Goal: Information Seeking & Learning: Find specific page/section

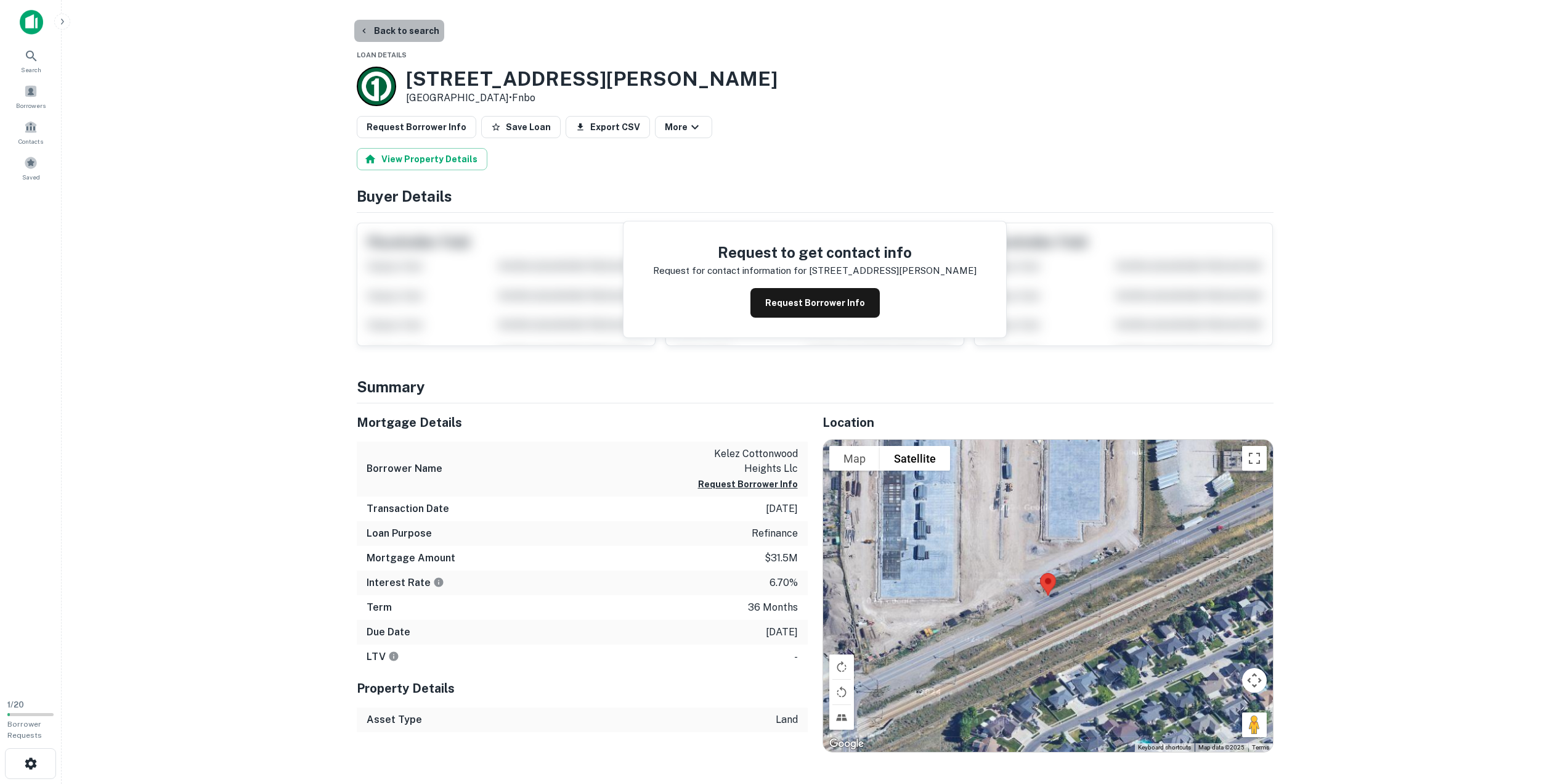
click at [400, 32] on button "Back to search" at bounding box center [399, 31] width 90 height 22
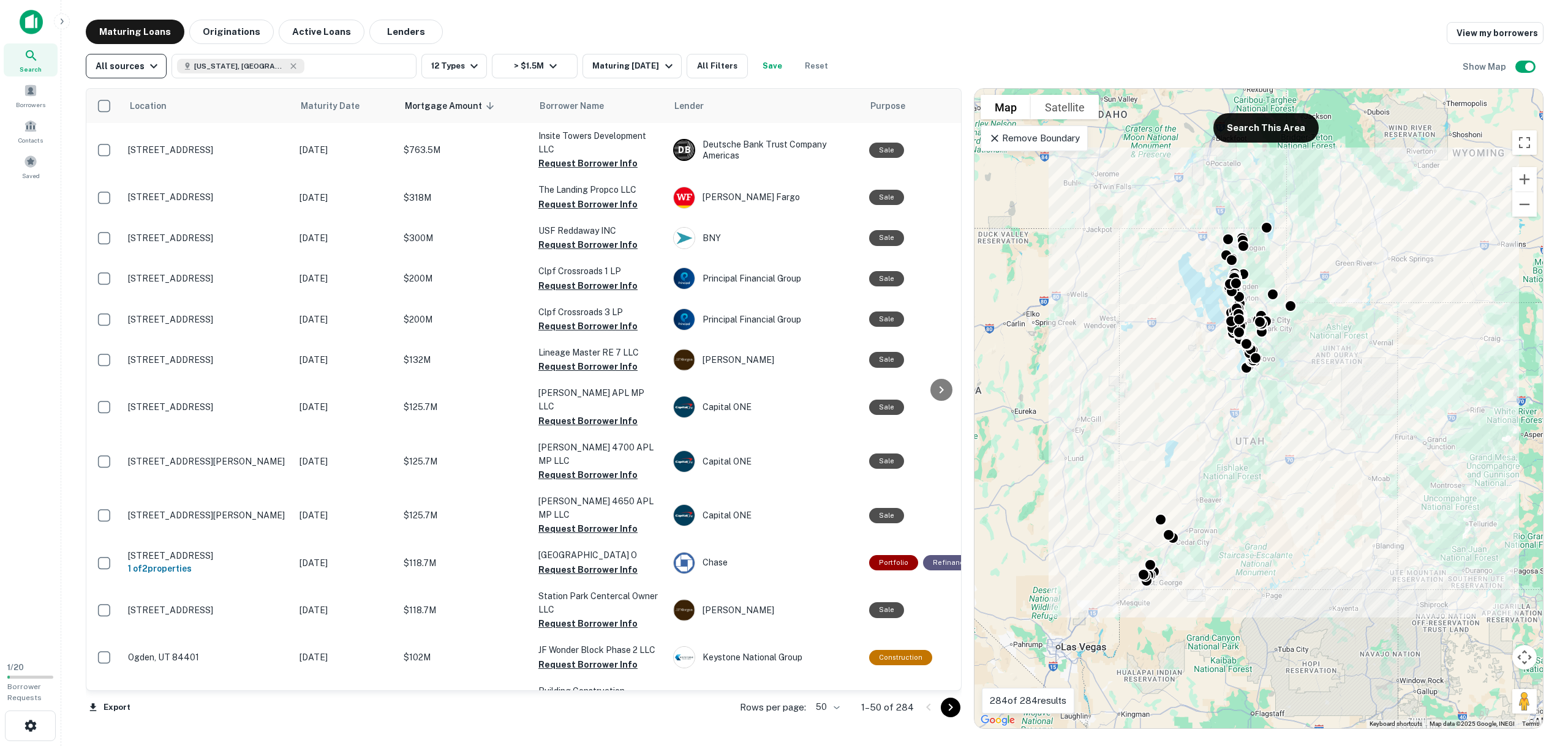
click at [146, 73] on button "All sources" at bounding box center [126, 66] width 81 height 24
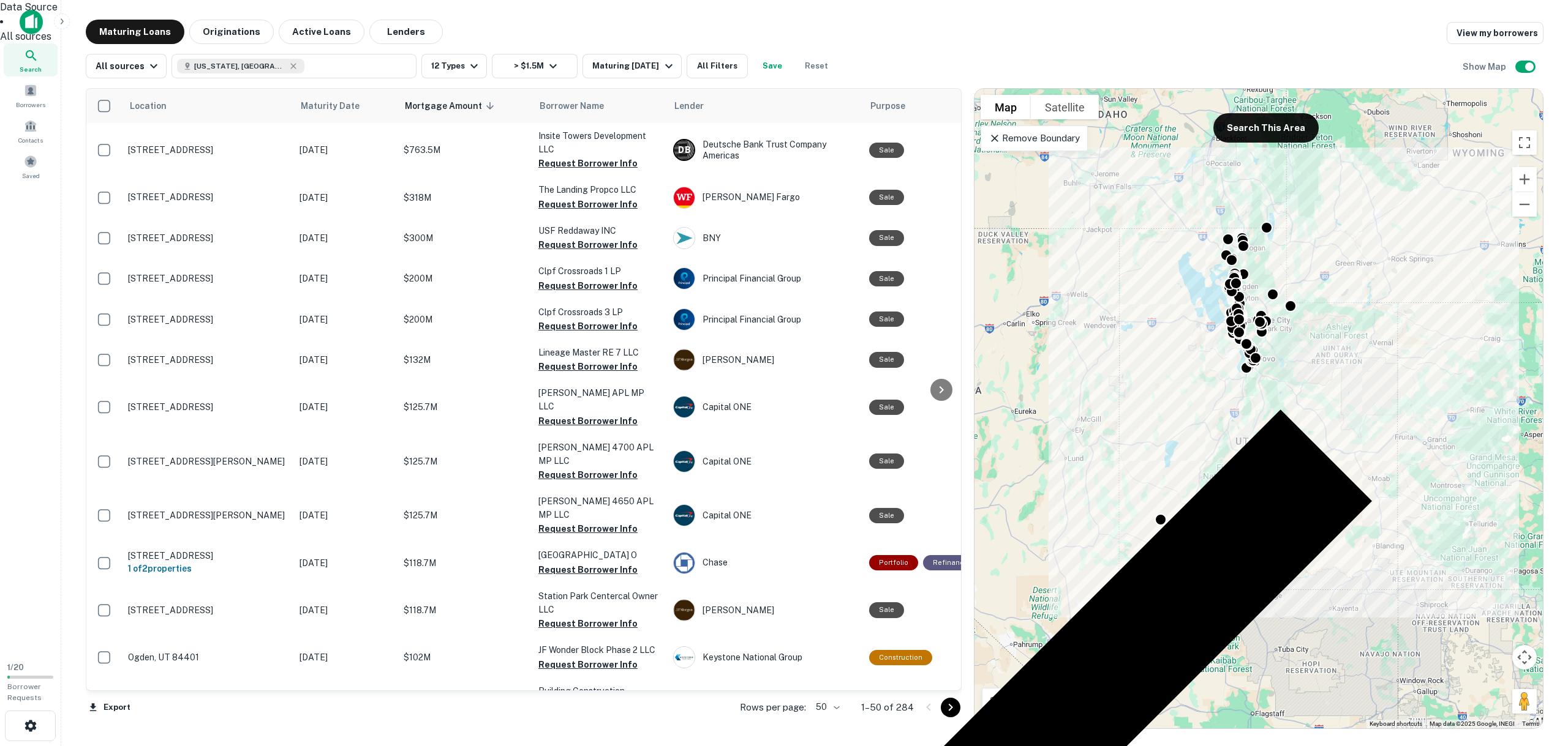
click at [191, 83] on div at bounding box center [784, 373] width 1568 height 746
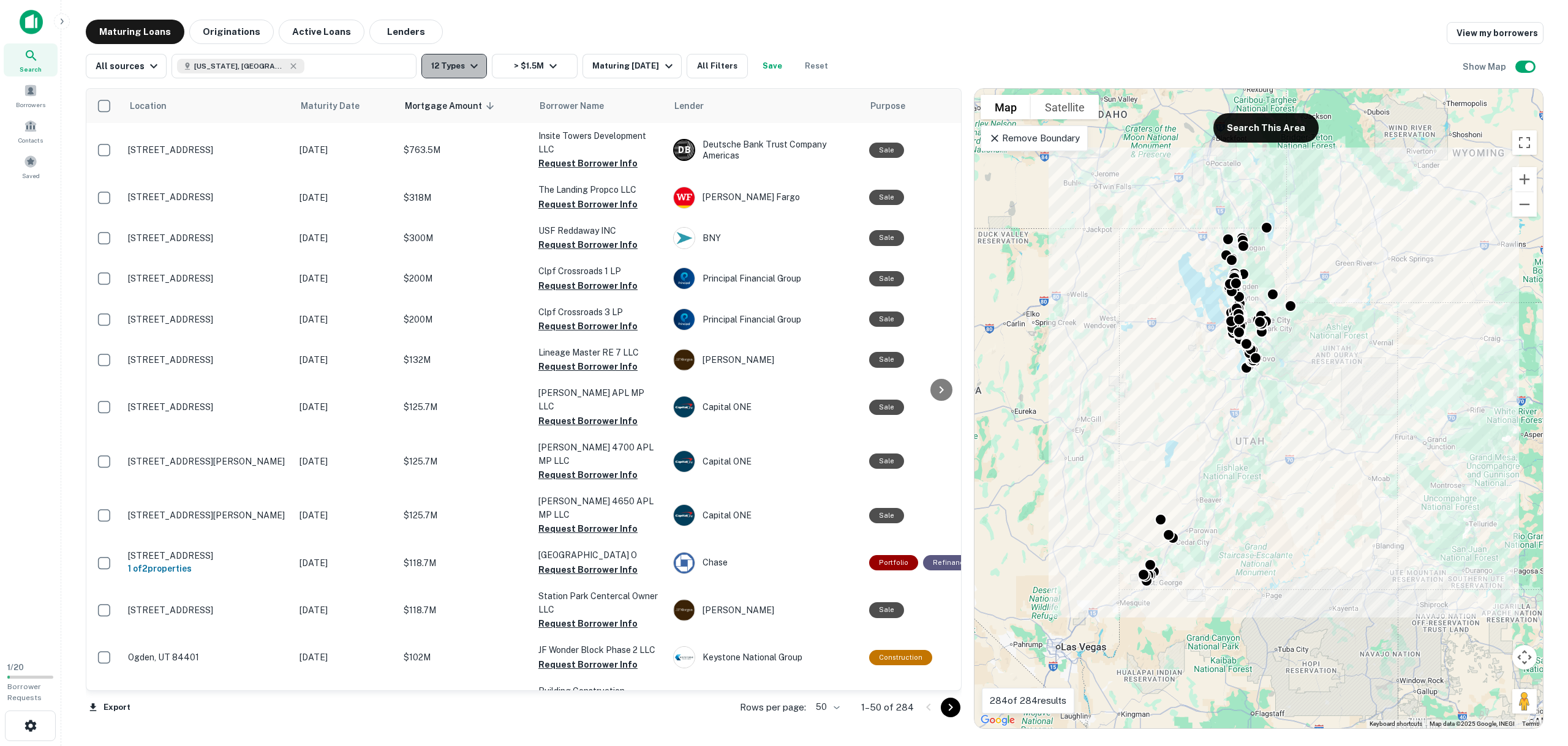
click at [480, 65] on button "12 Types" at bounding box center [454, 66] width 66 height 24
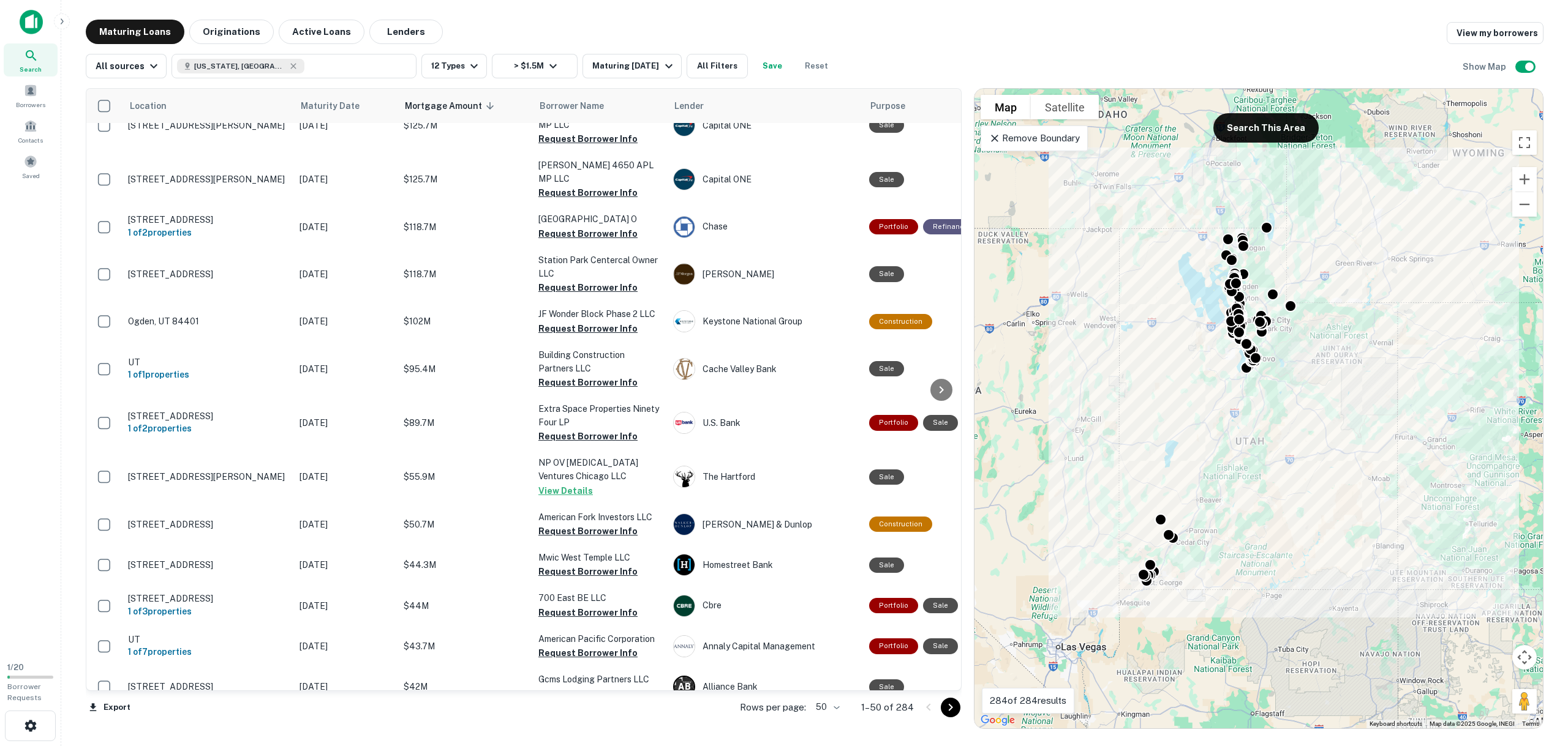
scroll to position [183, 0]
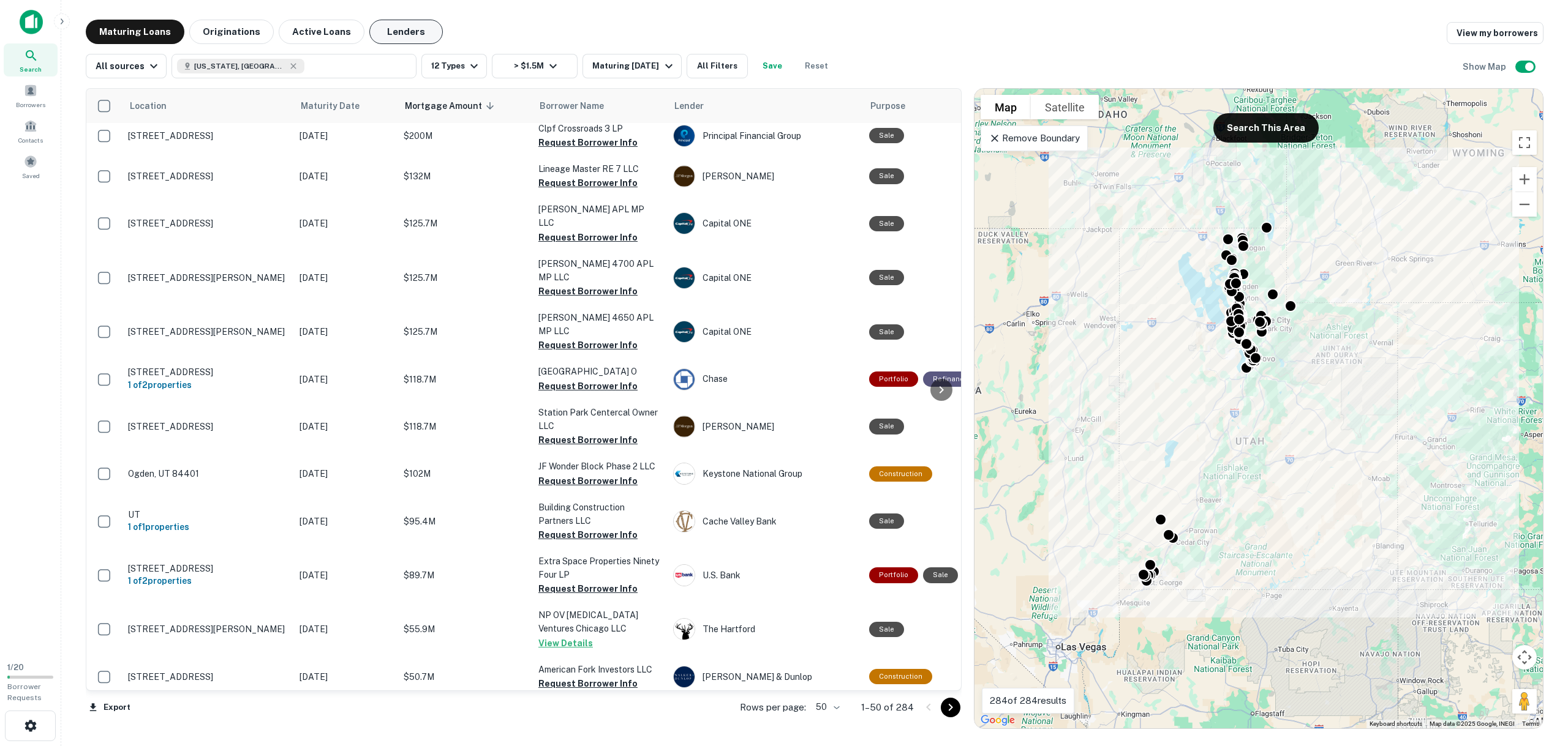
click at [395, 32] on button "Lenders" at bounding box center [406, 32] width 73 height 24
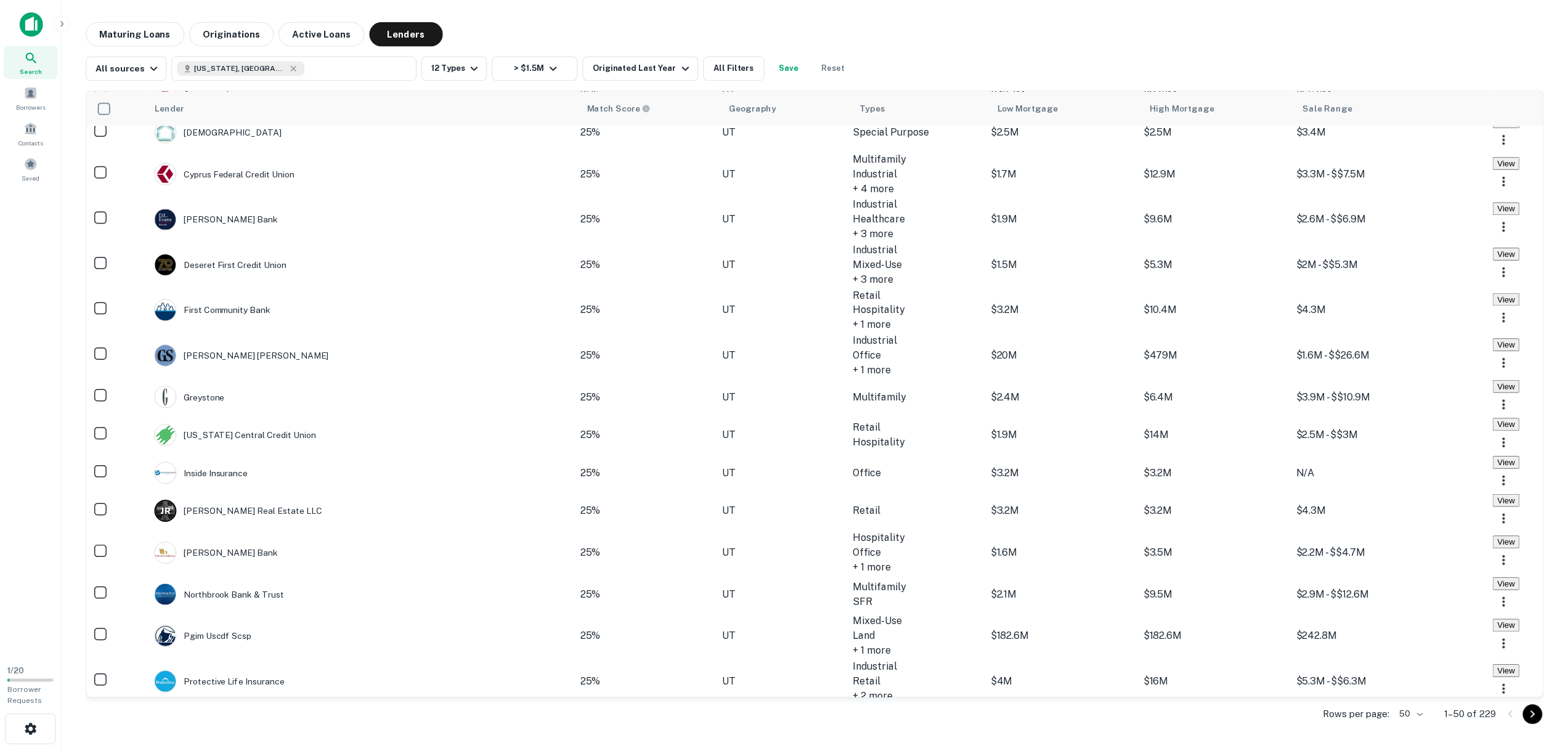
scroll to position [1303, 0]
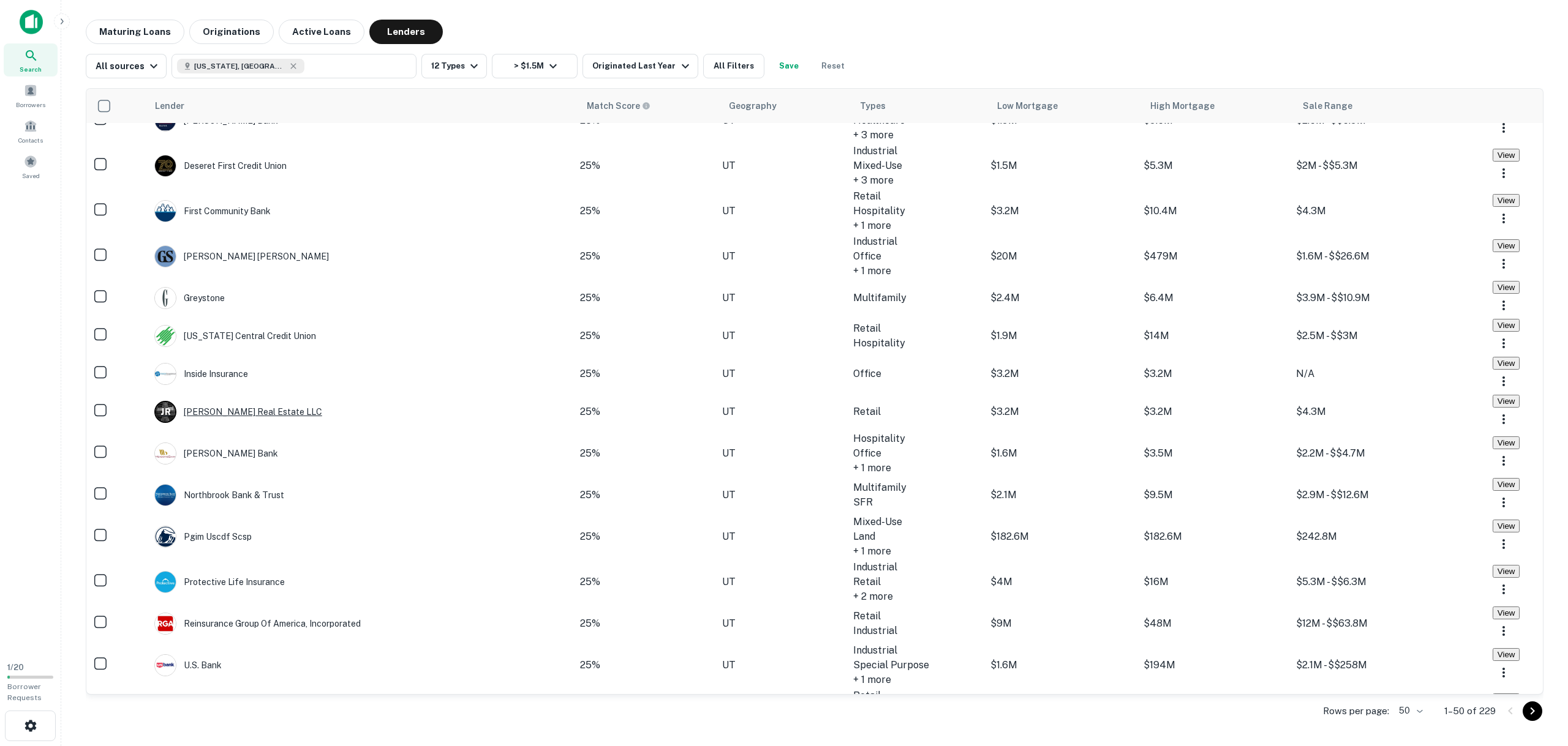
click at [244, 352] on div "J R Jenson Real Estate LLC" at bounding box center [238, 412] width 168 height 22
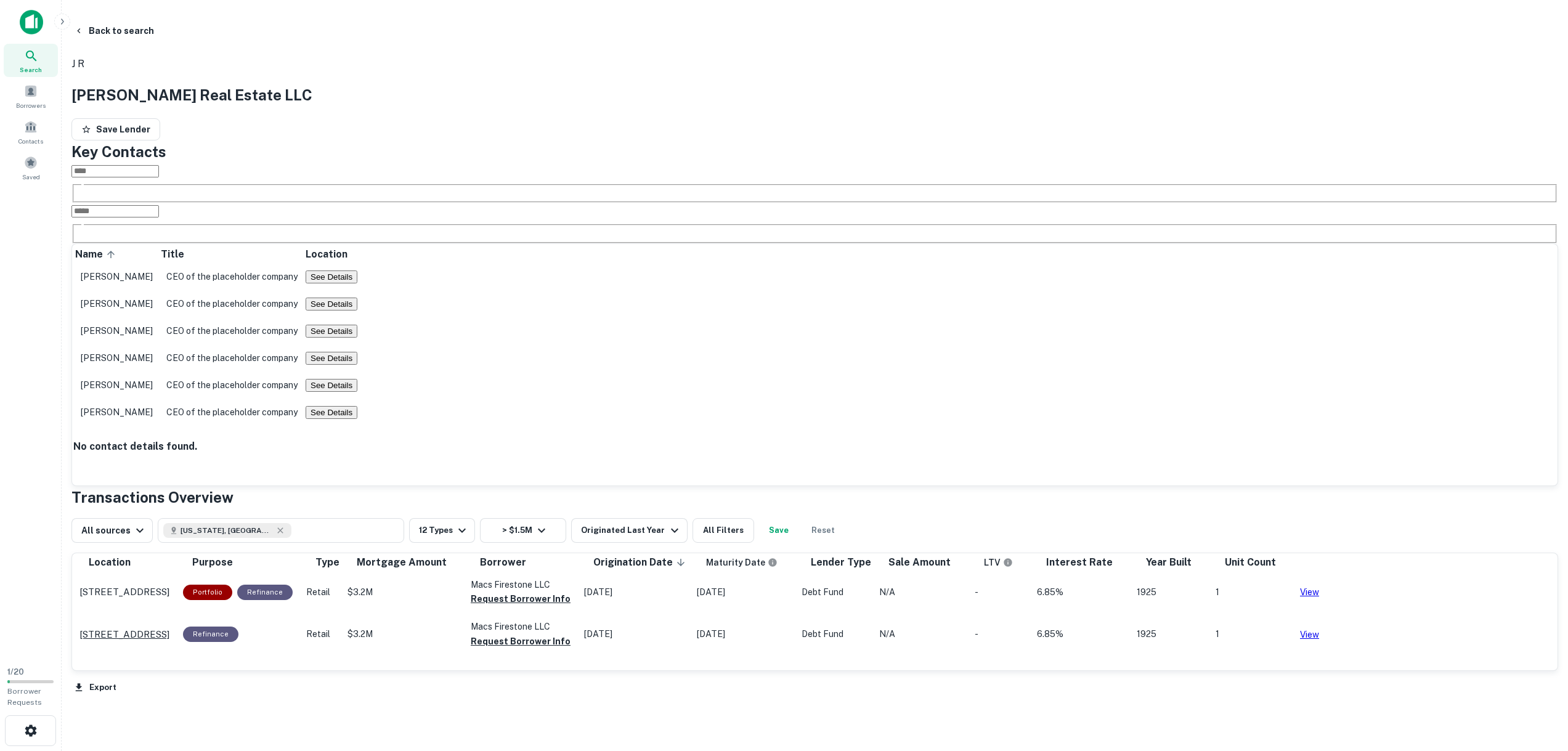
scroll to position [121, 0]
click at [681, 354] on div "Originated Last Year" at bounding box center [632, 531] width 101 height 15
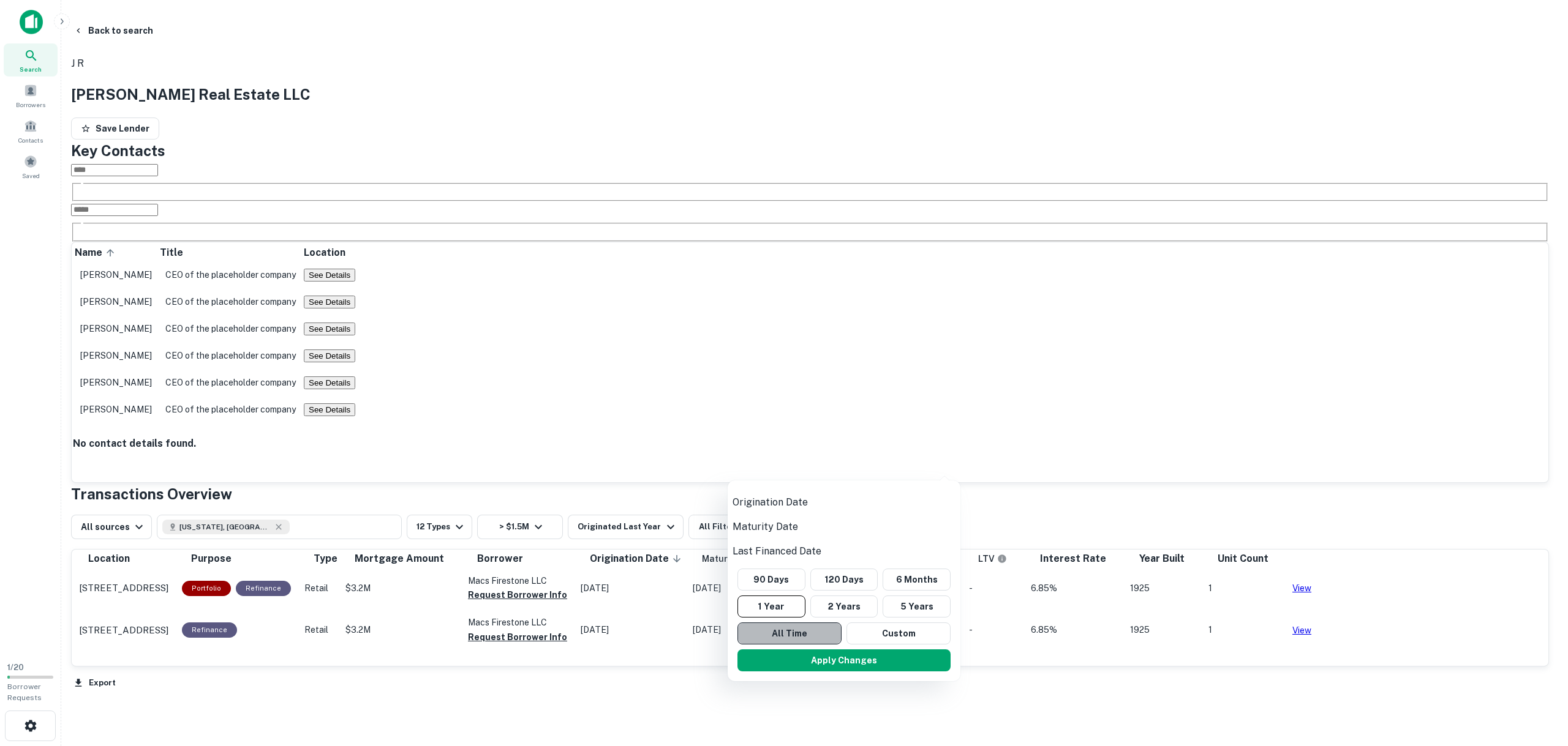
click at [769, 352] on button "All Time" at bounding box center [789, 633] width 104 height 22
click at [769, 352] on button "Apply Changes" at bounding box center [840, 660] width 214 height 22
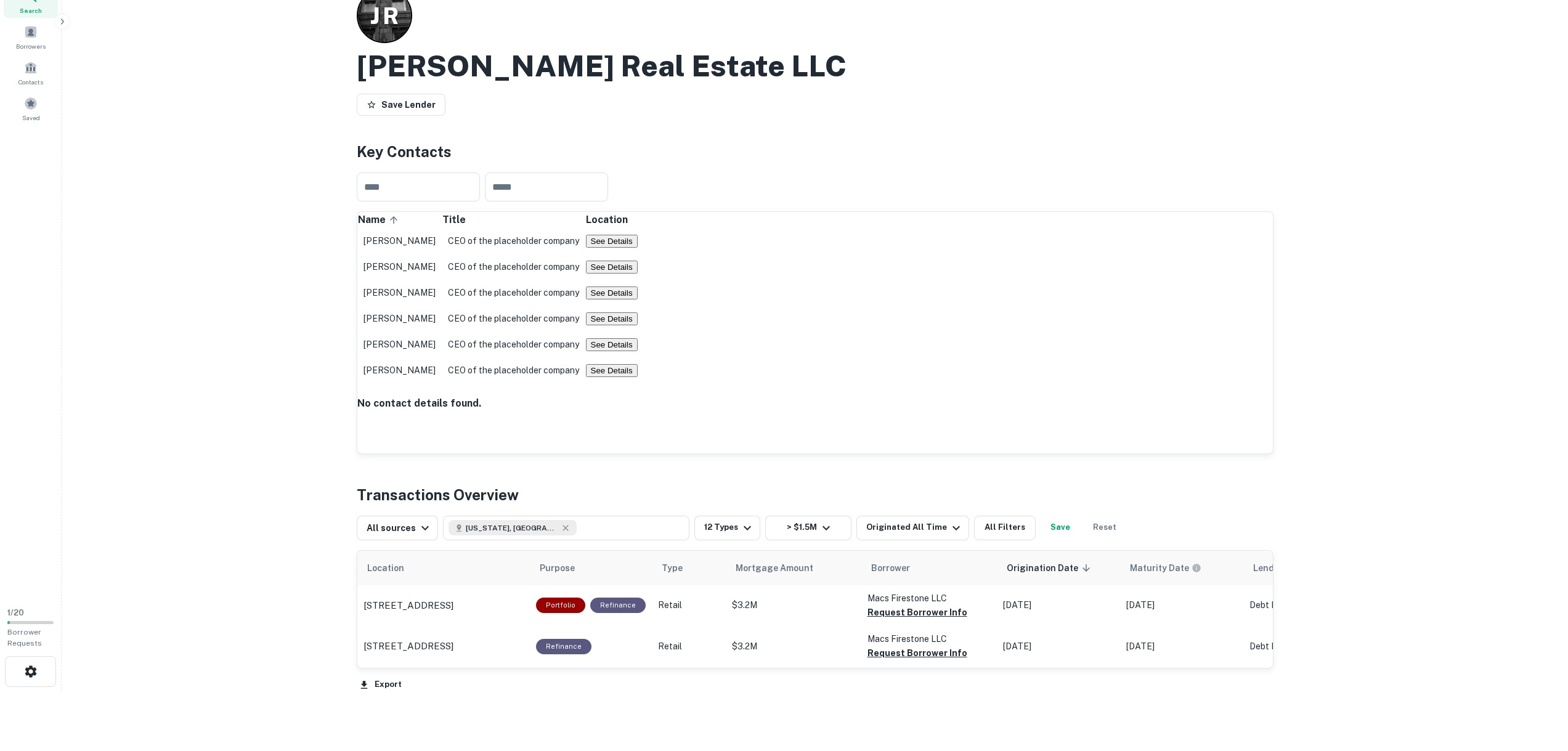
scroll to position [121, 0]
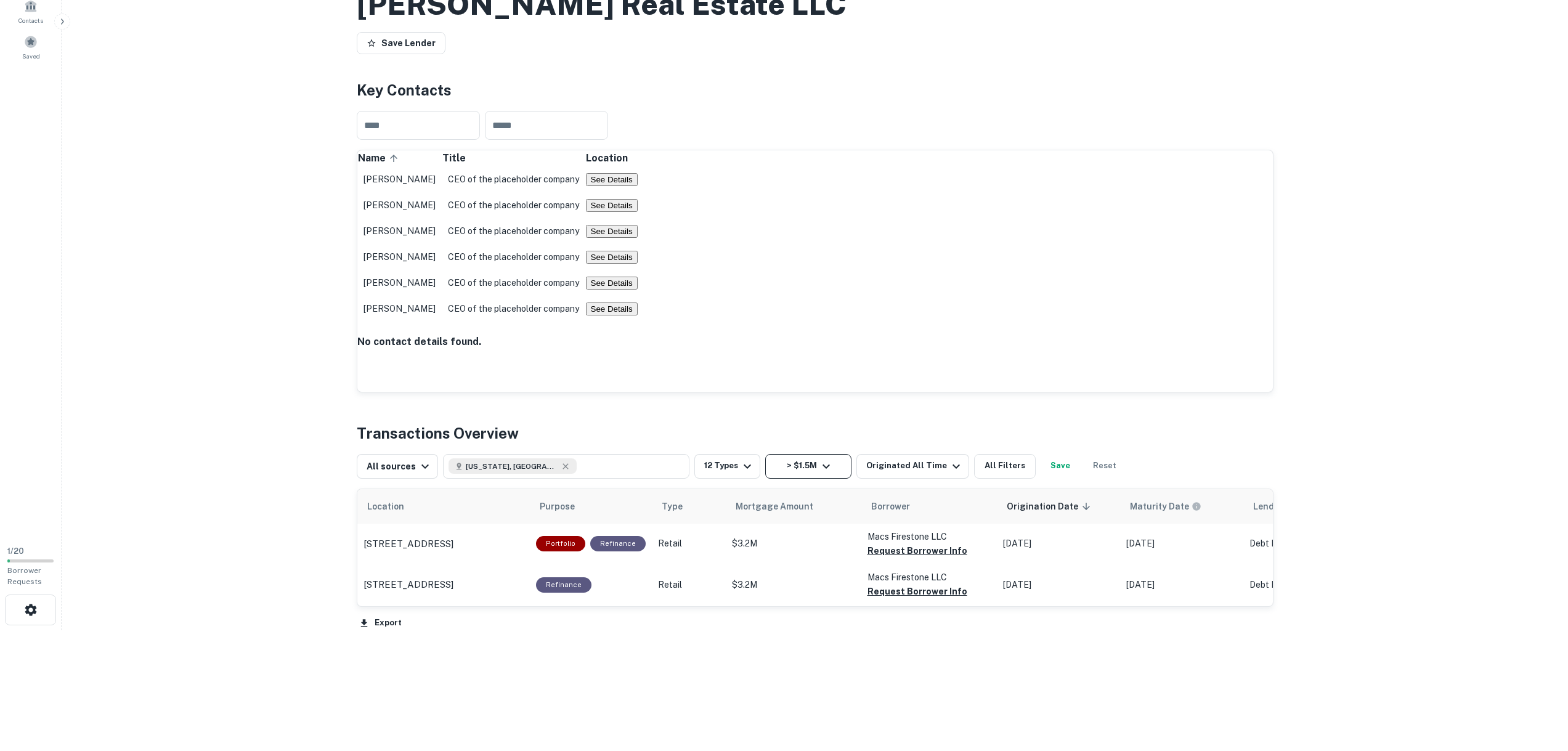
click at [774, 354] on icon "button" at bounding box center [826, 467] width 15 height 15
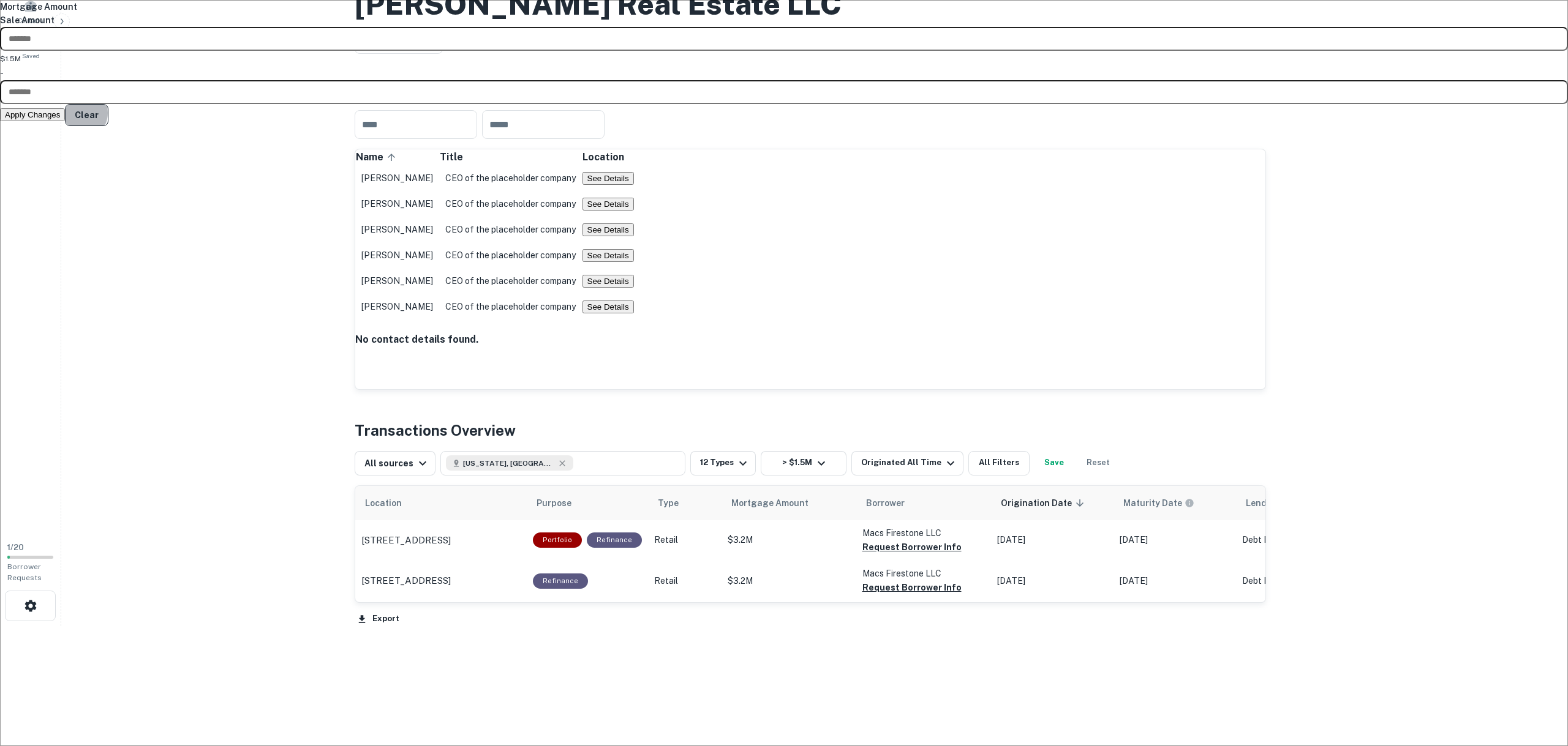
click at [108, 126] on button "Clear" at bounding box center [87, 115] width 43 height 22
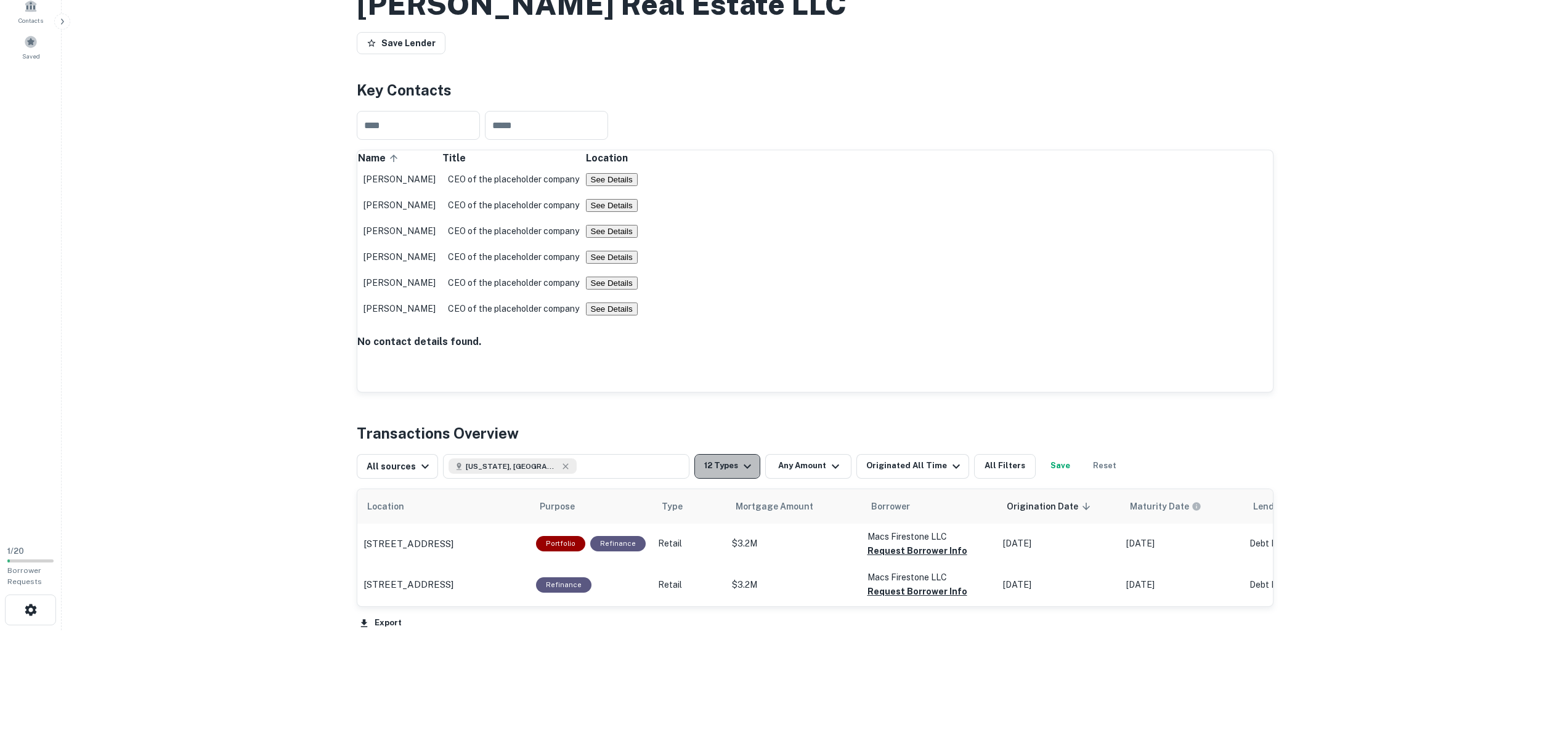
click at [732, 354] on button "12 Types" at bounding box center [727, 466] width 66 height 24
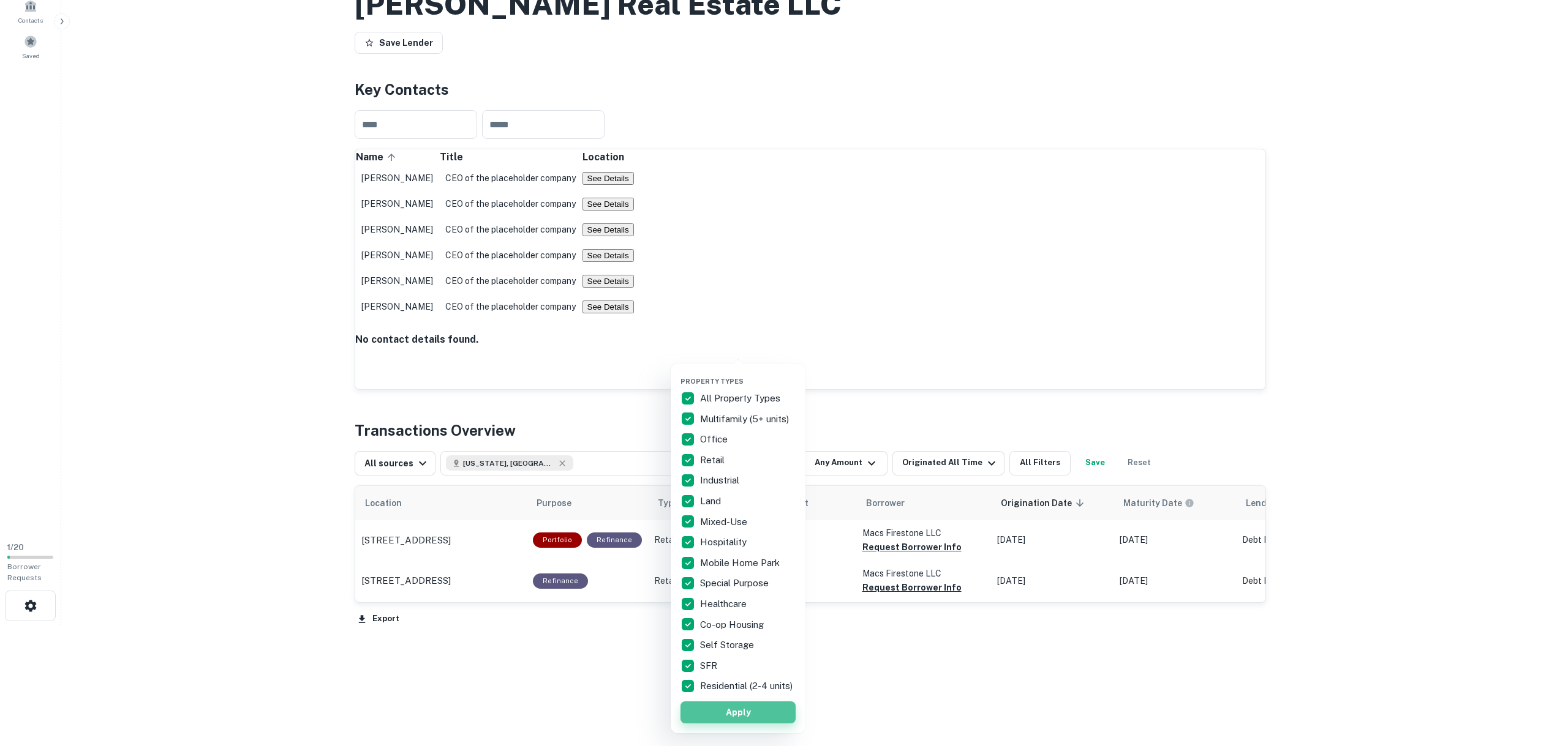
click at [760, 352] on button "Apply" at bounding box center [738, 713] width 115 height 22
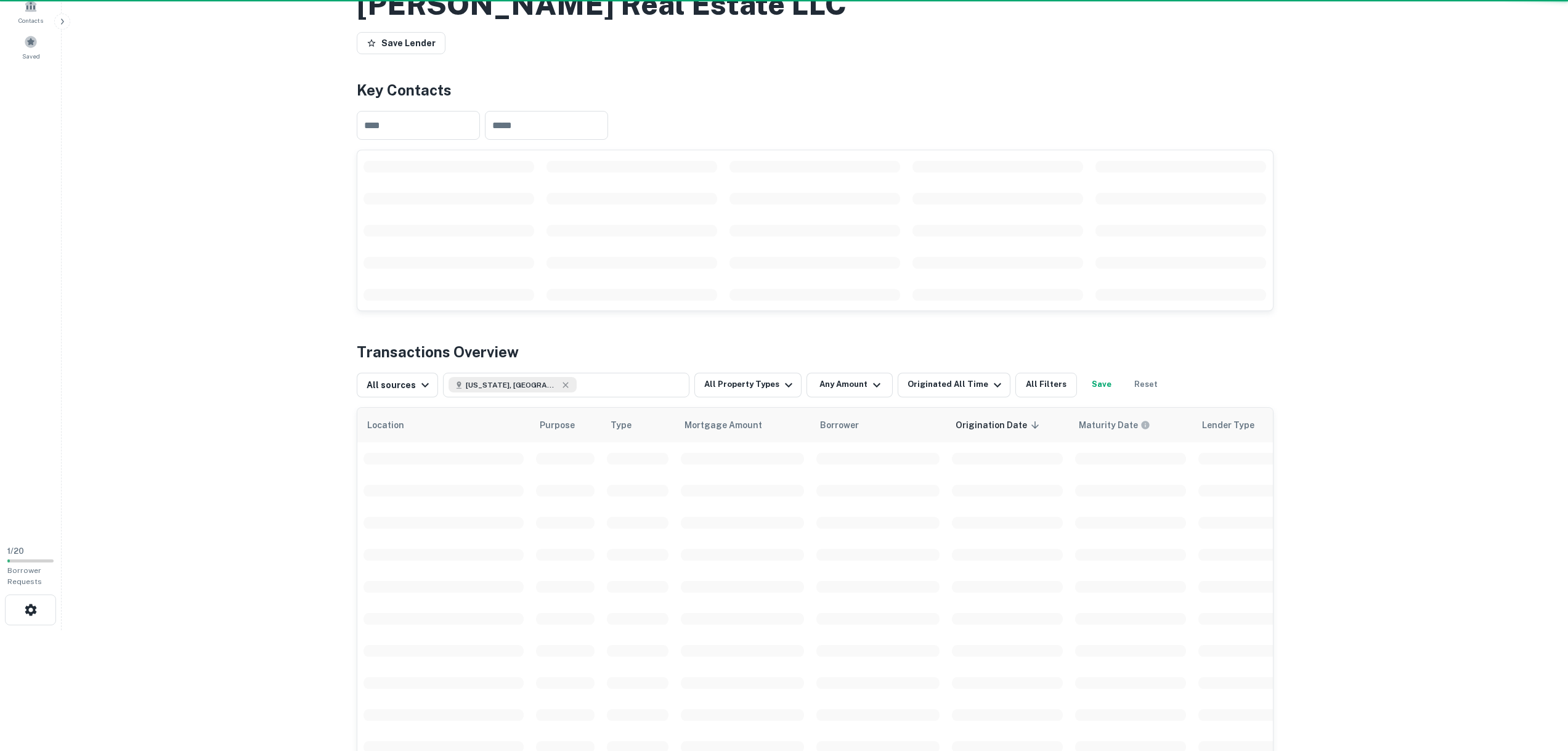
click at [753, 354] on span "scrollable content" at bounding box center [742, 715] width 123 height 12
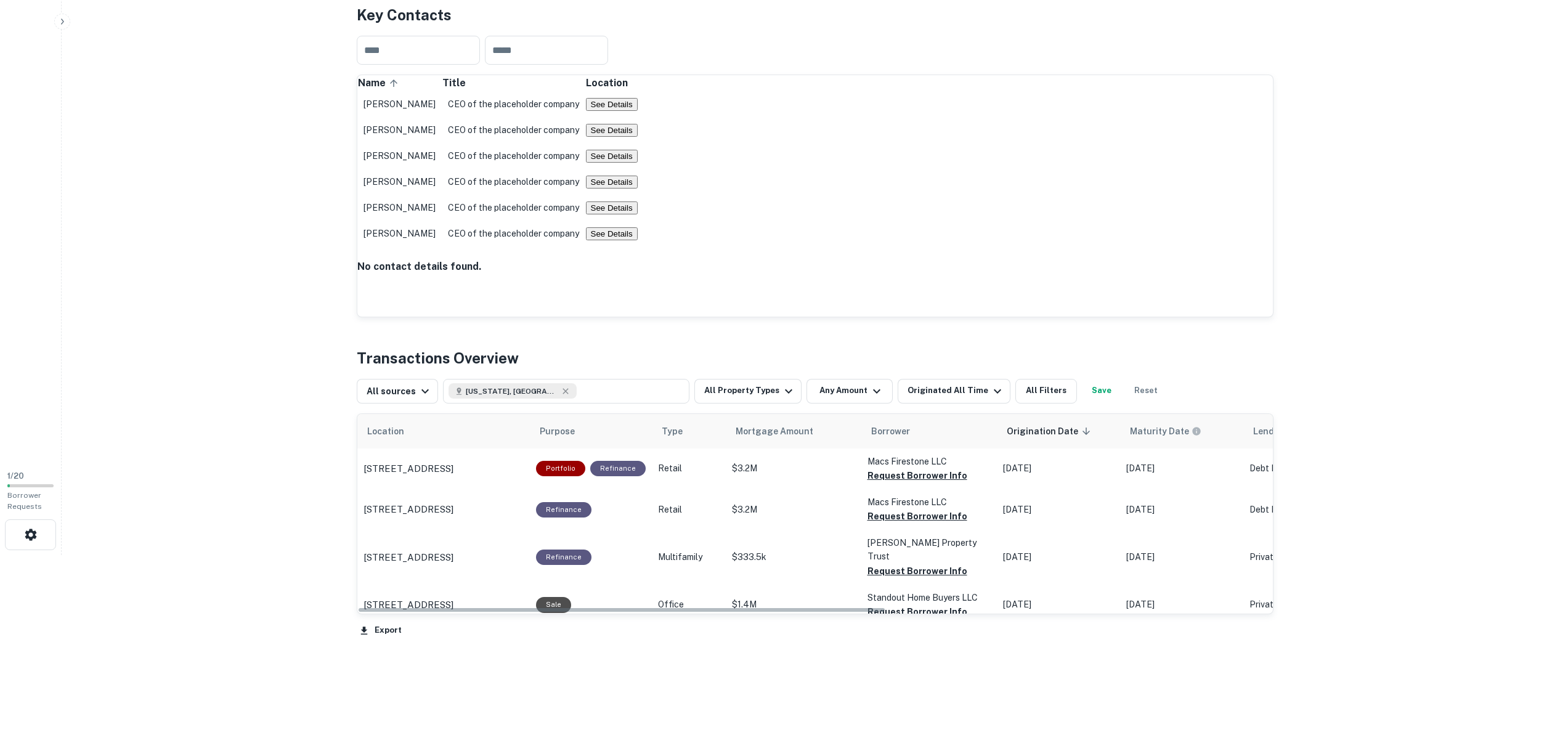
scroll to position [203, 0]
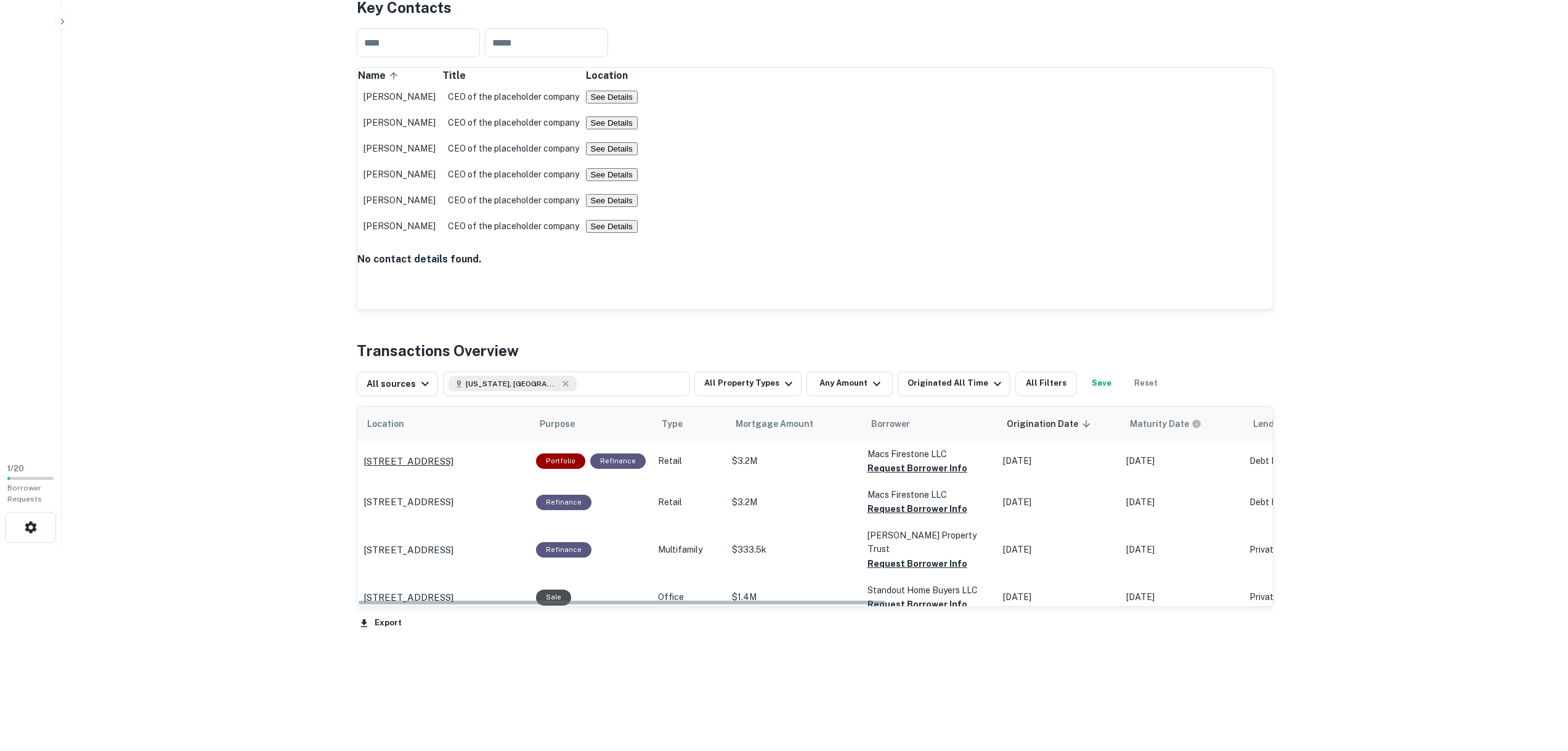
click at [454, 354] on p "308 W Broadway Salt Lake City, UT 84101" at bounding box center [408, 462] width 90 height 15
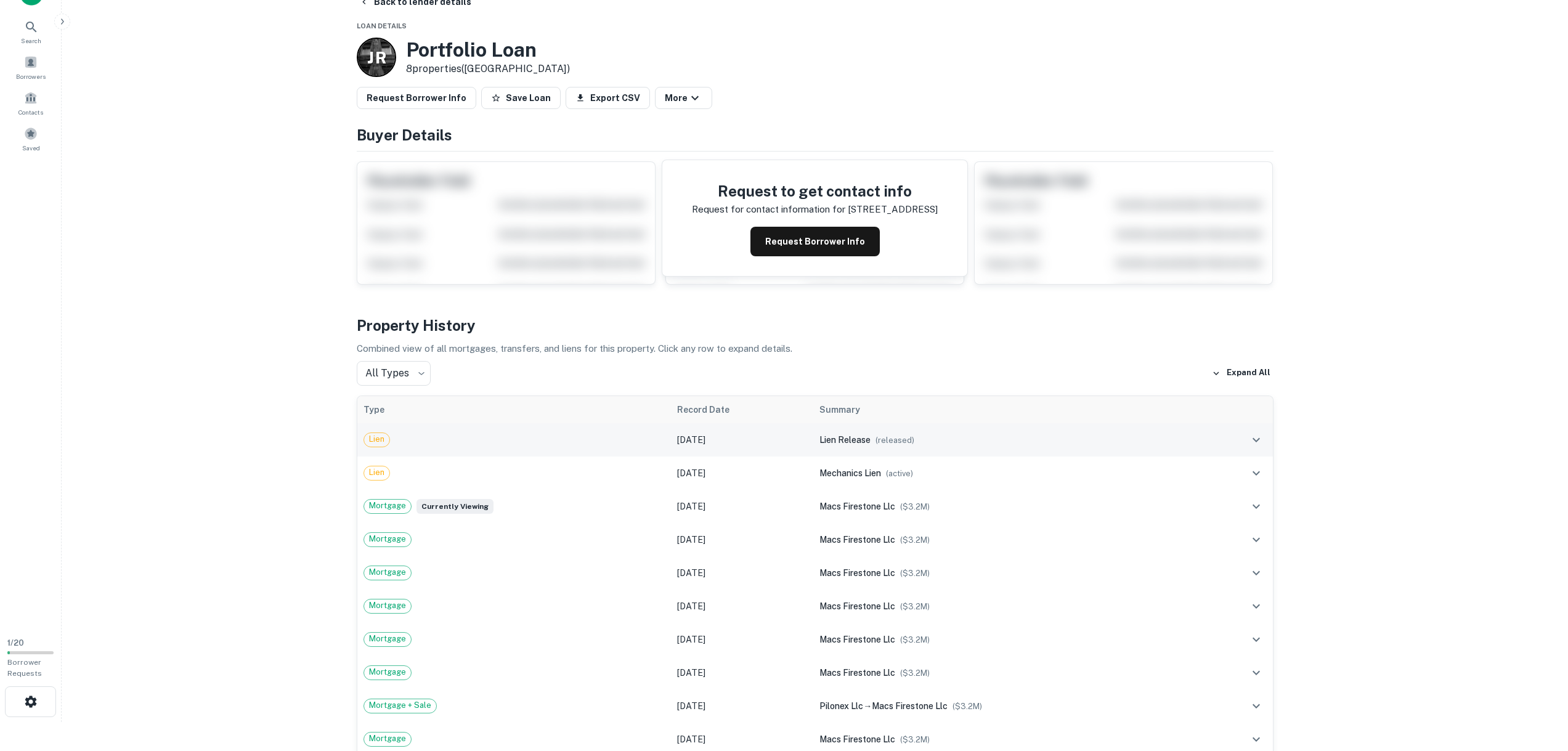
scroll to position [61, 0]
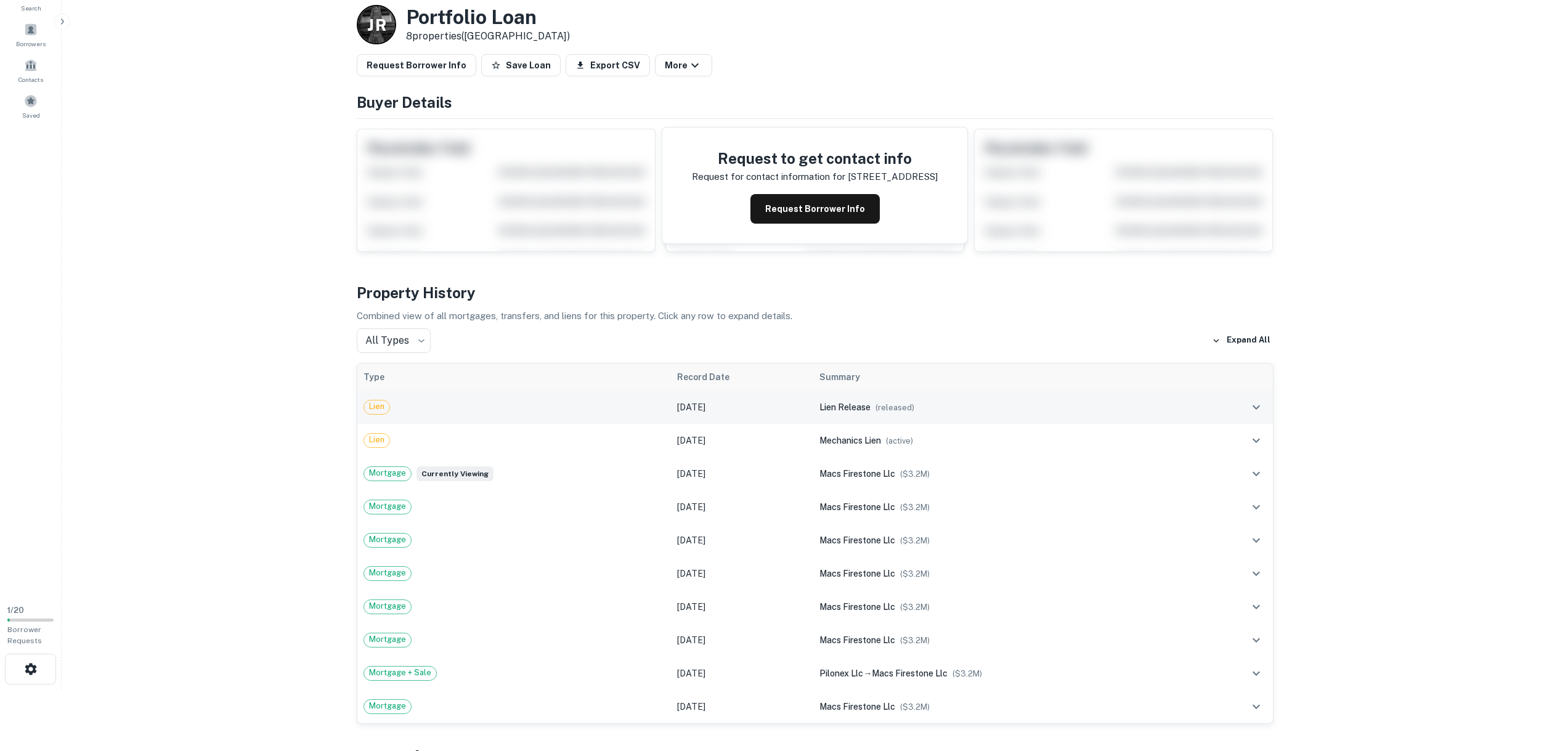
click at [1252, 408] on icon "expand row" at bounding box center [1257, 408] width 15 height 15
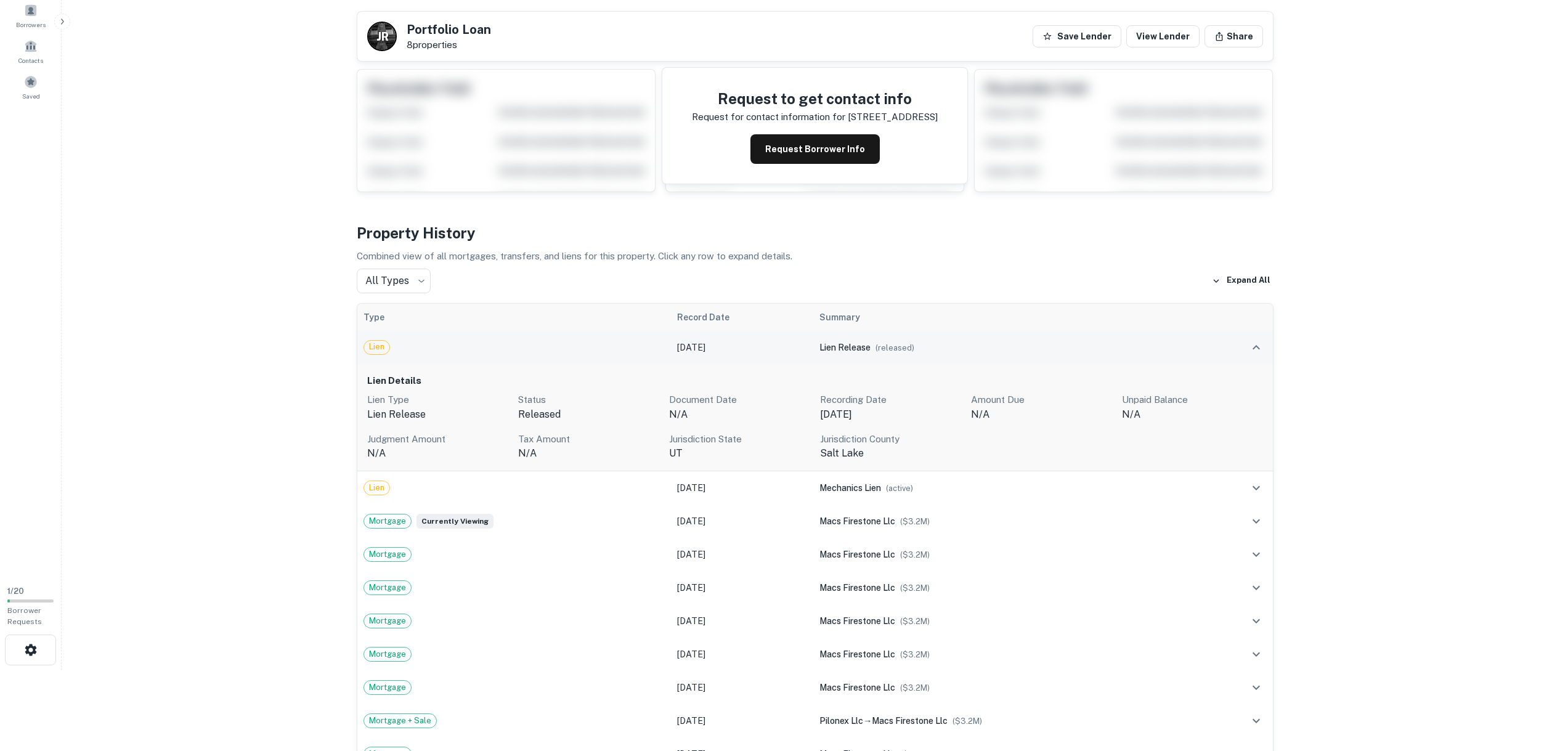
scroll to position [0, 0]
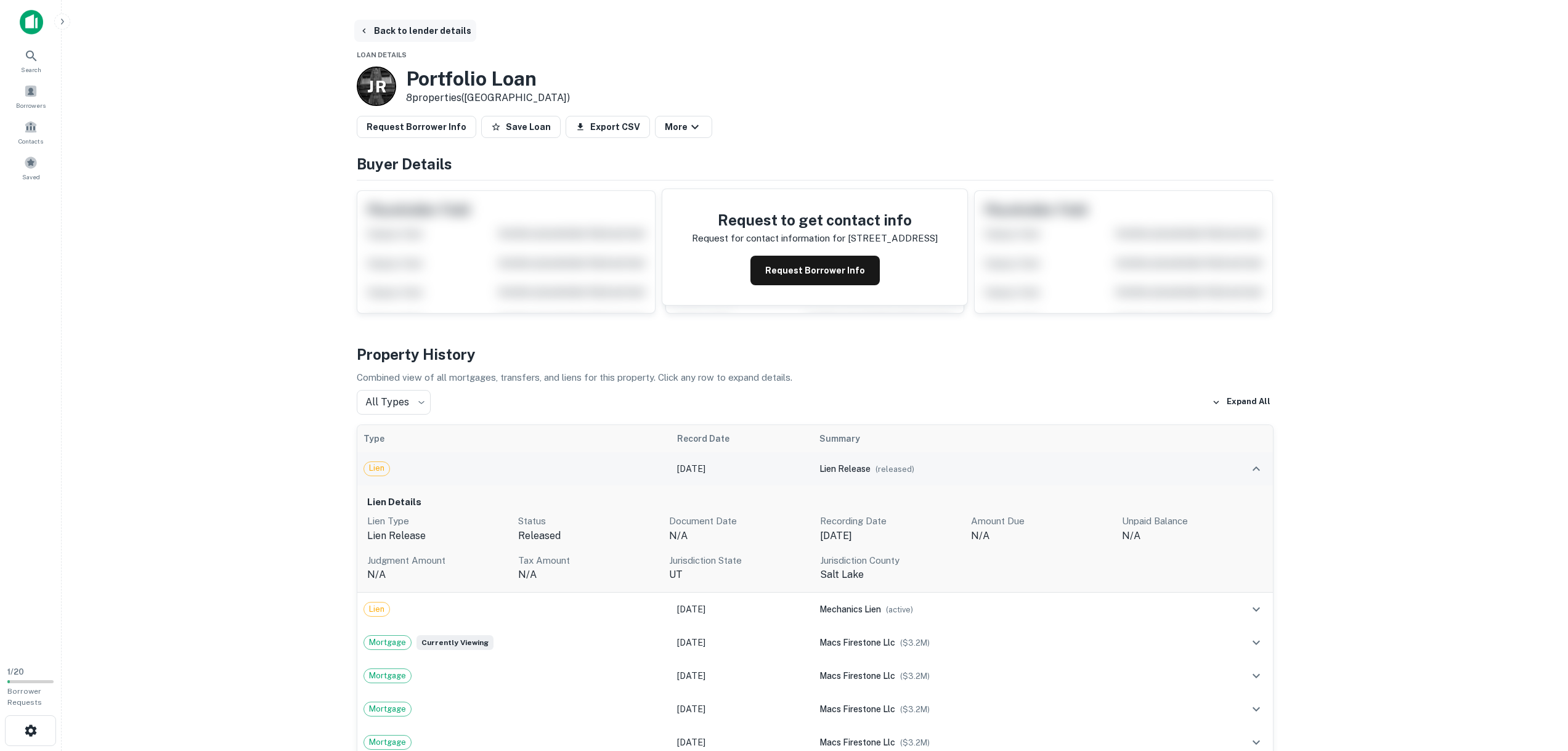
click at [384, 31] on button "Back to lender details" at bounding box center [414, 31] width 122 height 22
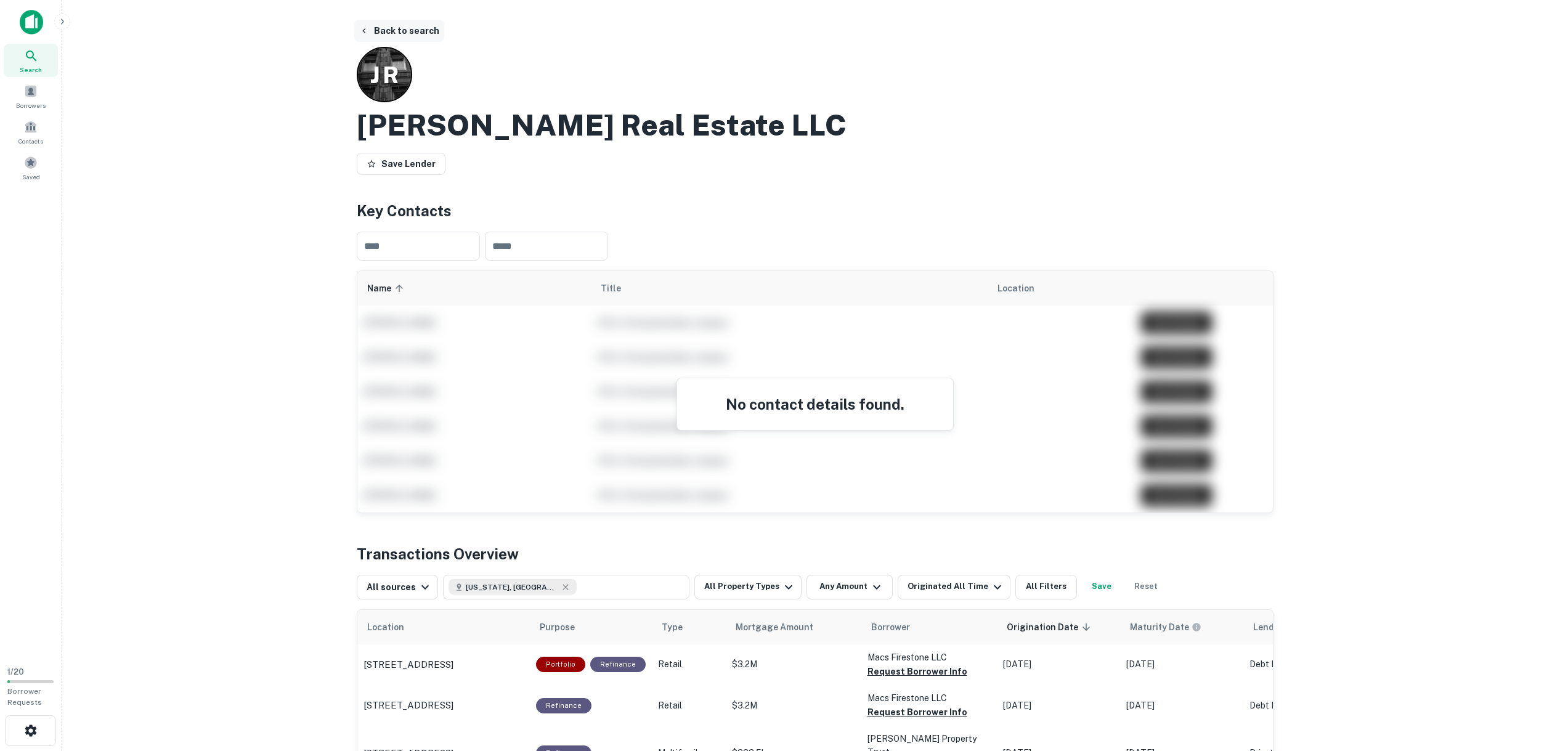
click at [385, 37] on button "Back to search" at bounding box center [399, 31] width 90 height 22
click at [361, 41] on button "Back to search" at bounding box center [399, 31] width 90 height 22
click at [370, 33] on button "Back to search" at bounding box center [399, 31] width 90 height 22
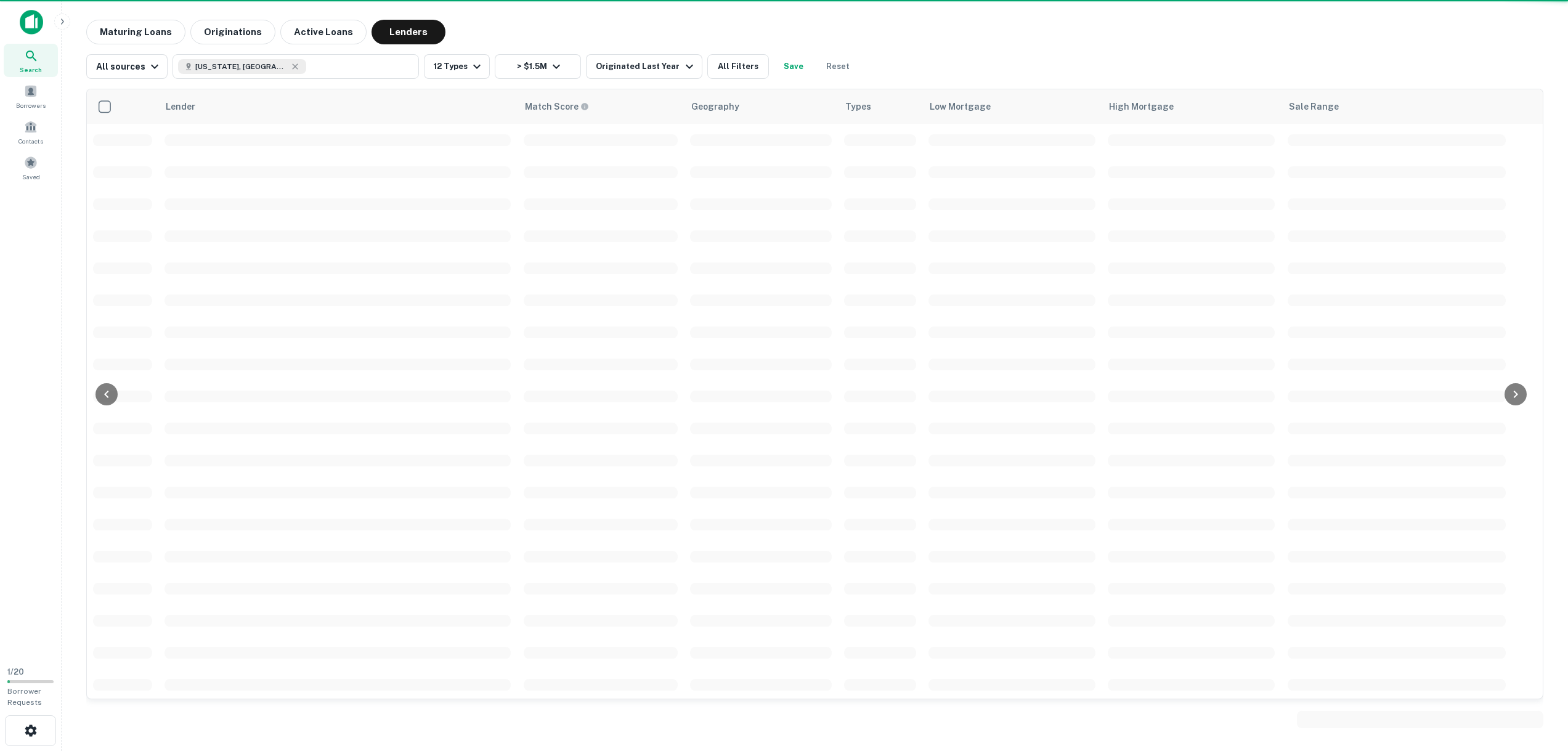
click at [372, 33] on button "Lenders" at bounding box center [409, 32] width 74 height 24
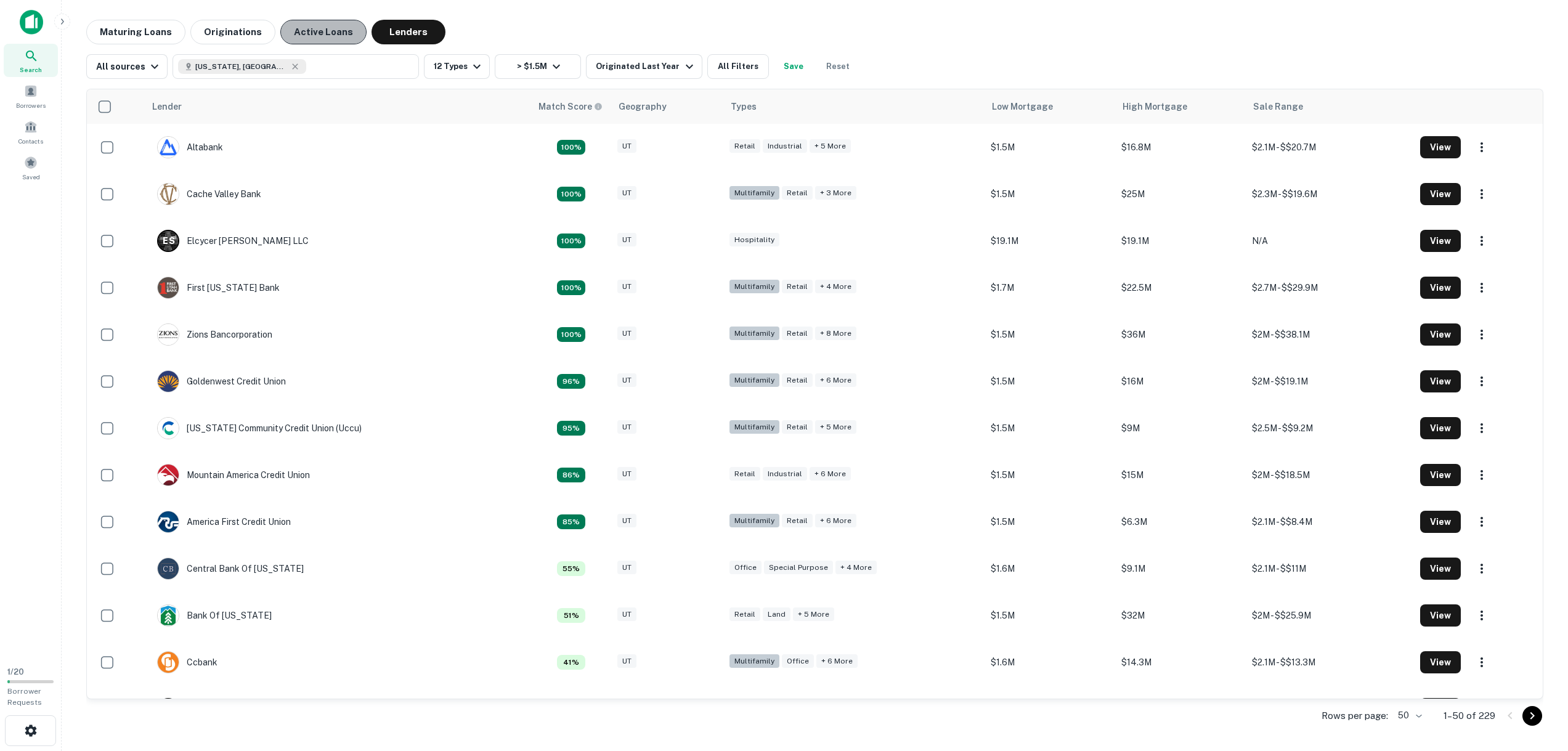
click at [332, 35] on button "Active Loans" at bounding box center [323, 32] width 86 height 24
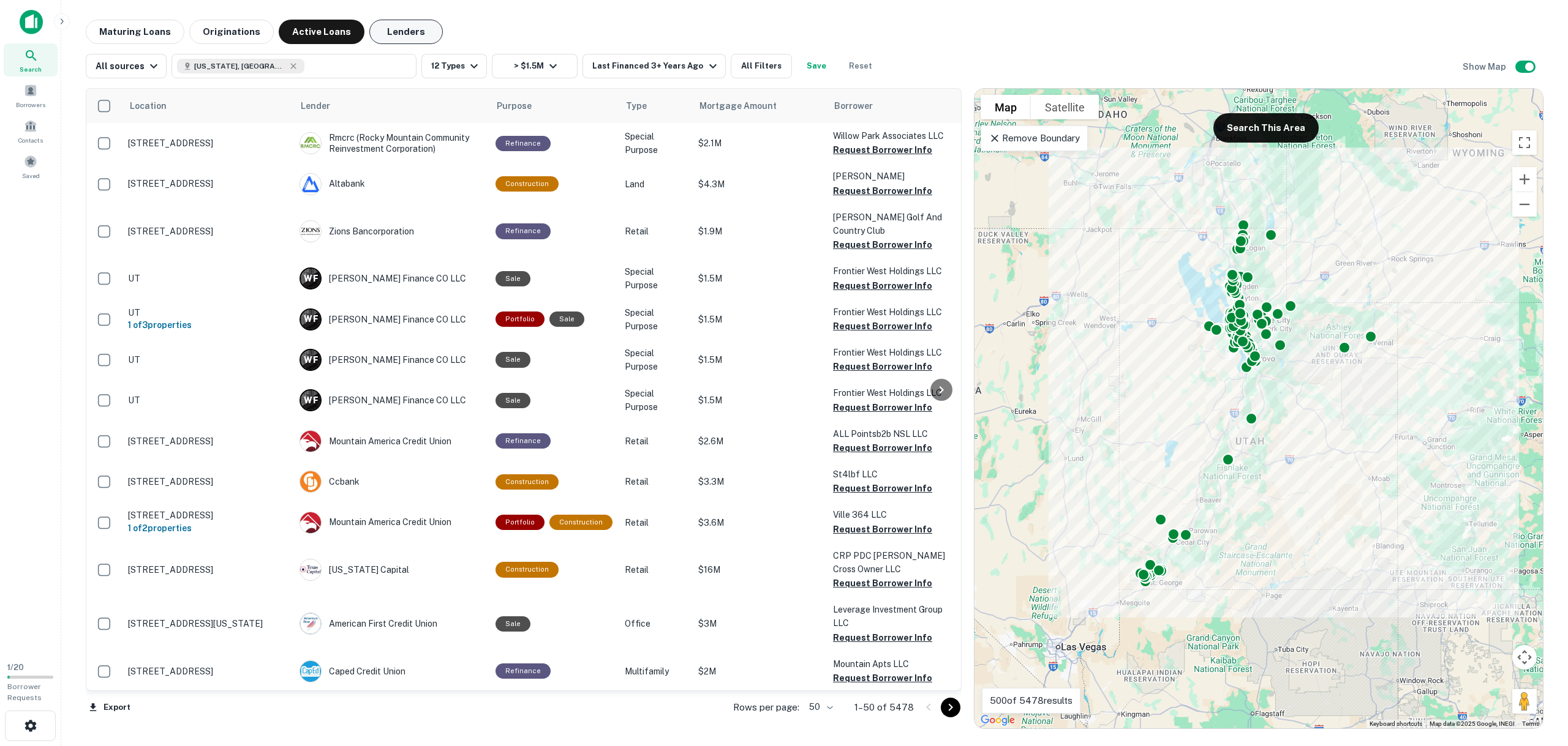
click at [405, 30] on button "Lenders" at bounding box center [406, 32] width 73 height 24
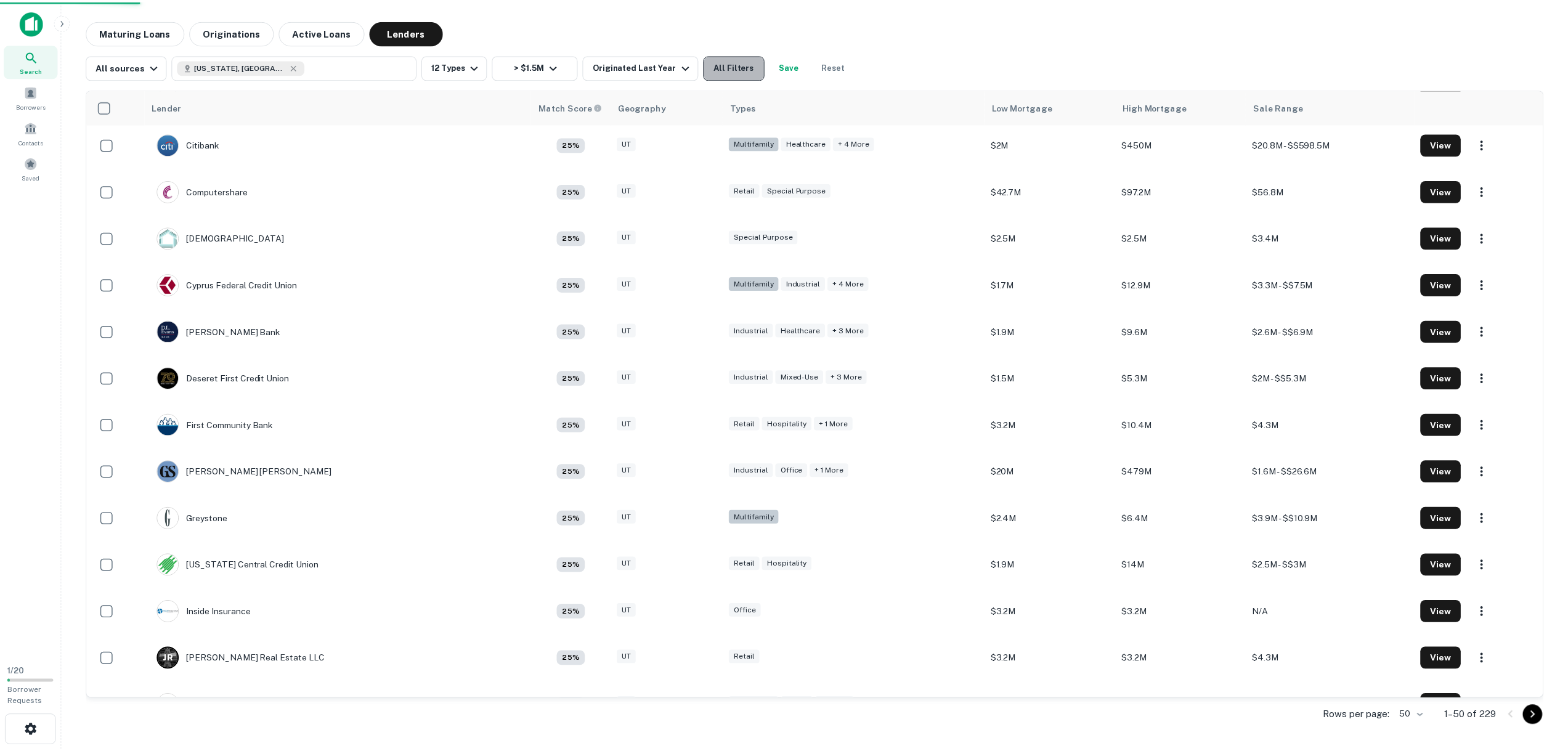
scroll to position [1303, 0]
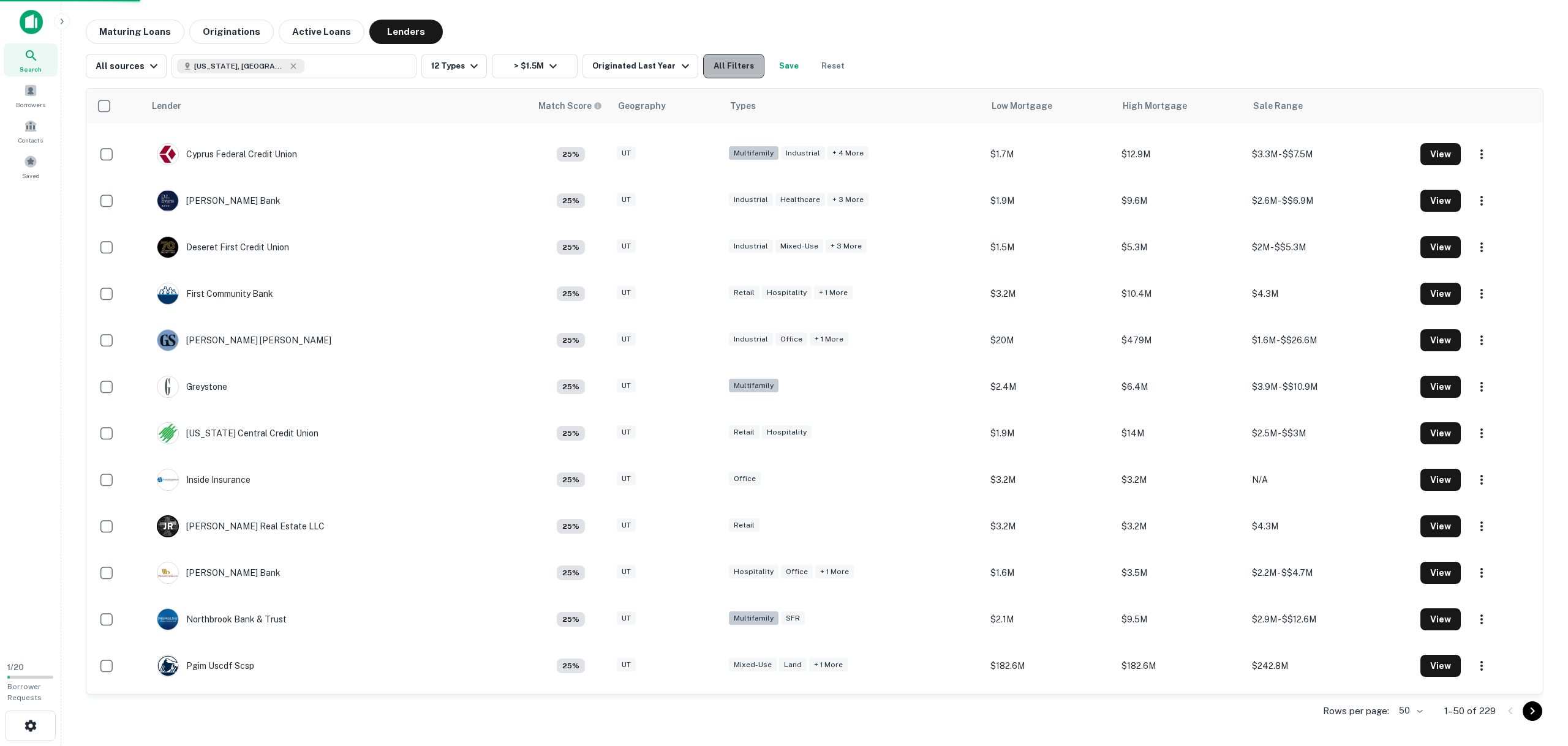
click at [711, 73] on button "All Filters" at bounding box center [733, 66] width 61 height 24
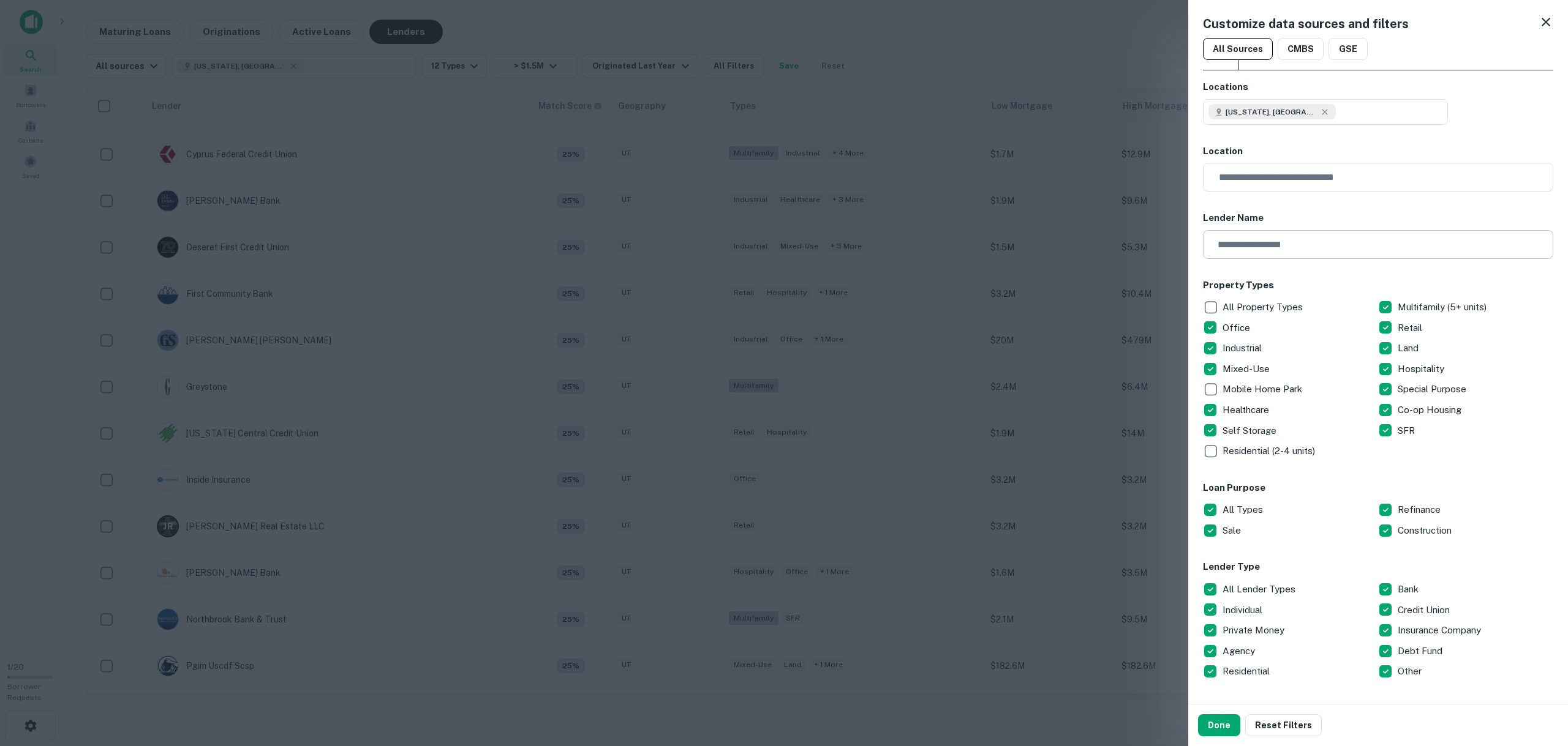
click at [1323, 239] on input "text" at bounding box center [1375, 244] width 342 height 29
type input "**********"
click at [1219, 724] on button "Done" at bounding box center [1219, 725] width 43 height 22
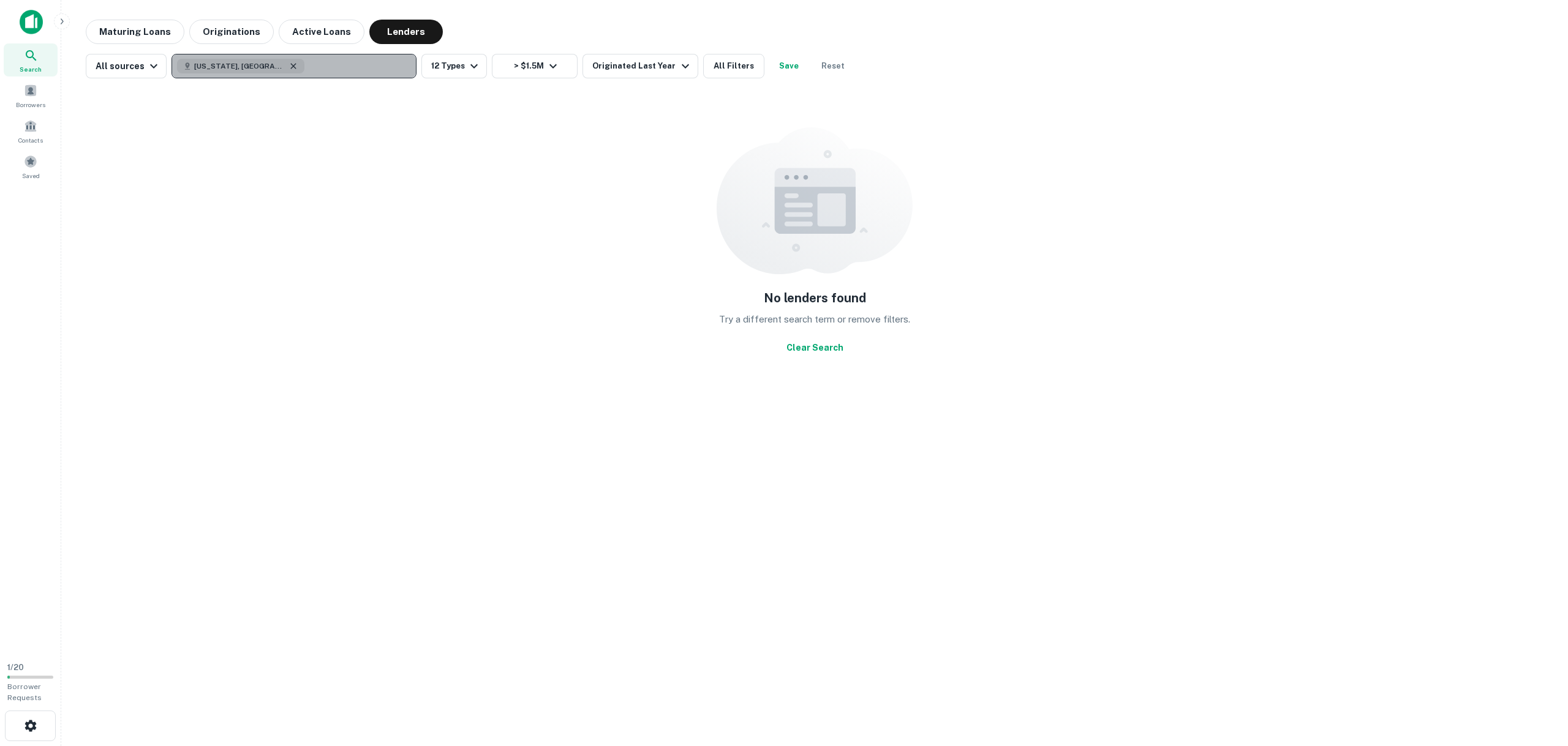
click at [289, 68] on icon "button" at bounding box center [294, 66] width 10 height 10
click at [237, 59] on p "Enter addresses, locations or lender names" at bounding box center [280, 67] width 198 height 15
click at [397, 18] on main "Maturing Loans Originations Active Loans Lenders All sources Enter addresses, l…" at bounding box center [814, 373] width 1507 height 746
click at [262, 71] on p "Enter addresses, locations or lender names" at bounding box center [280, 67] width 198 height 15
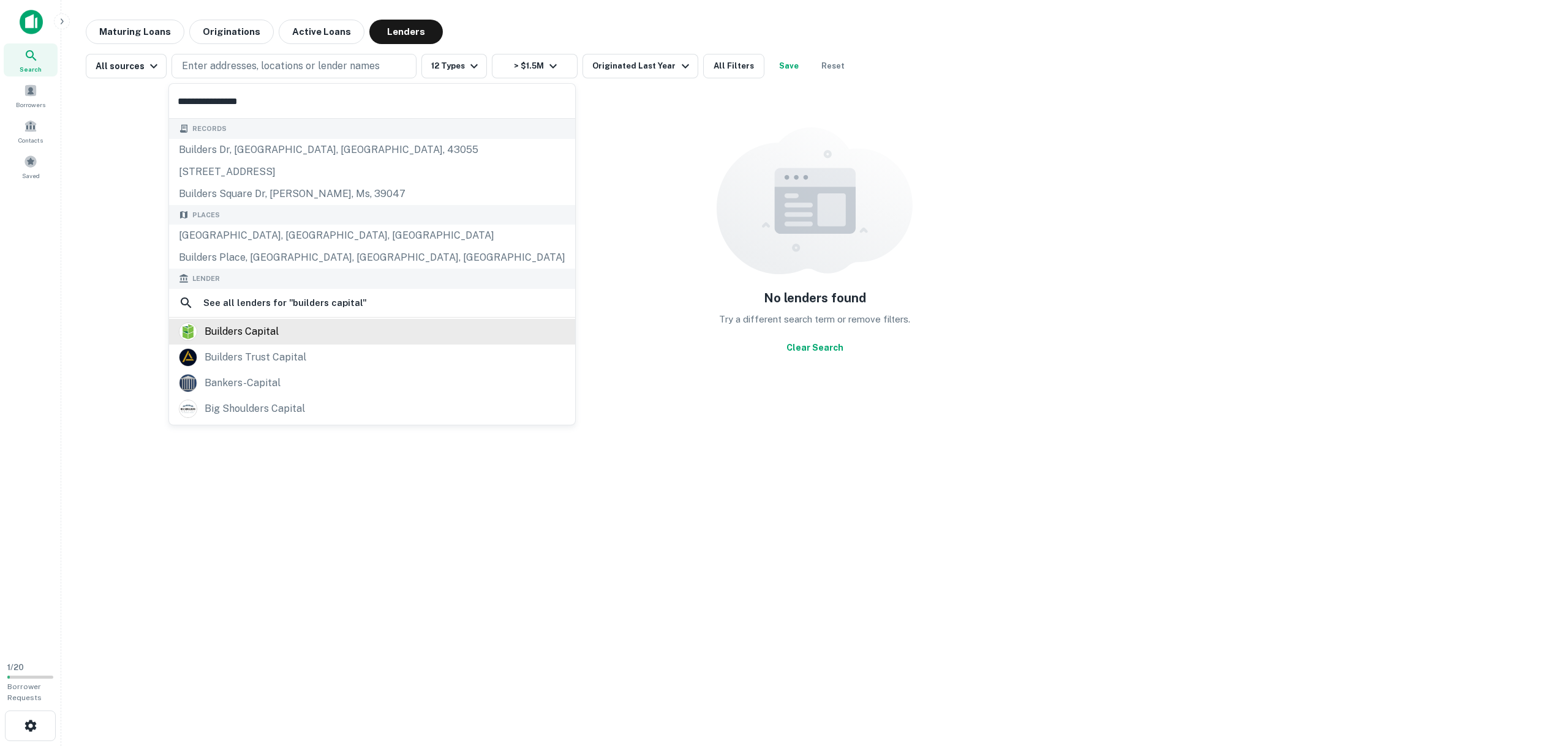
type input "**********"
drag, startPoint x: 280, startPoint y: 338, endPoint x: 286, endPoint y: 333, distance: 7.8
click at [280, 338] on div "builders capital" at bounding box center [371, 332] width 386 height 18
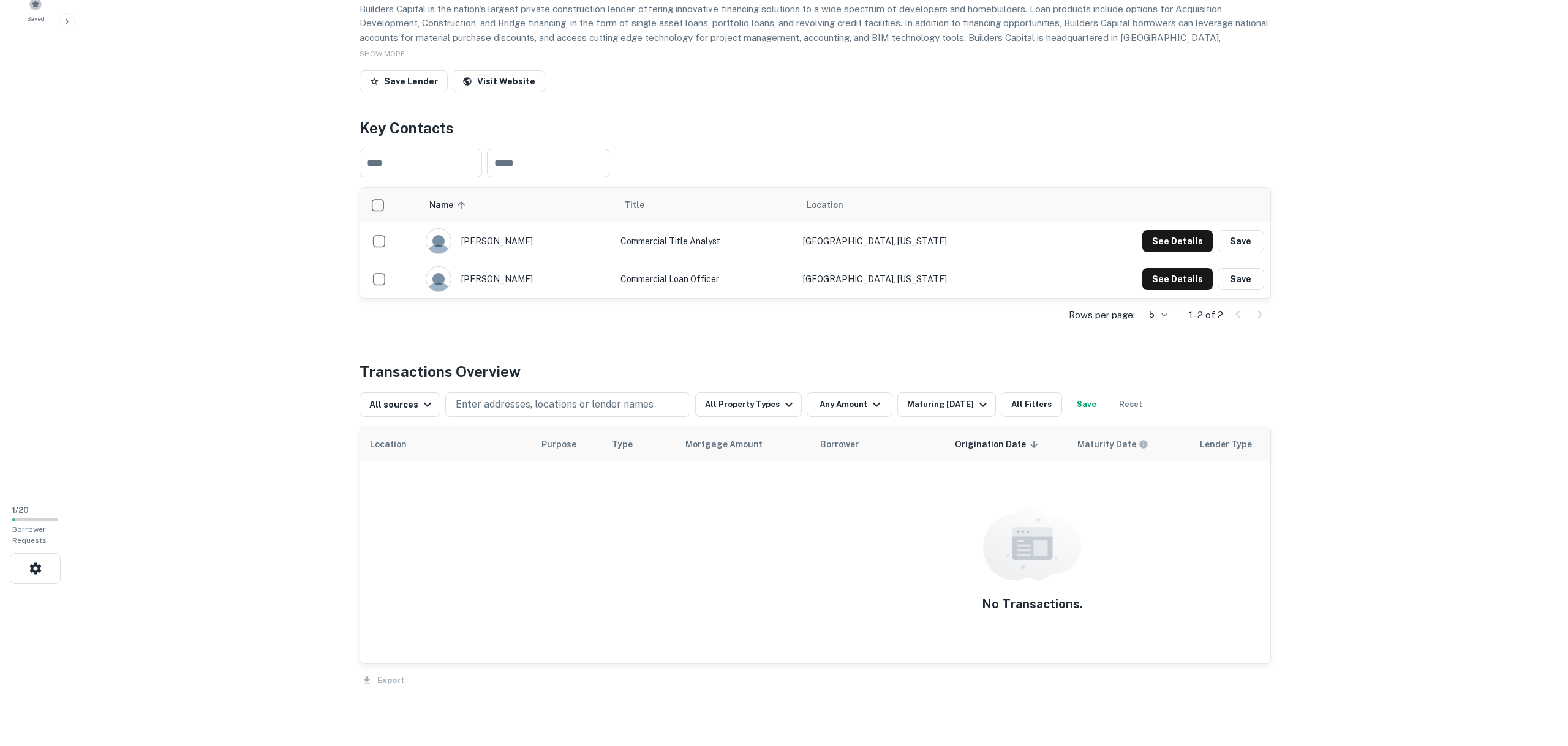
scroll to position [218, 0]
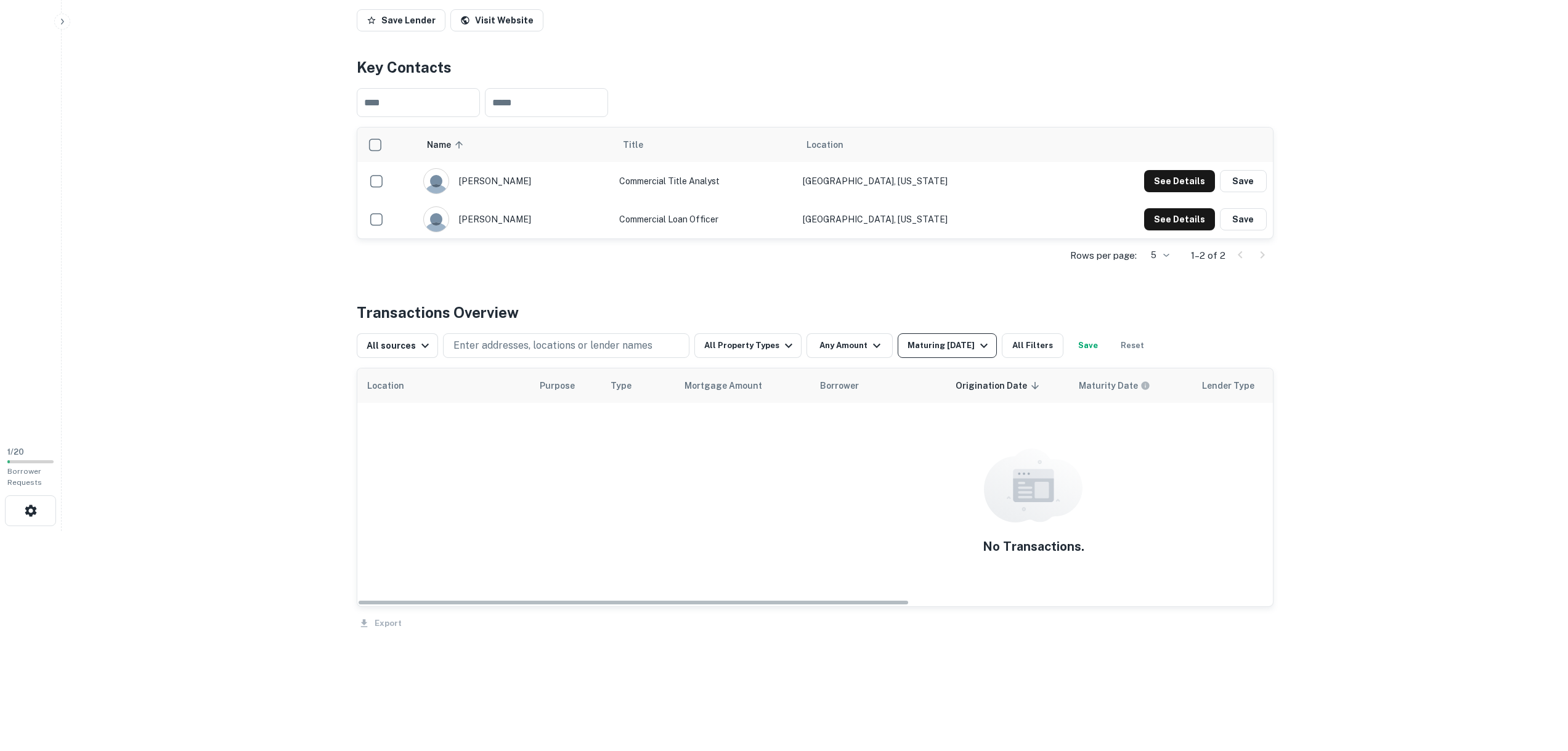
click at [919, 353] on div "Maturing [DATE]" at bounding box center [950, 346] width 84 height 15
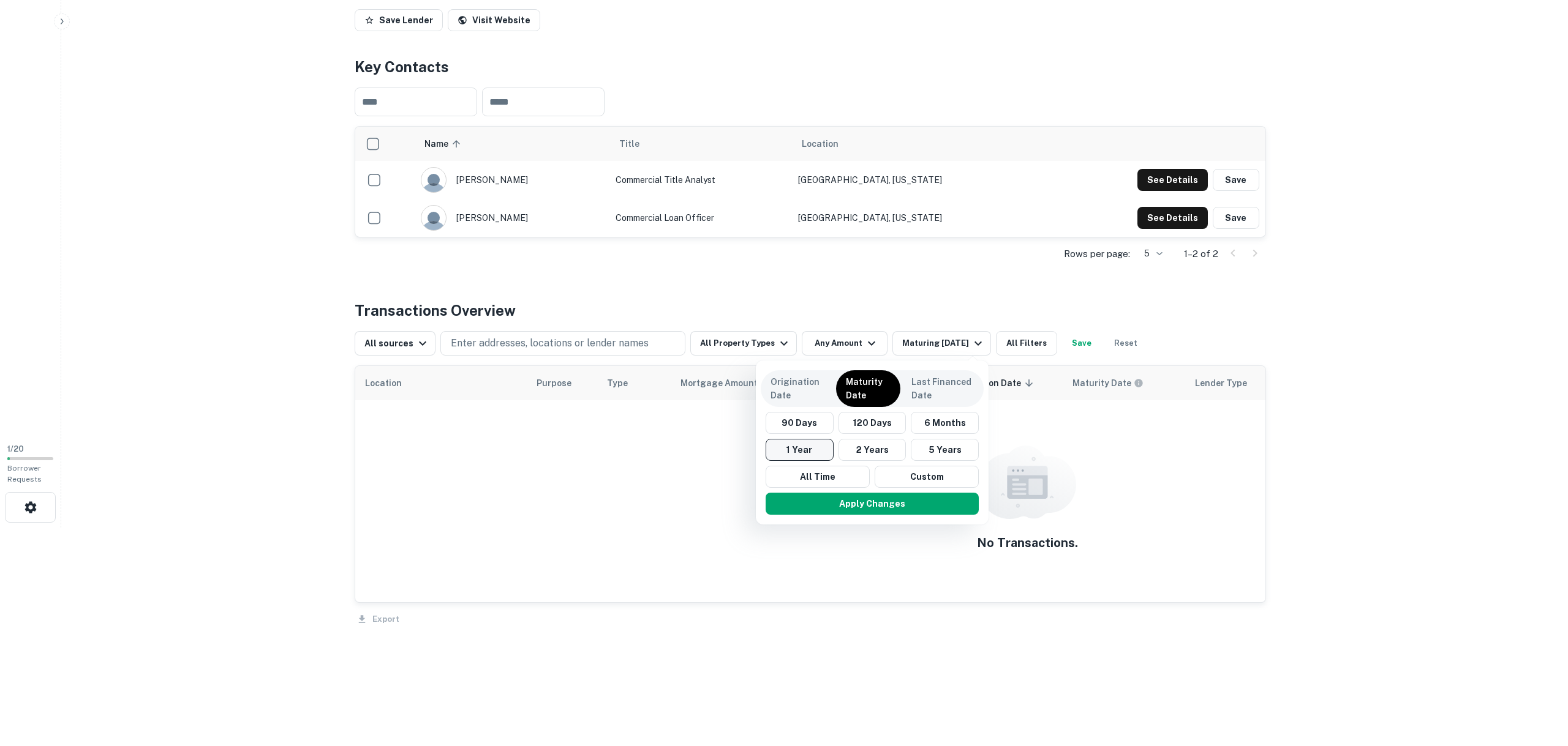
click at [812, 451] on button "1 Year" at bounding box center [800, 450] width 68 height 22
click at [927, 473] on button "Custom" at bounding box center [927, 477] width 104 height 22
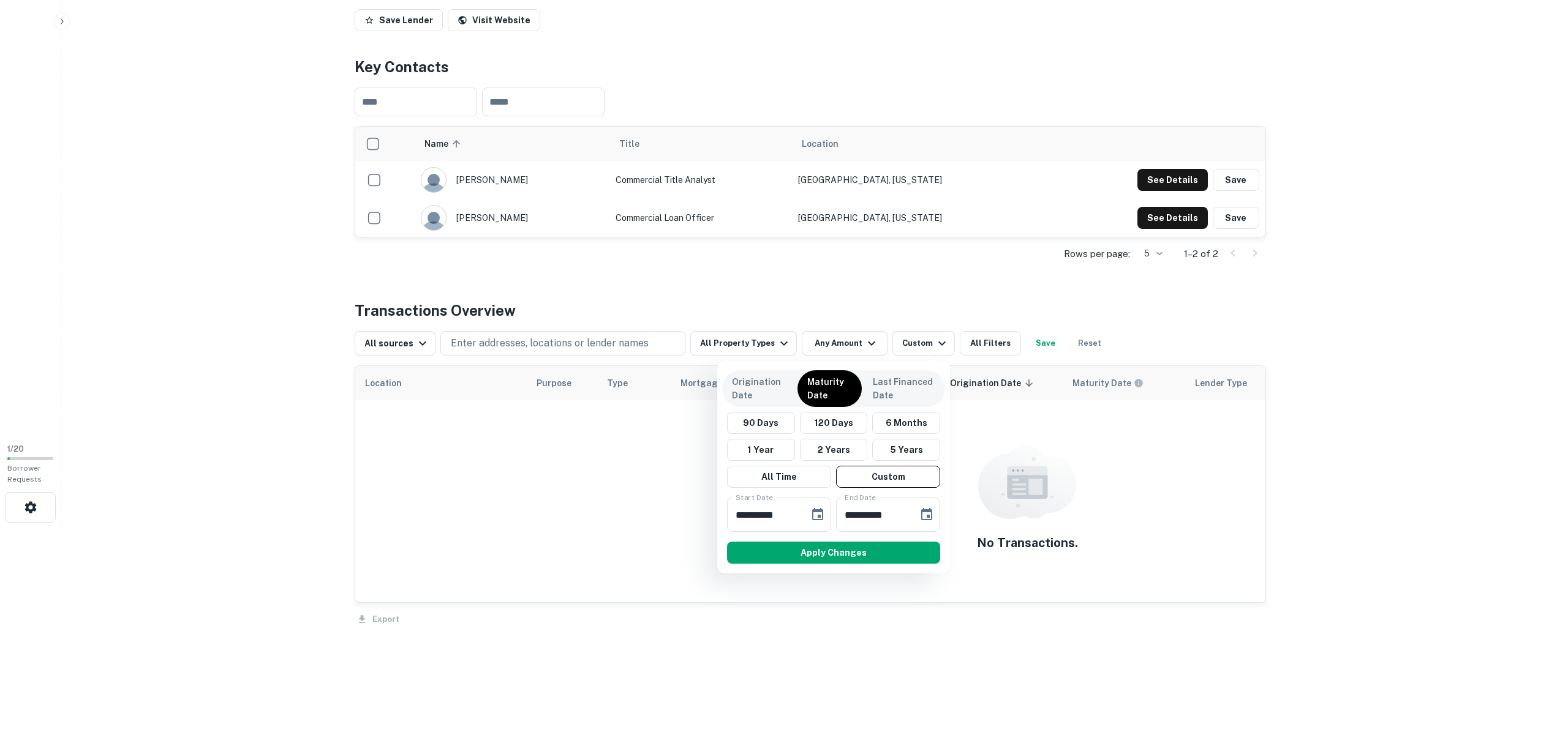
click at [804, 497] on div "**********" at bounding box center [833, 472] width 223 height 120
click at [807, 479] on button "All Time" at bounding box center [779, 477] width 104 height 22
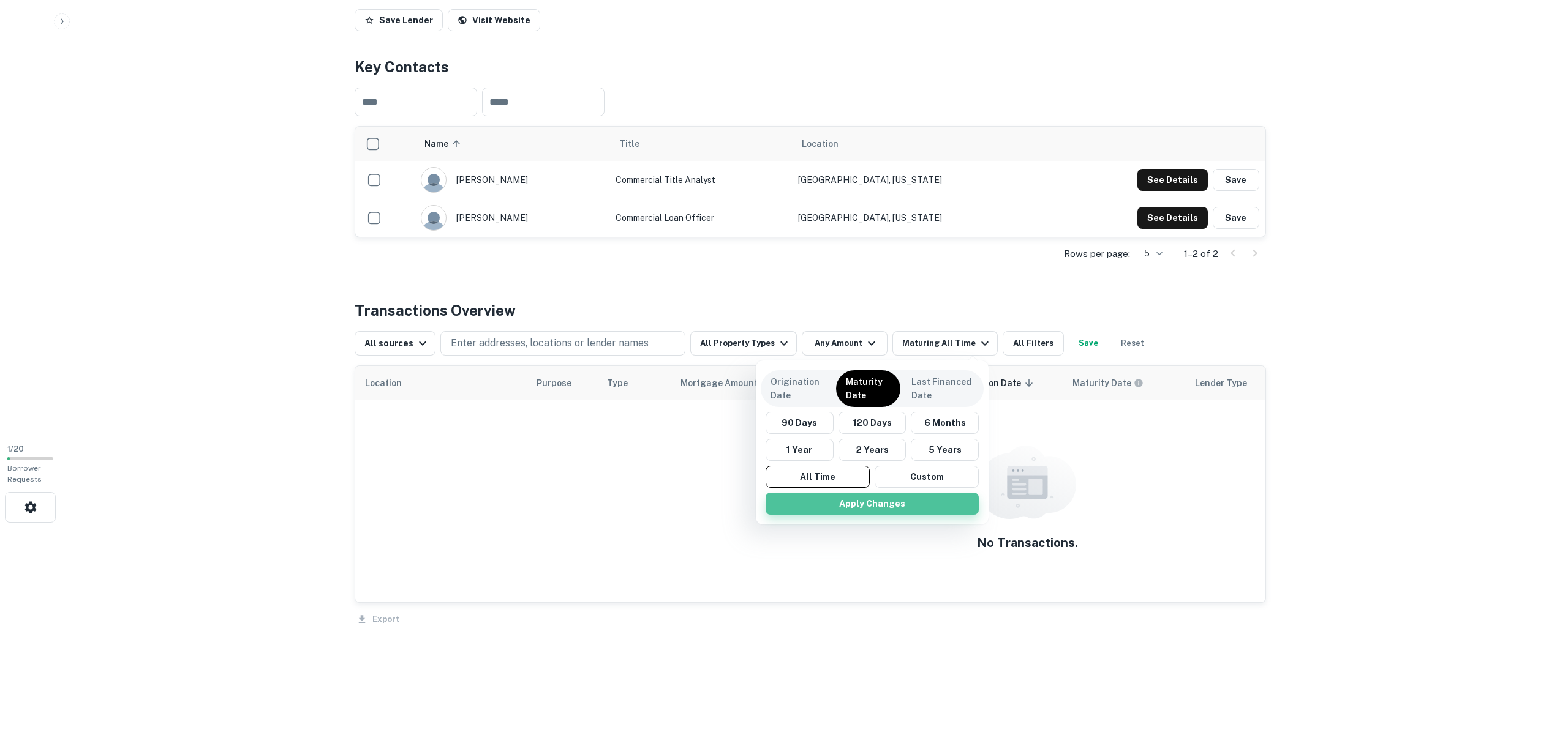
click at [837, 505] on button "Apply Changes" at bounding box center [872, 503] width 214 height 22
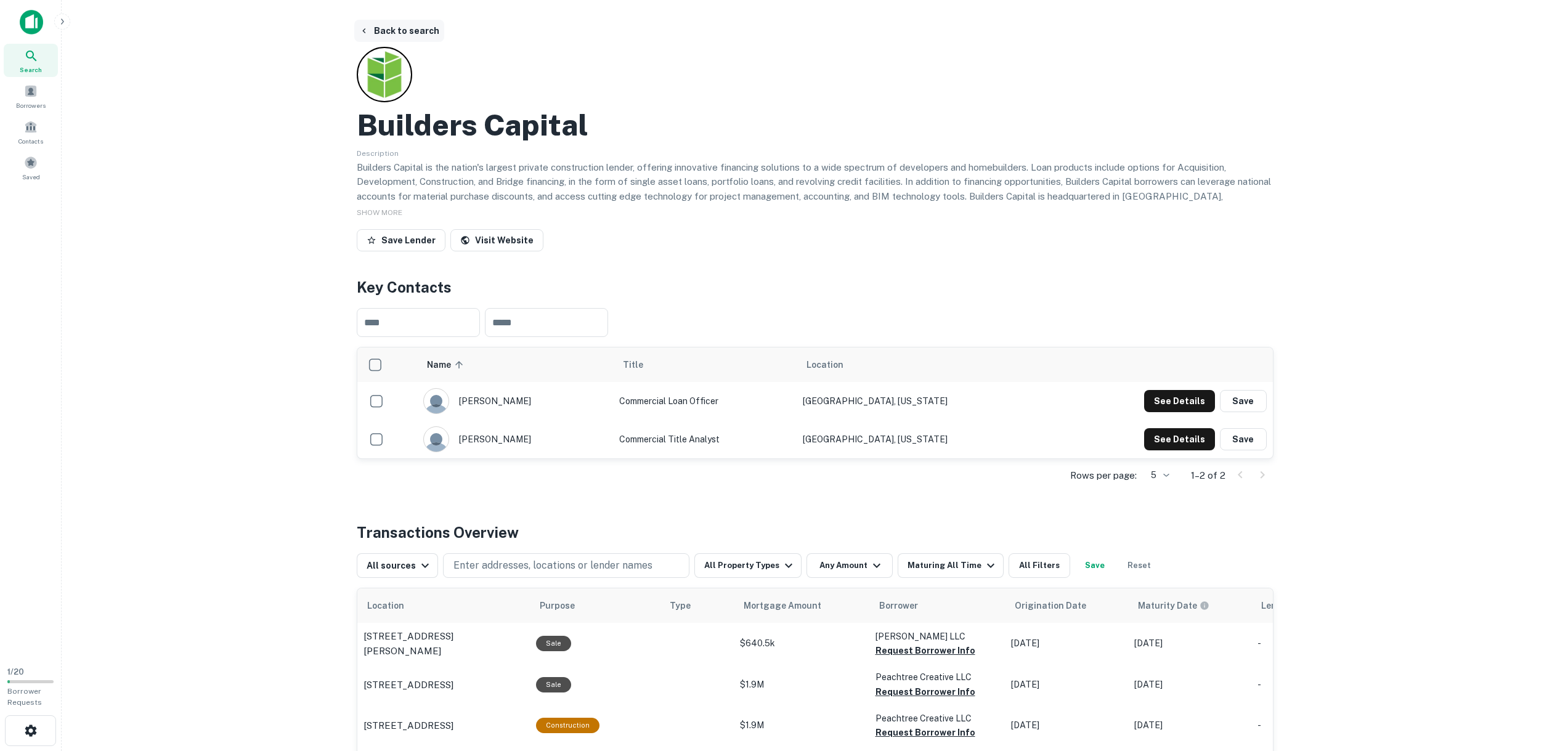
click at [376, 32] on button "Back to search" at bounding box center [399, 31] width 90 height 22
click at [389, 31] on button "Back to search" at bounding box center [399, 31] width 90 height 22
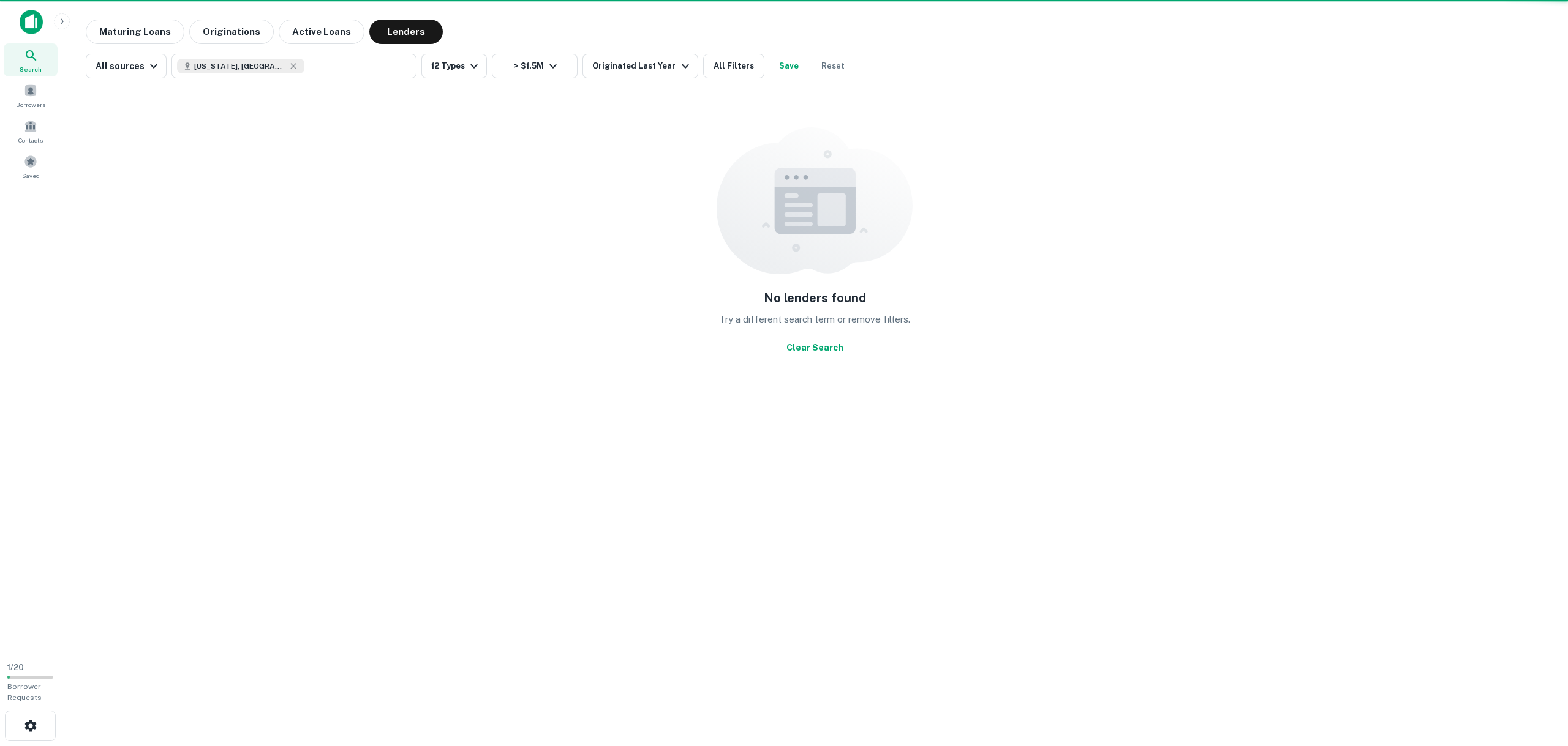
click at [34, 63] on div "Search" at bounding box center [30, 60] width 54 height 33
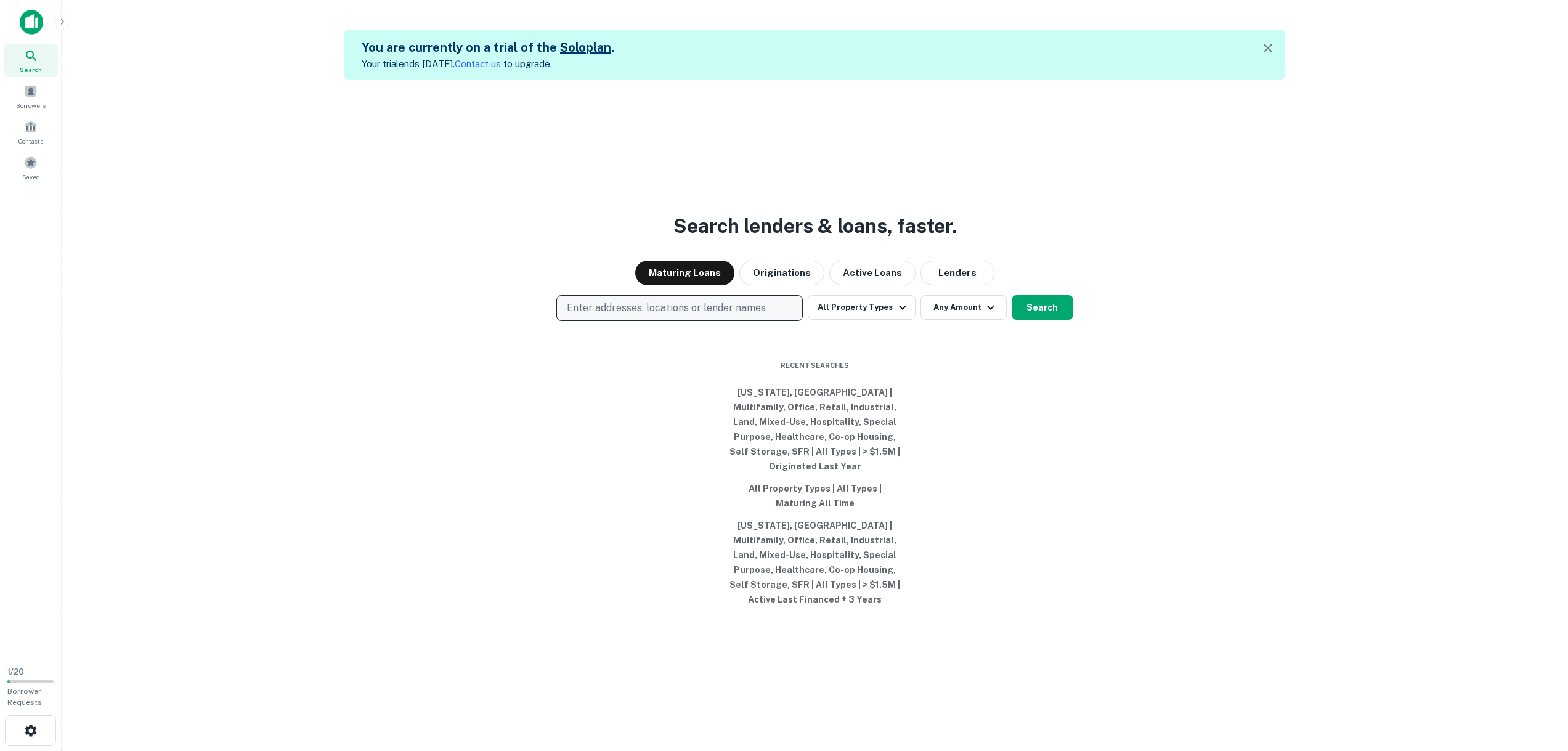
click at [629, 316] on p "Enter addresses, locations or lender names" at bounding box center [666, 308] width 199 height 15
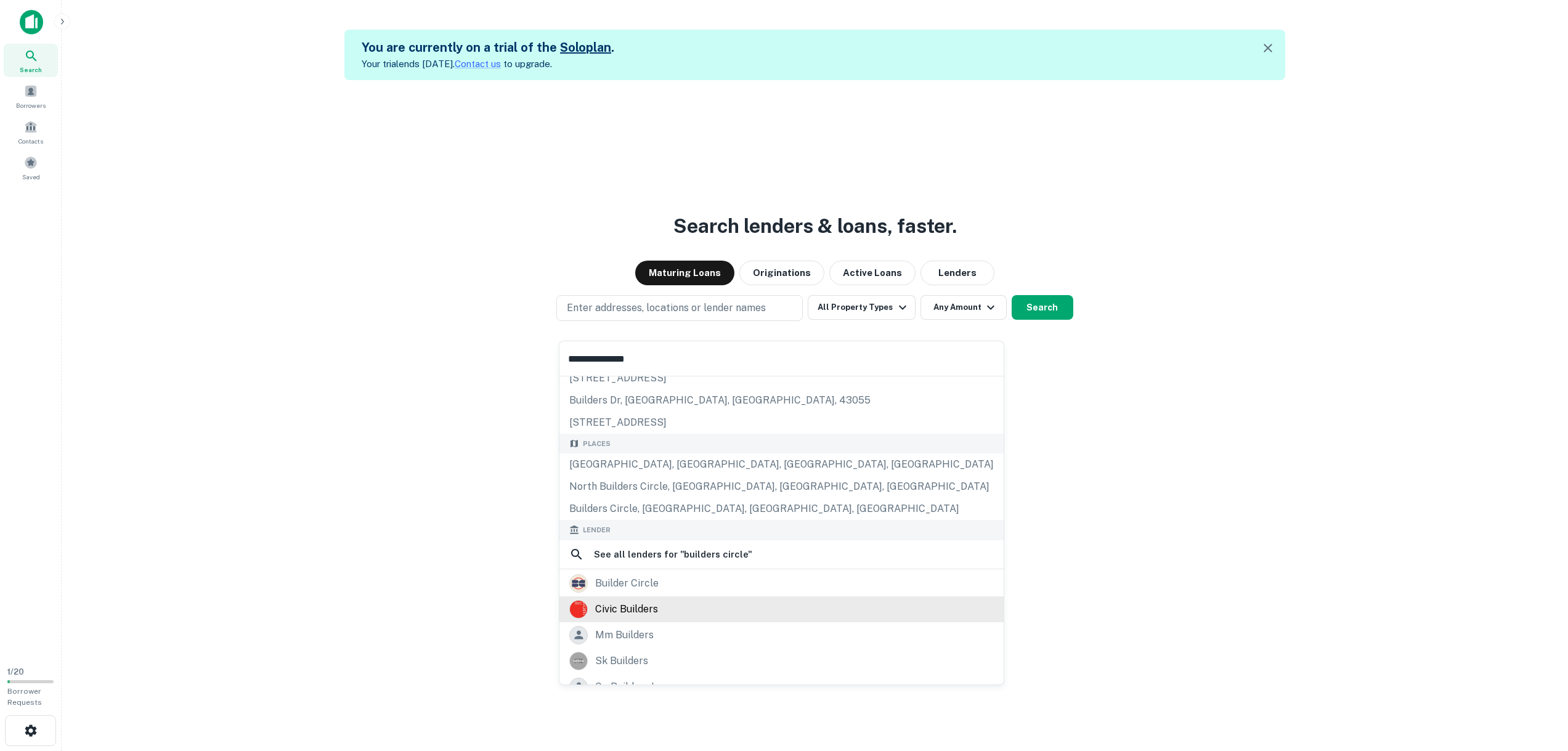
scroll to position [61, 0]
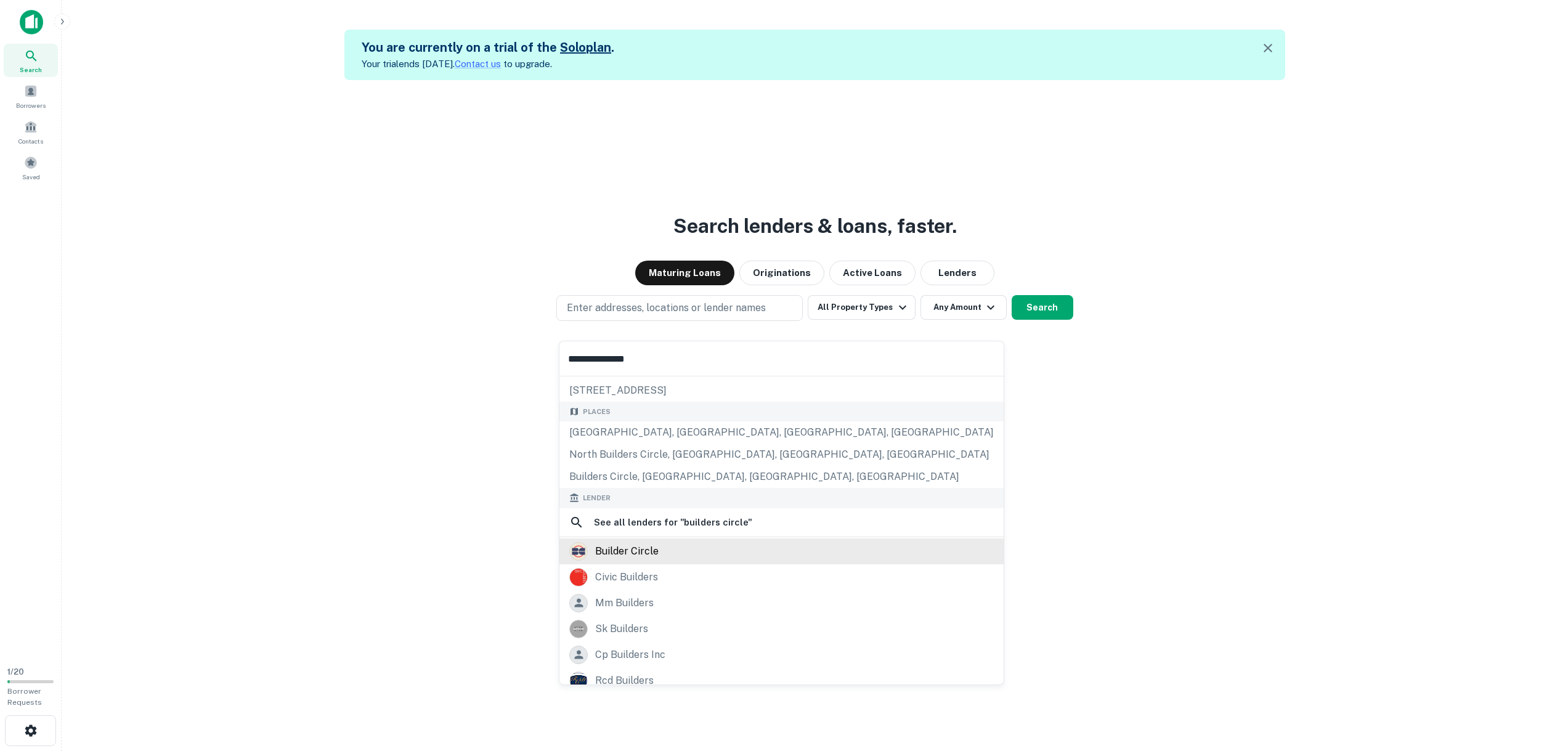
type input "**********"
click at [643, 556] on div "builder circle" at bounding box center [628, 551] width 64 height 18
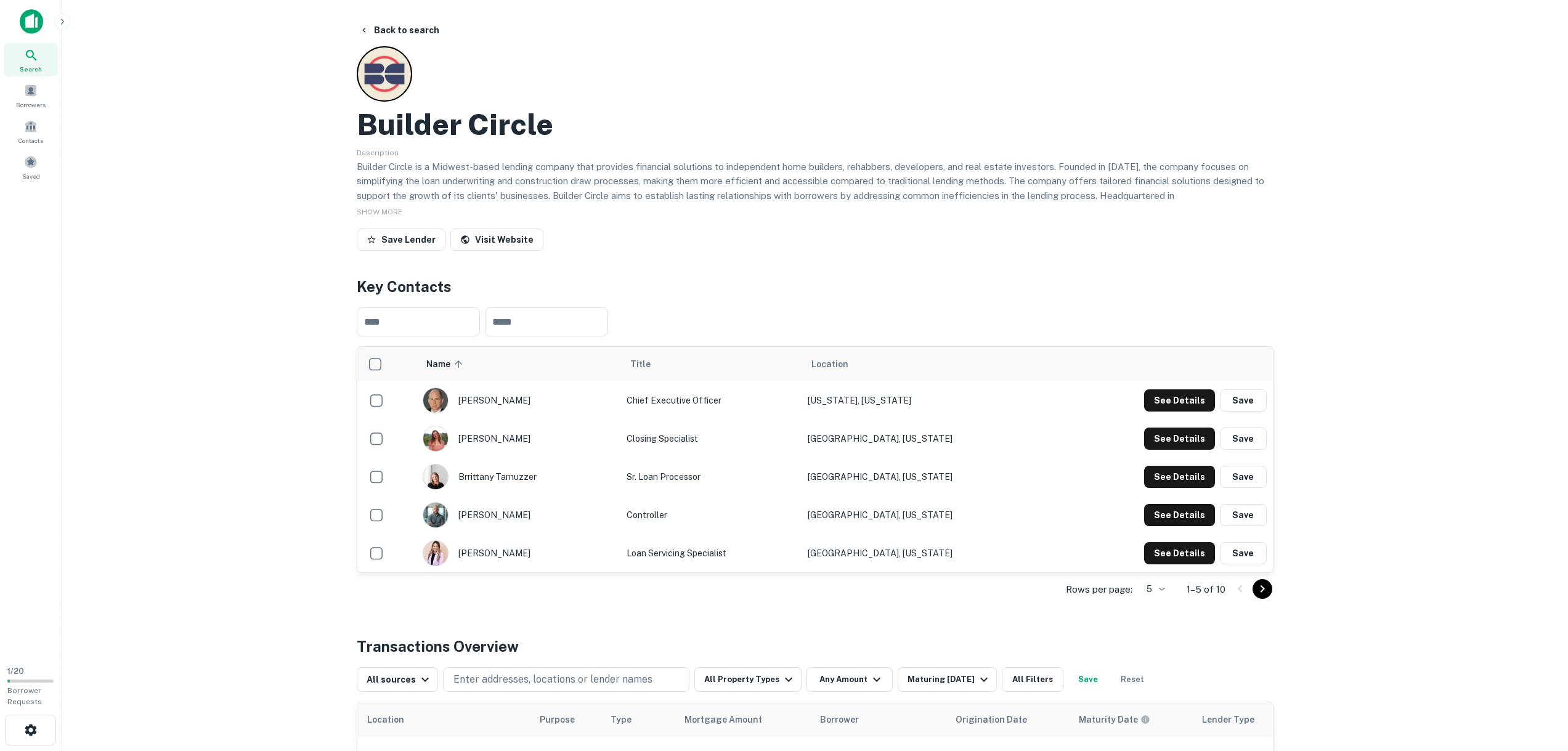
scroll to position [61, 0]
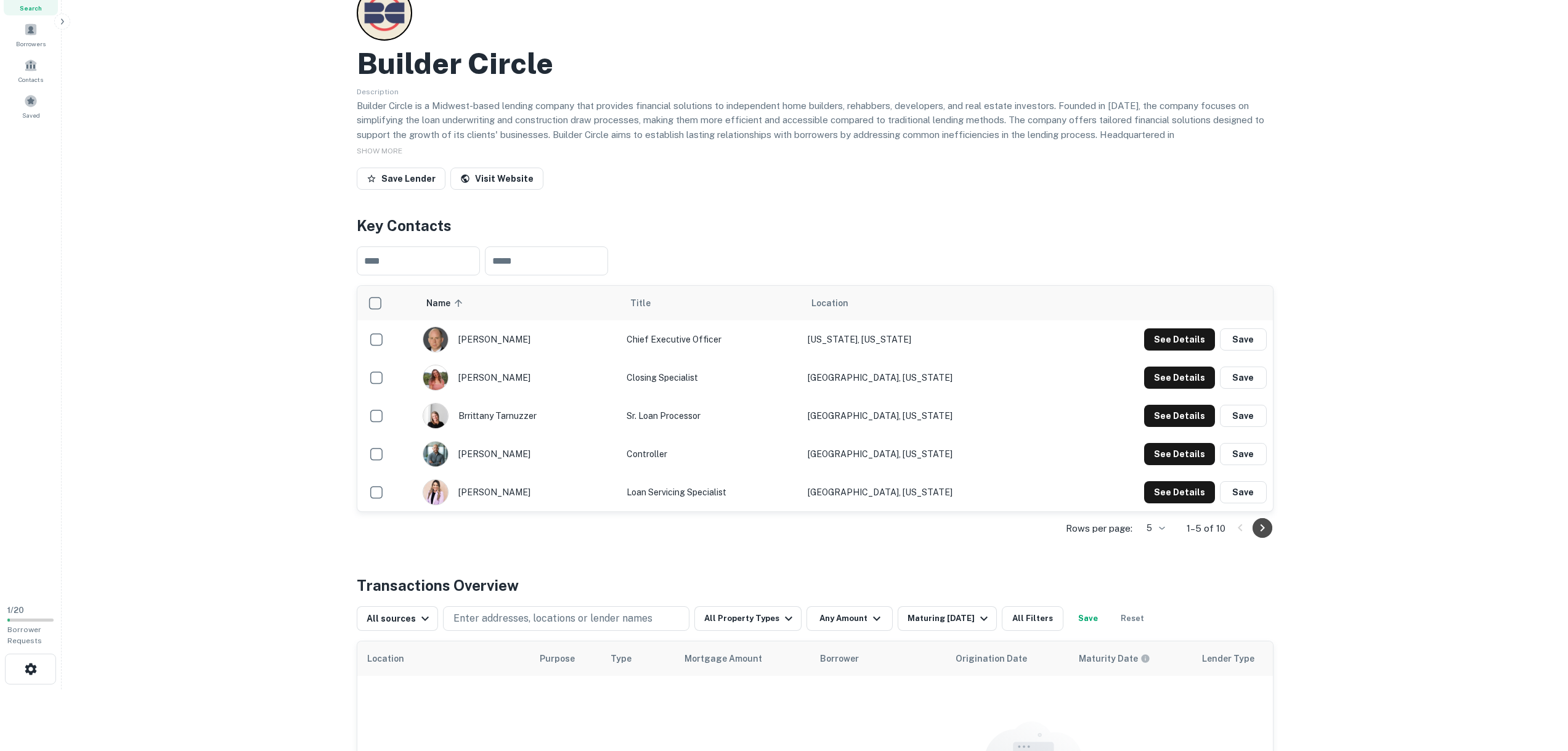
click at [1268, 535] on icon "Go to next page" at bounding box center [1263, 529] width 15 height 15
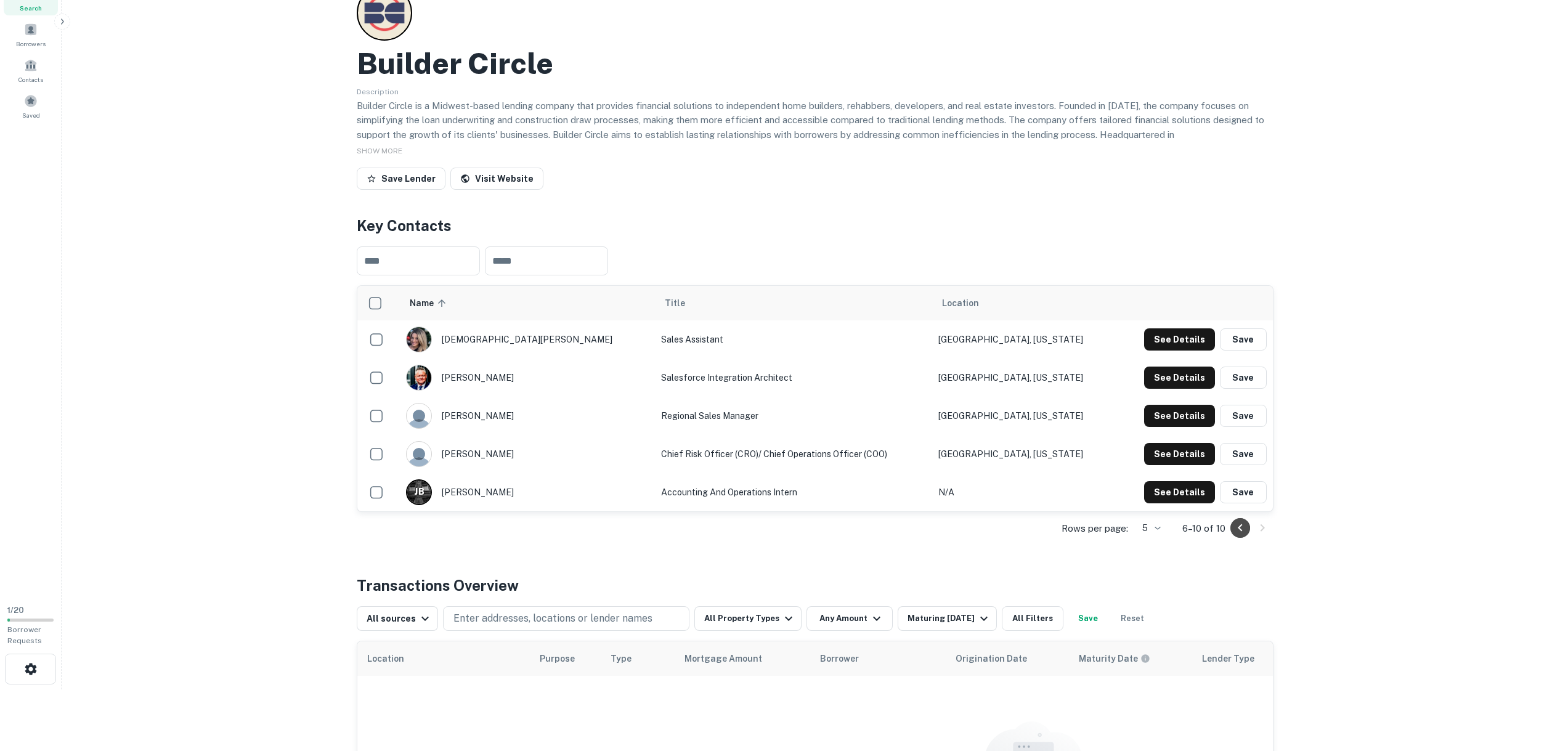
click at [1233, 530] on icon "Go to previous page" at bounding box center [1241, 529] width 15 height 15
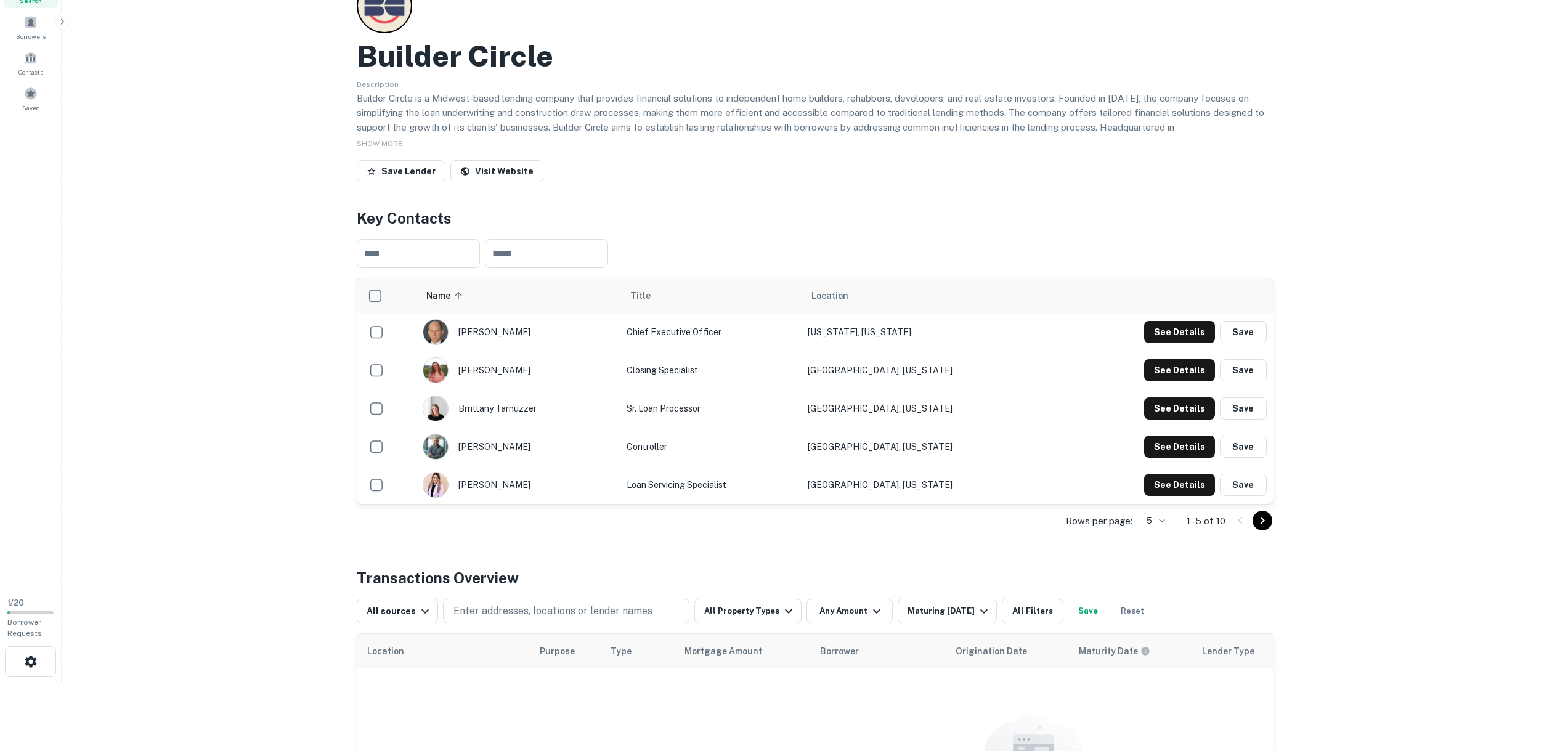
scroll to position [185, 0]
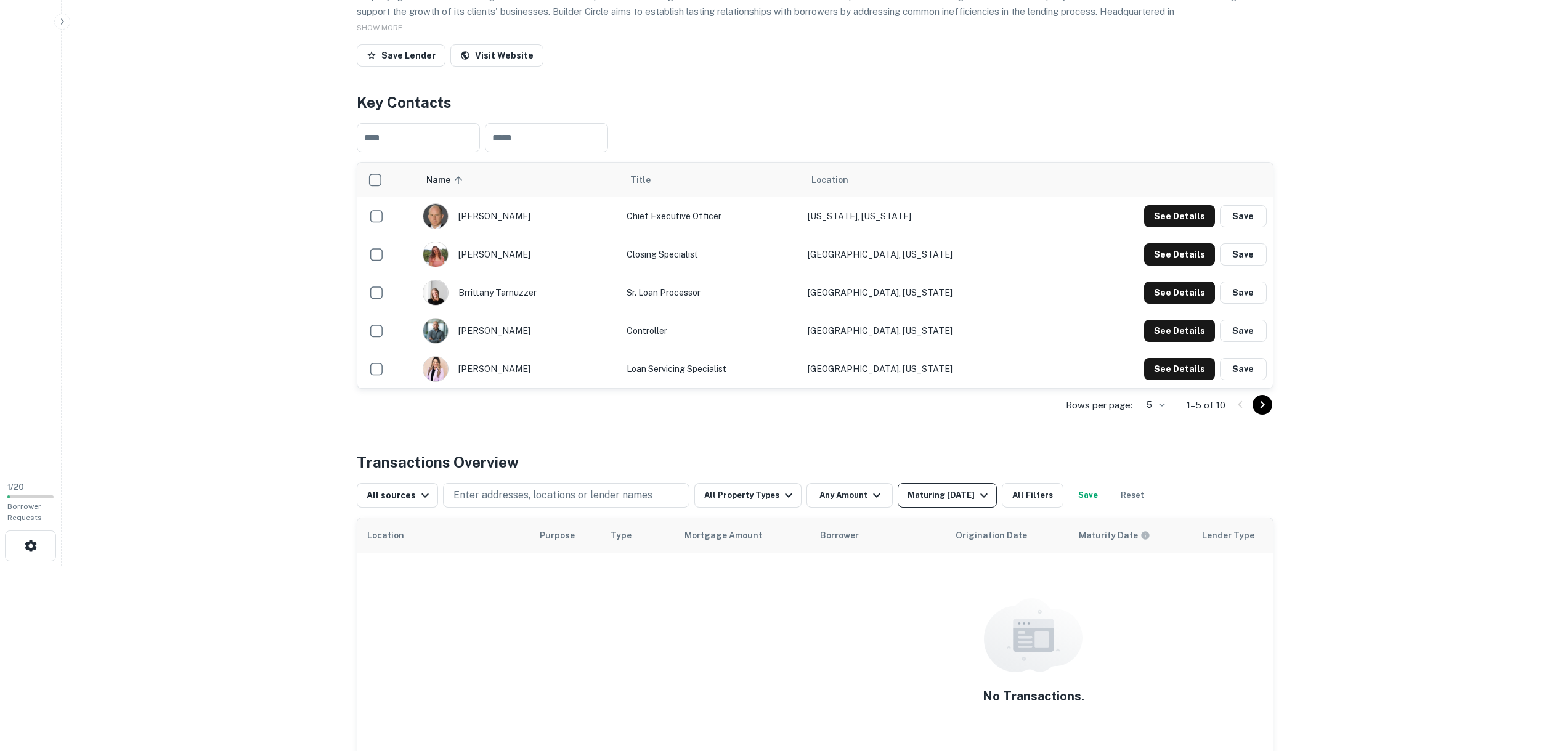
drag, startPoint x: 995, startPoint y: 505, endPoint x: 985, endPoint y: 502, distance: 10.4
click at [994, 505] on div "All sources Enter addresses, locations or lender names All Property Types Any A…" at bounding box center [754, 495] width 796 height 24
click at [985, 500] on icon "button" at bounding box center [984, 496] width 15 height 15
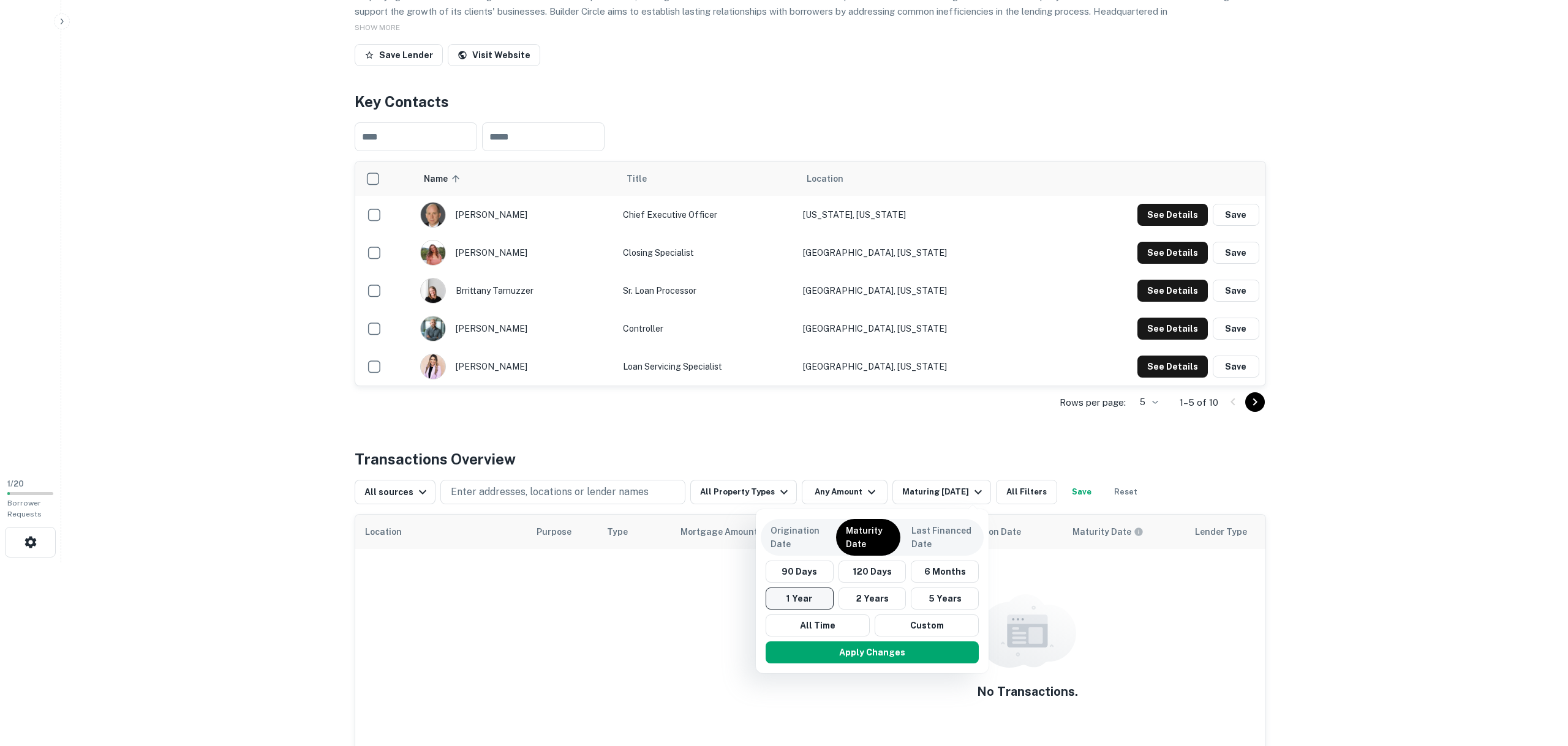
click at [813, 601] on button "1 Year" at bounding box center [800, 598] width 68 height 22
click at [854, 653] on button "Apply Changes" at bounding box center [872, 653] width 214 height 22
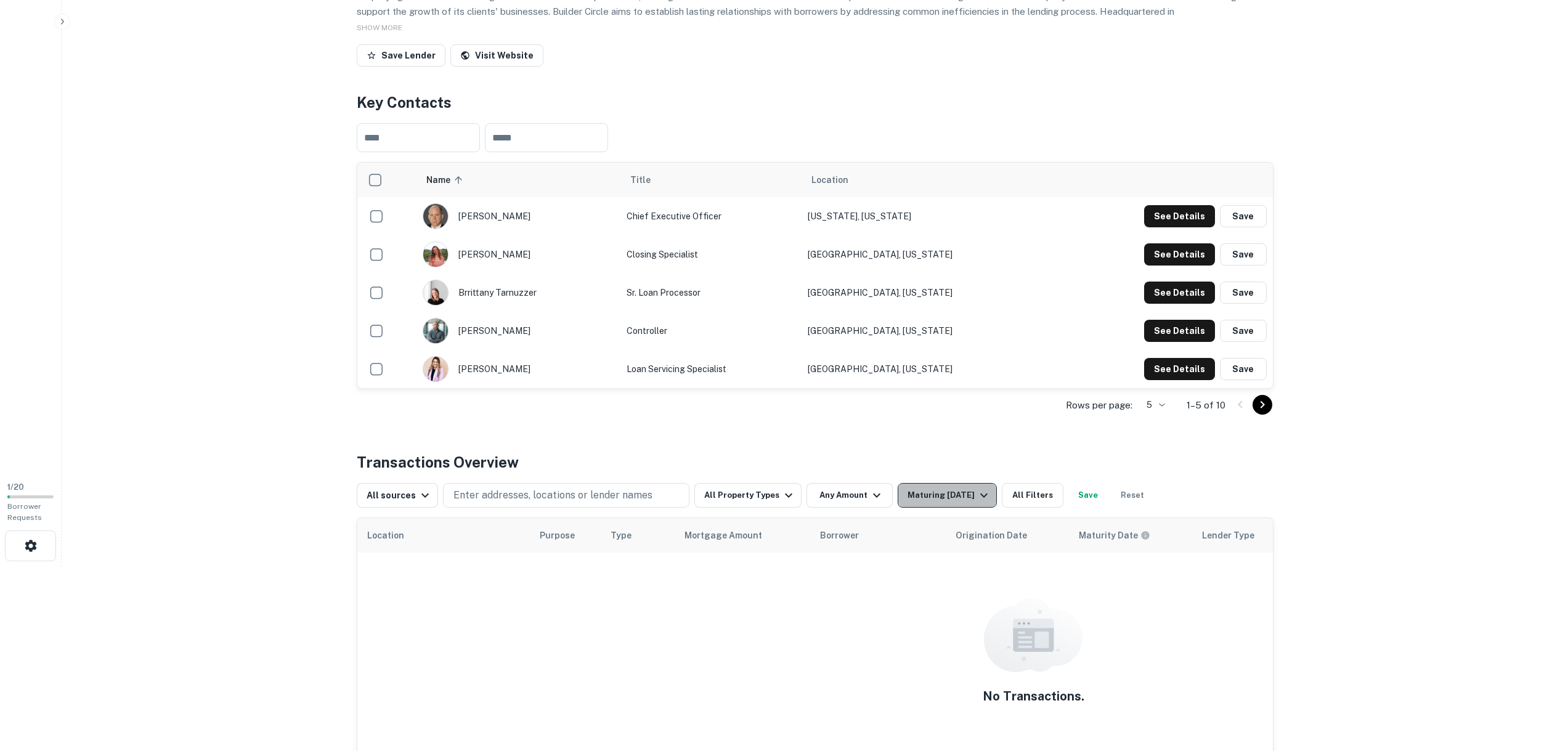
click at [941, 488] on button "Maturing [DATE]" at bounding box center [947, 495] width 99 height 24
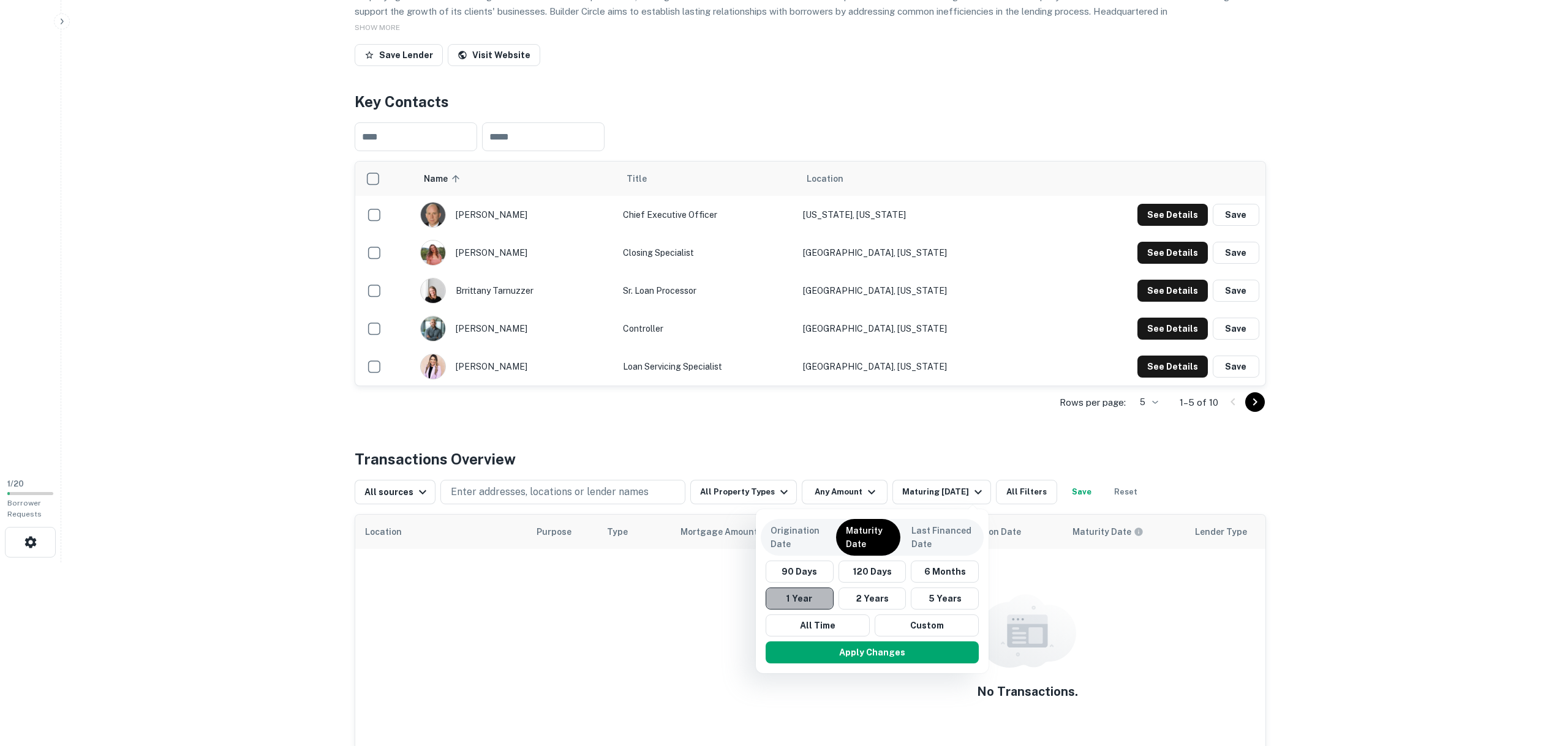
drag, startPoint x: 817, startPoint y: 594, endPoint x: 822, endPoint y: 590, distance: 6.4
click at [819, 593] on button "1 Year" at bounding box center [800, 598] width 68 height 22
click at [857, 625] on button "All Time" at bounding box center [817, 625] width 104 height 22
click at [876, 648] on button "Apply Changes" at bounding box center [872, 653] width 214 height 22
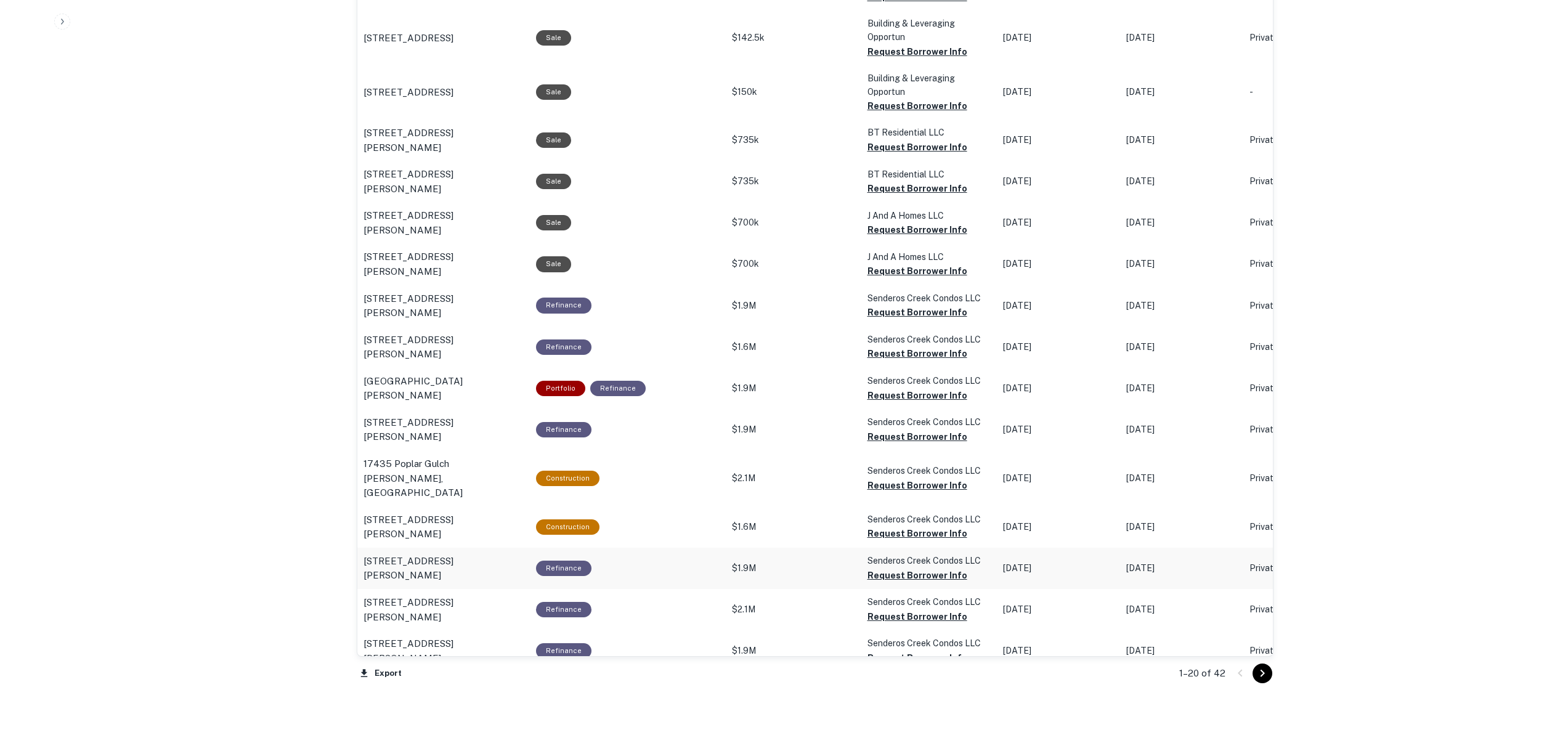
scroll to position [986, 0]
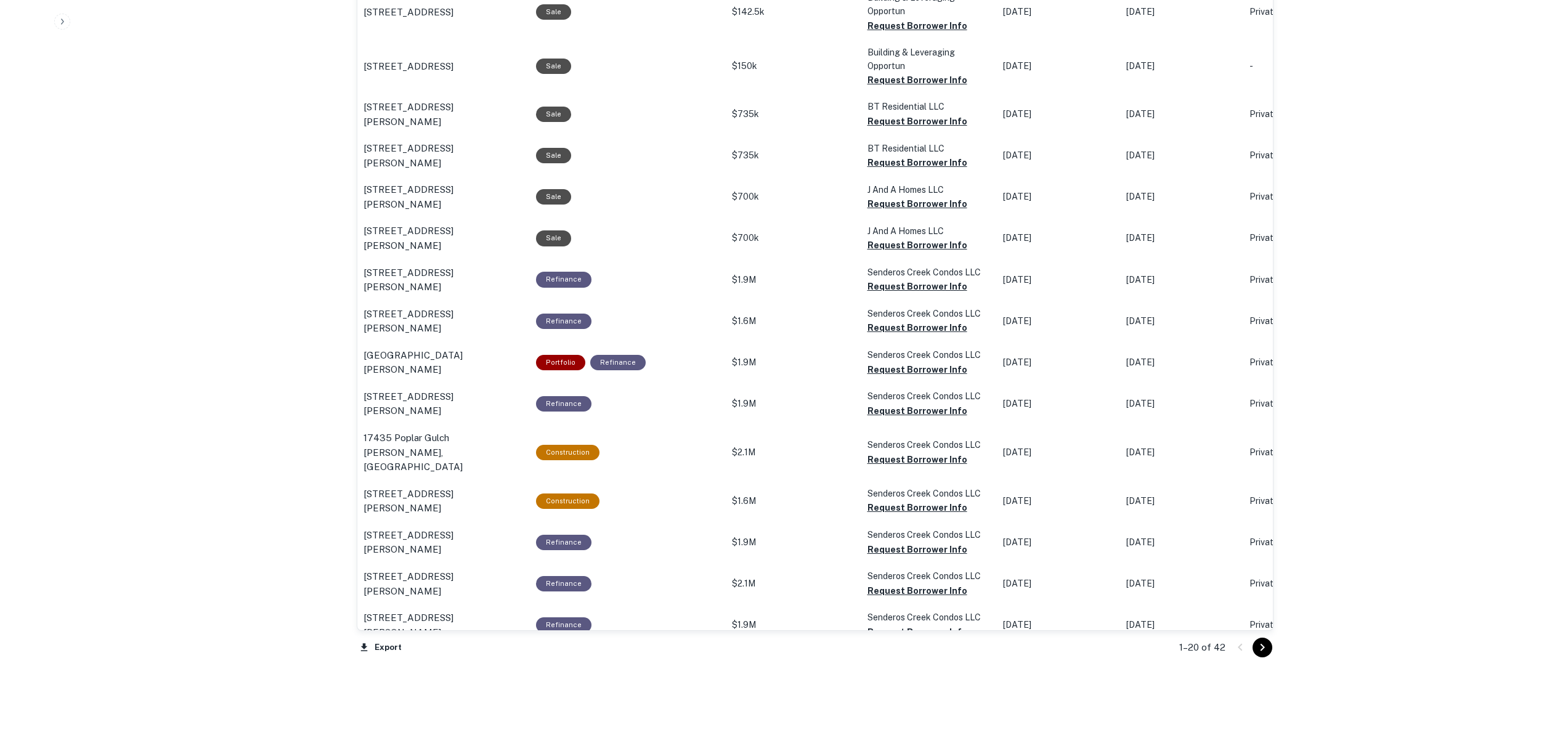
click at [1263, 643] on icon "Go to next page" at bounding box center [1263, 648] width 15 height 15
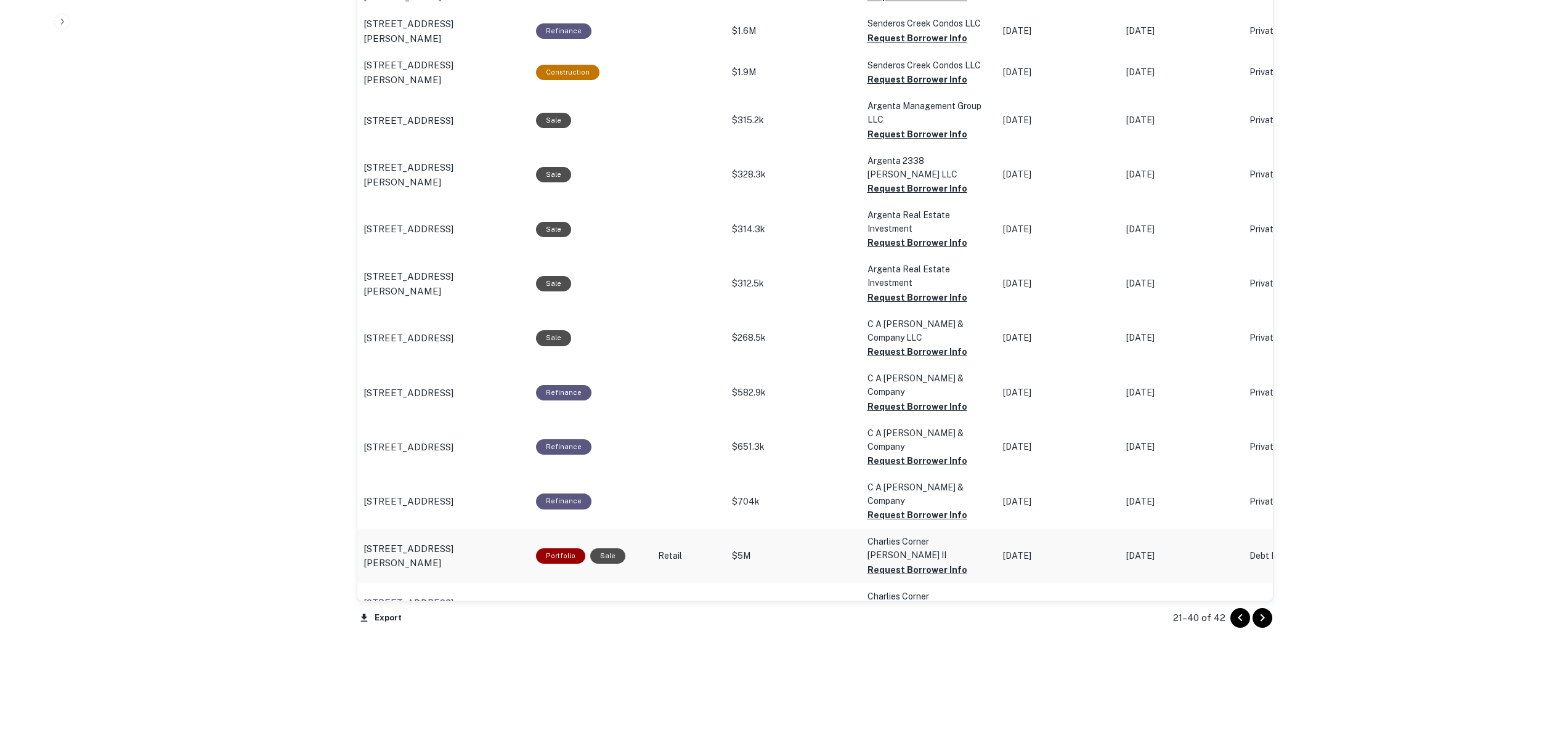
scroll to position [1019, 0]
click at [1266, 613] on icon "Go to next page" at bounding box center [1263, 617] width 15 height 15
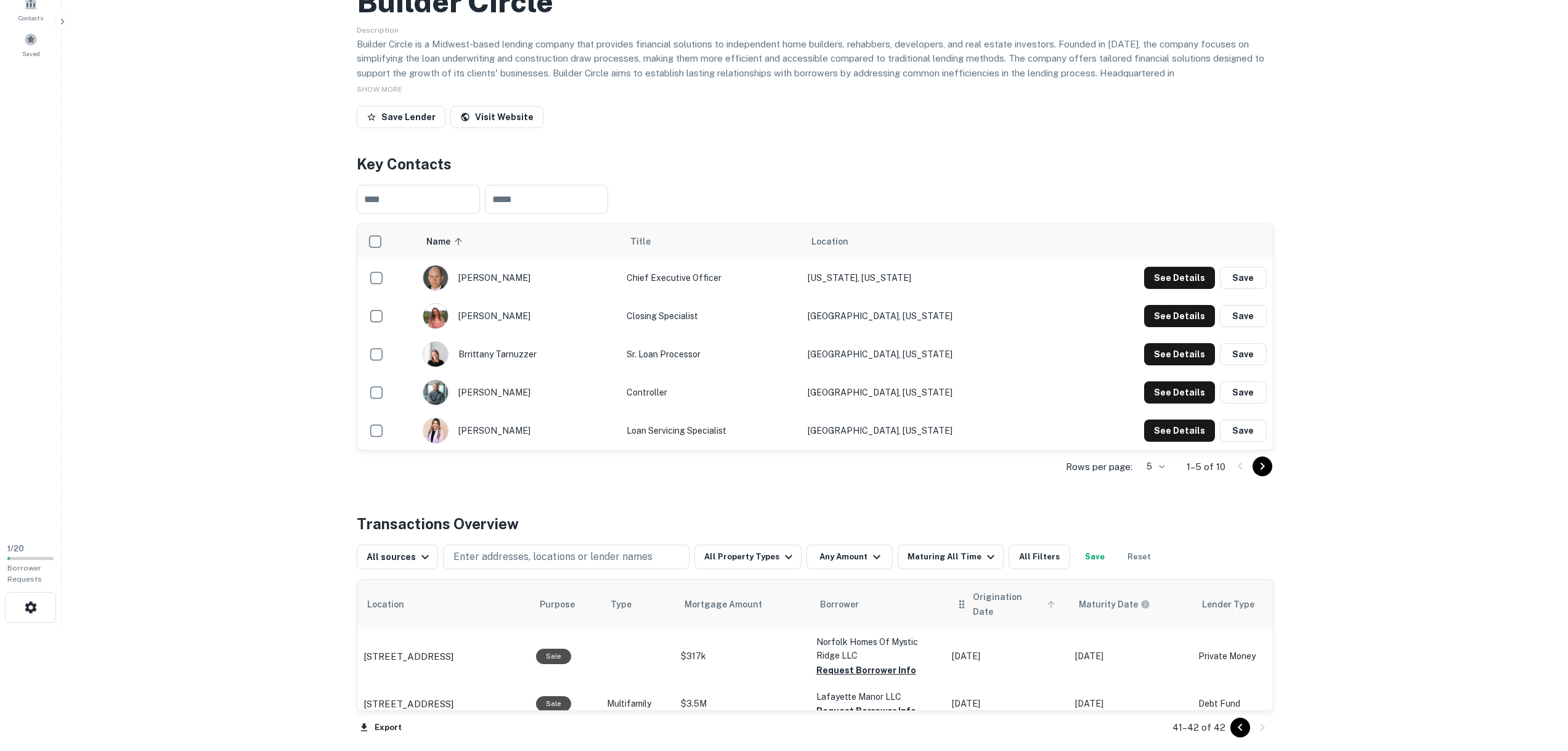
scroll to position [185, 0]
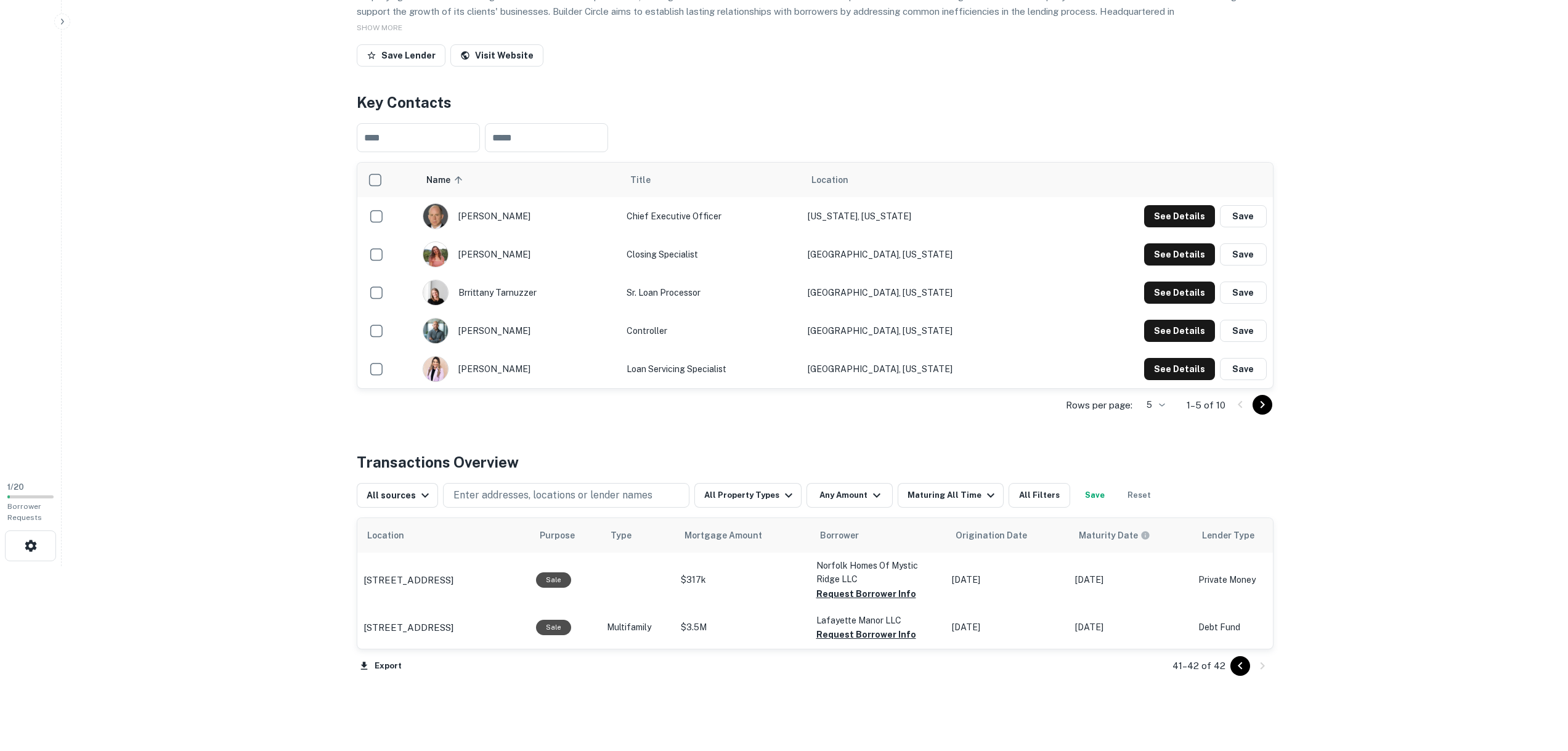
click at [1239, 675] on div "41–42 of 42" at bounding box center [1216, 666] width 116 height 34
click at [1240, 672] on icon "Go to previous page" at bounding box center [1241, 666] width 15 height 15
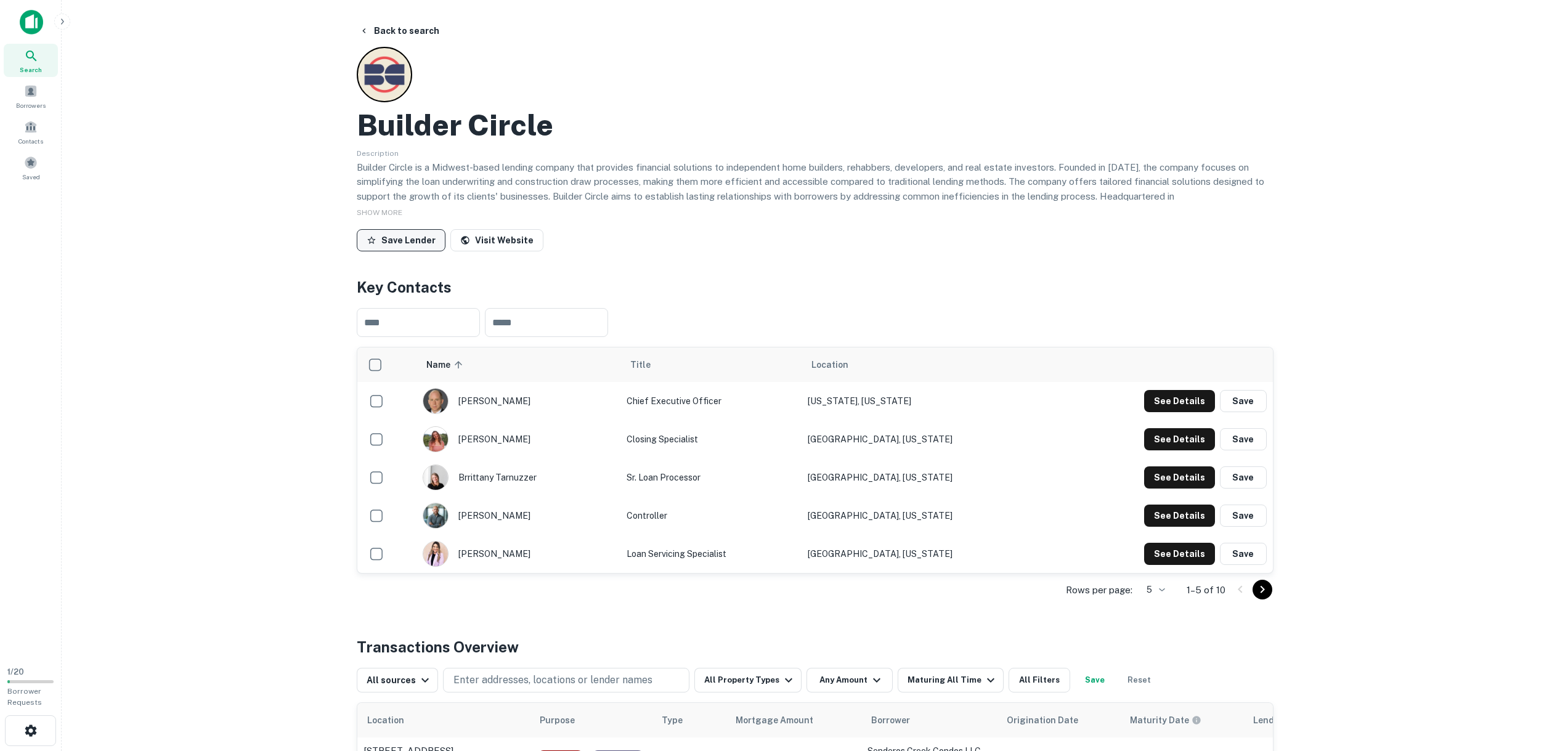
drag, startPoint x: 383, startPoint y: 33, endPoint x: 375, endPoint y: 50, distance: 18.8
click at [383, 33] on button "Back to search" at bounding box center [399, 31] width 90 height 22
click at [25, 103] on span "Borrowers" at bounding box center [30, 106] width 29 height 10
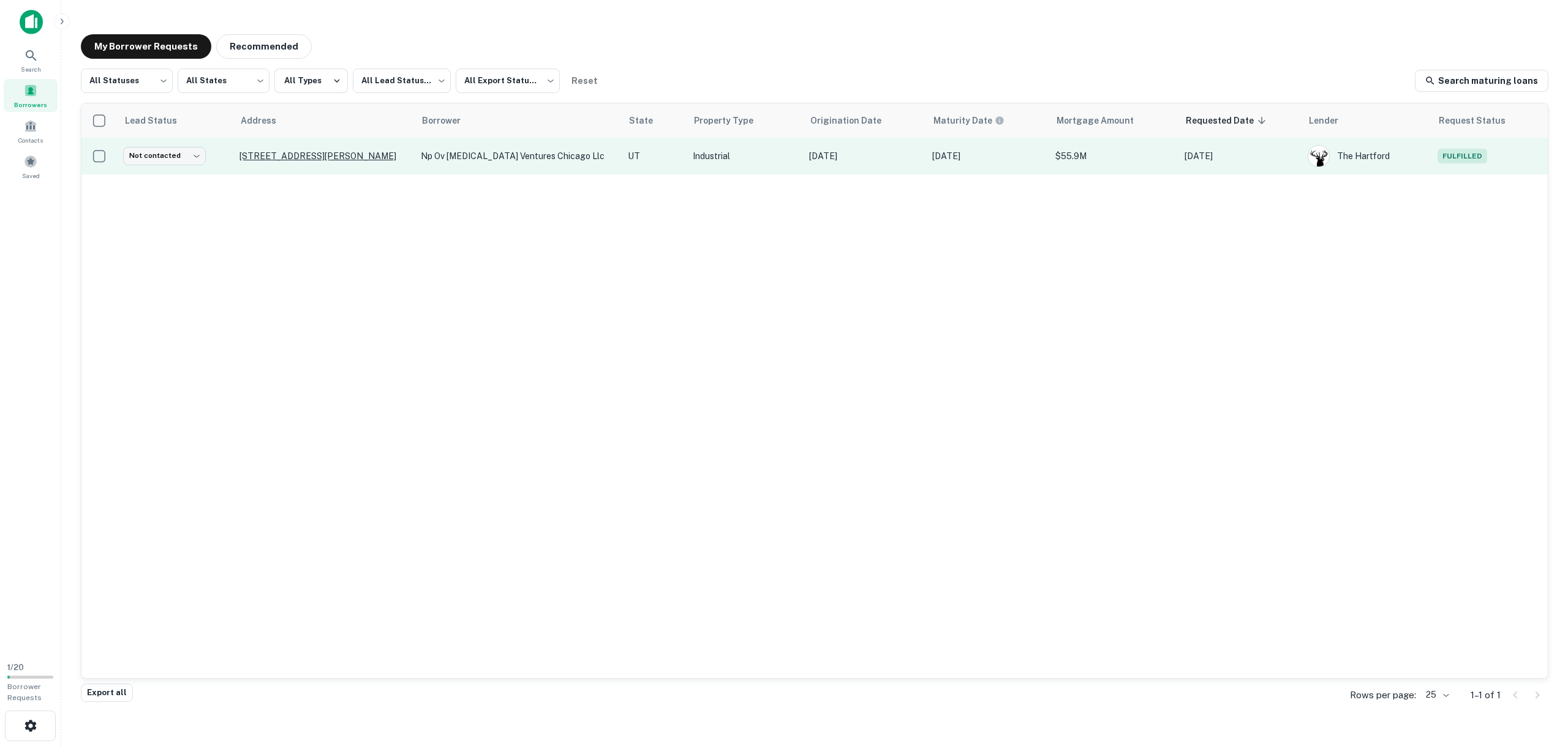
click at [382, 156] on p "[STREET_ADDRESS][PERSON_NAME]" at bounding box center [324, 156] width 169 height 11
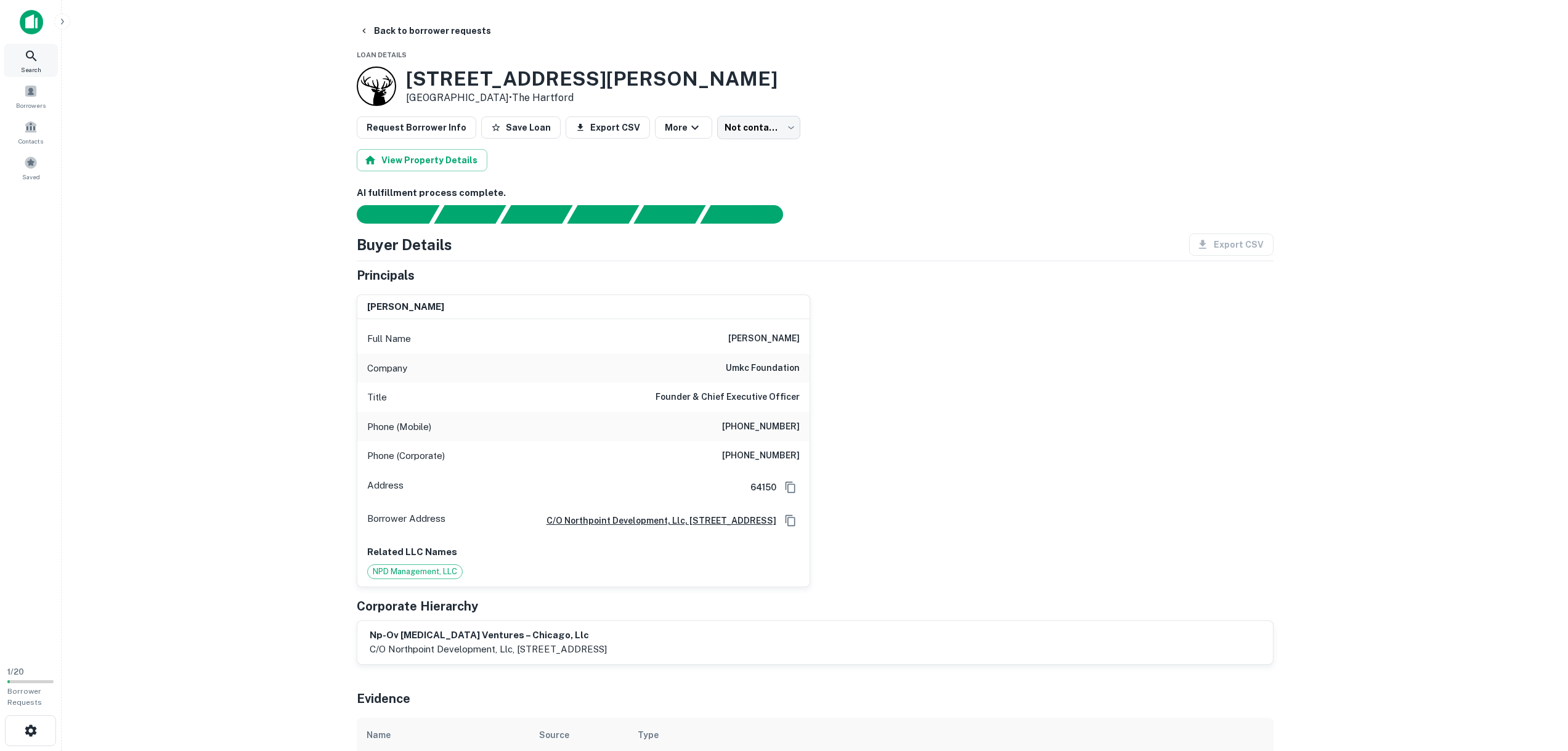
click at [27, 52] on icon at bounding box center [31, 55] width 10 height 10
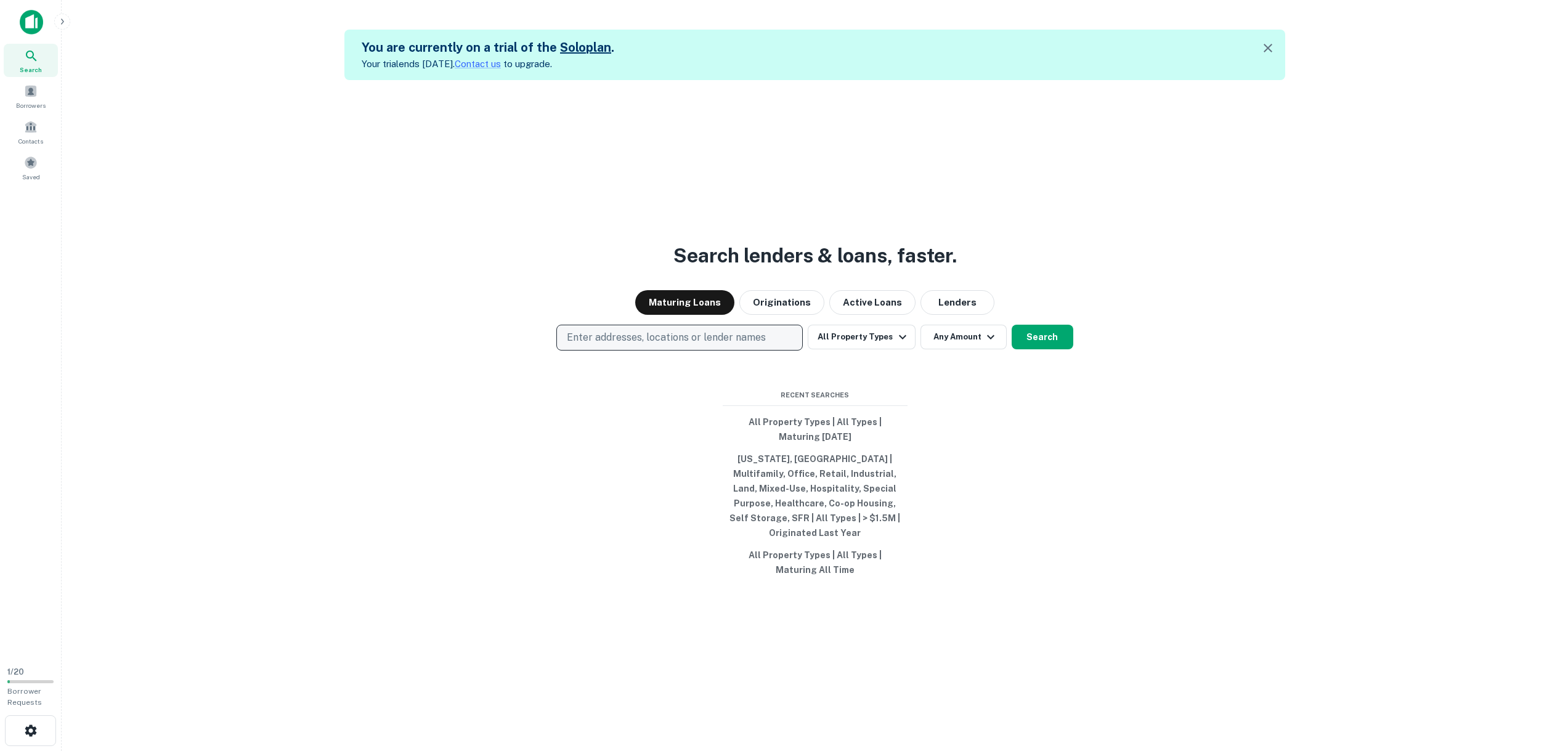
click at [630, 345] on p "Enter addresses, locations or lender names" at bounding box center [666, 338] width 199 height 15
type input "**********"
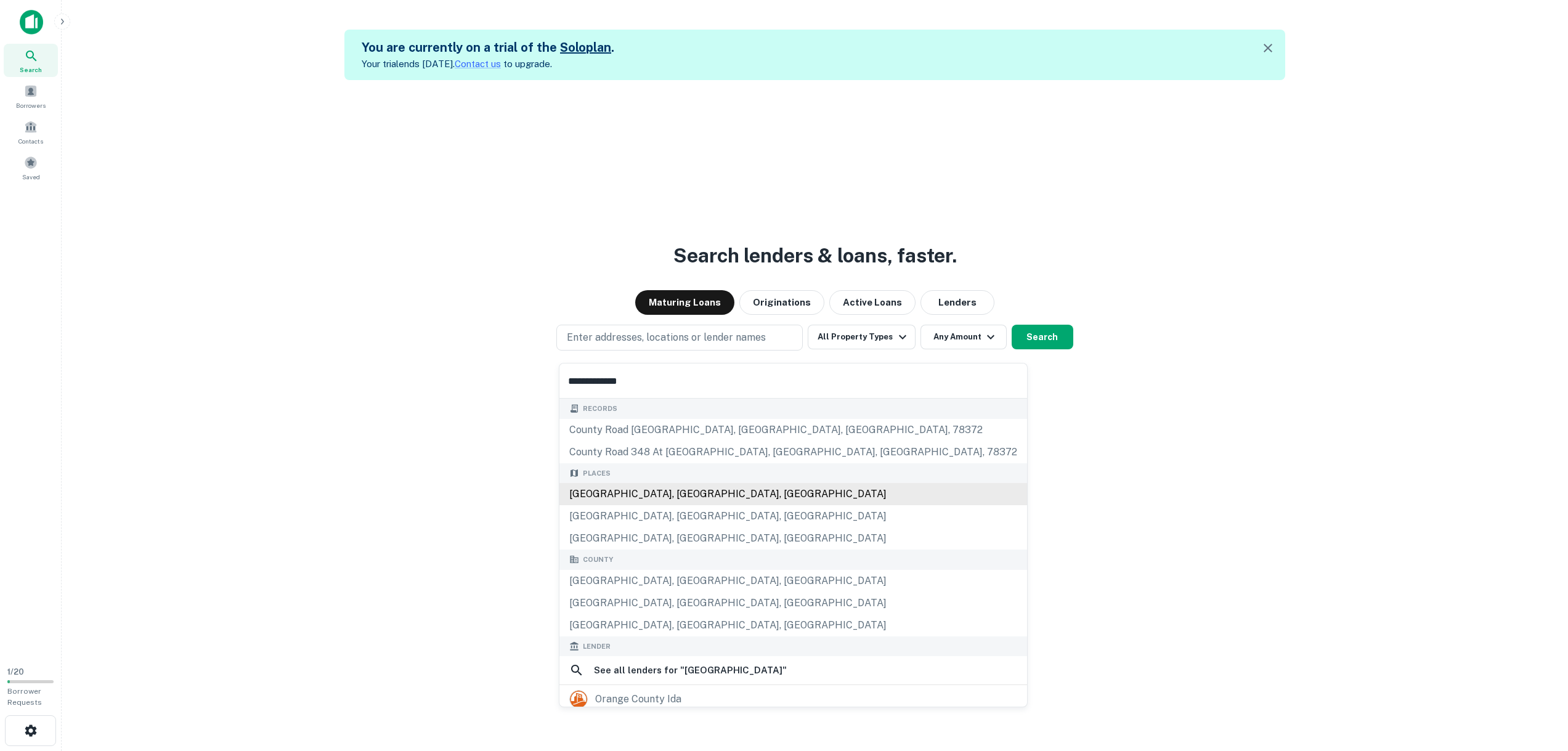
click at [637, 496] on div "[GEOGRAPHIC_DATA], [GEOGRAPHIC_DATA], [GEOGRAPHIC_DATA]" at bounding box center [793, 494] width 467 height 22
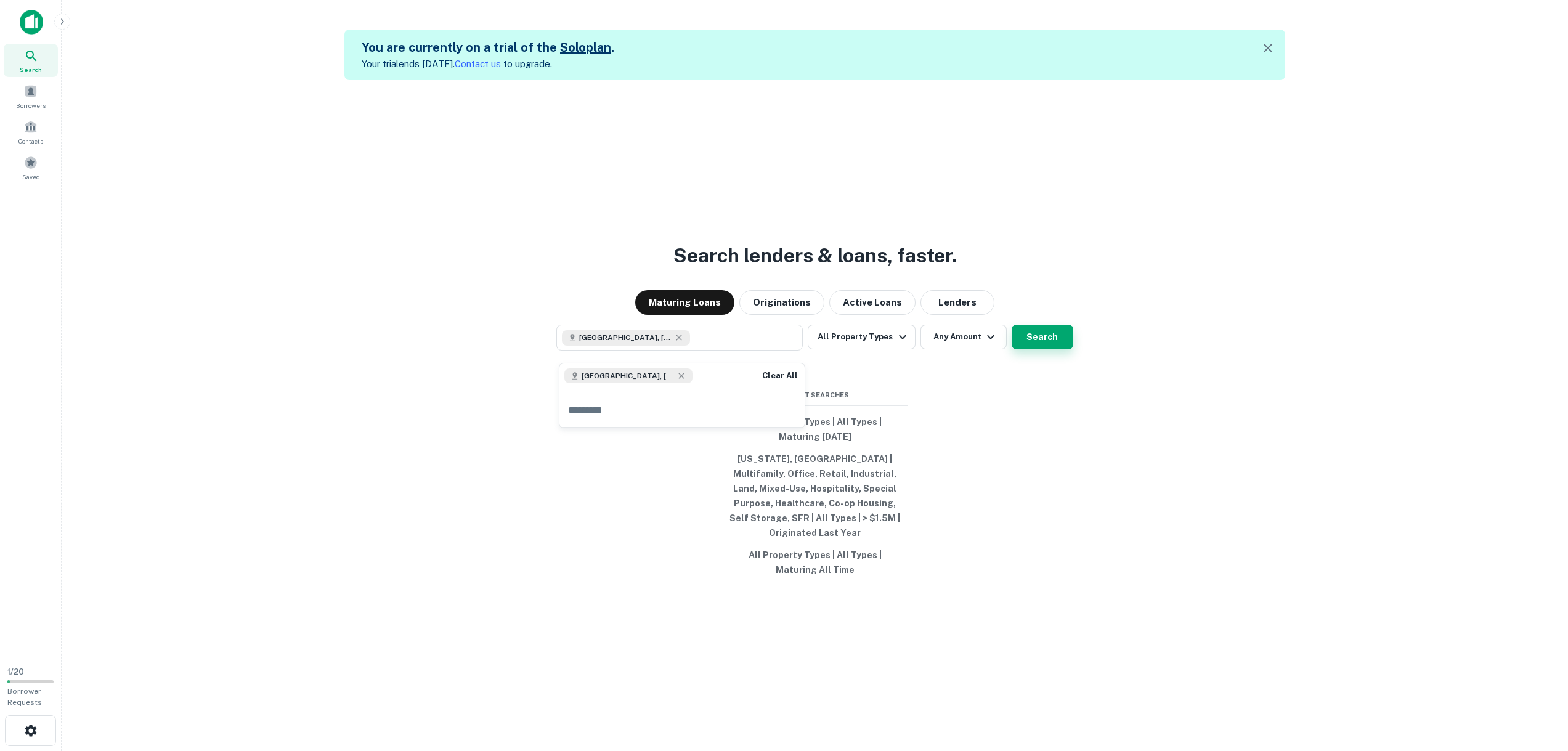
click at [1050, 349] on button "Search" at bounding box center [1042, 336] width 61 height 24
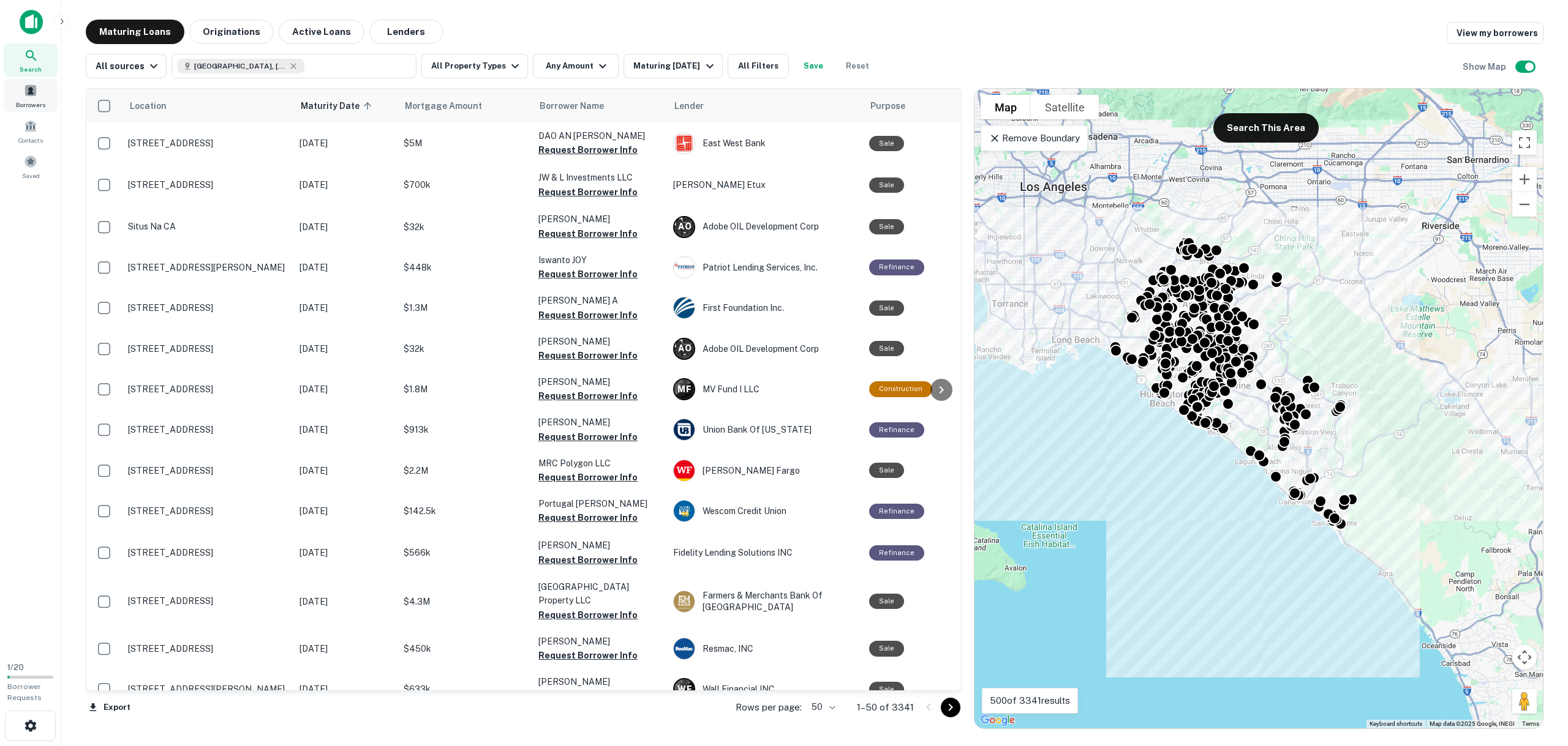
click at [20, 100] on span "Borrowers" at bounding box center [30, 105] width 29 height 10
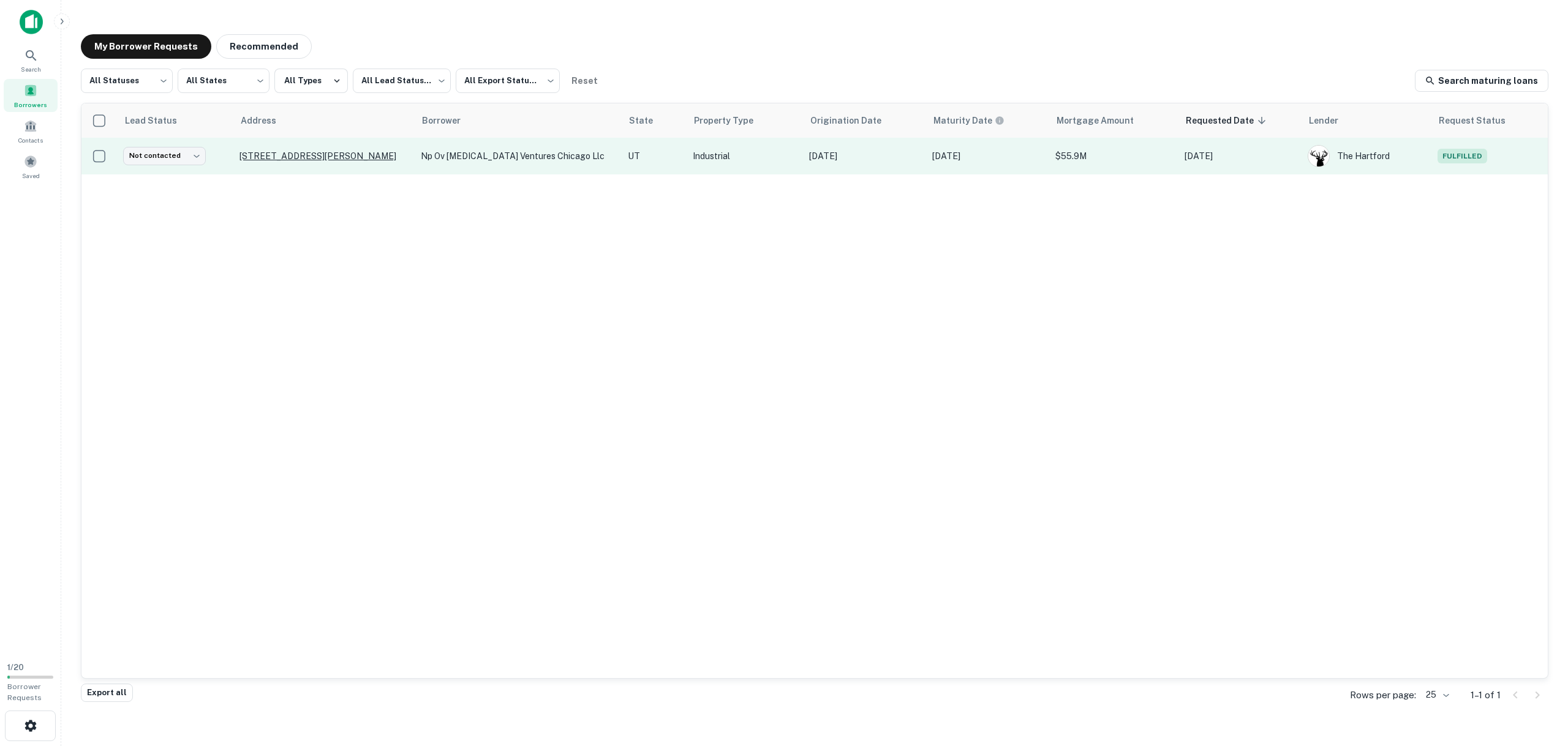
click at [289, 156] on p "6010 W Amelia Earhart Dr Salt Lake City, UT 84116" at bounding box center [324, 156] width 169 height 11
